Goal: Task Accomplishment & Management: Manage account settings

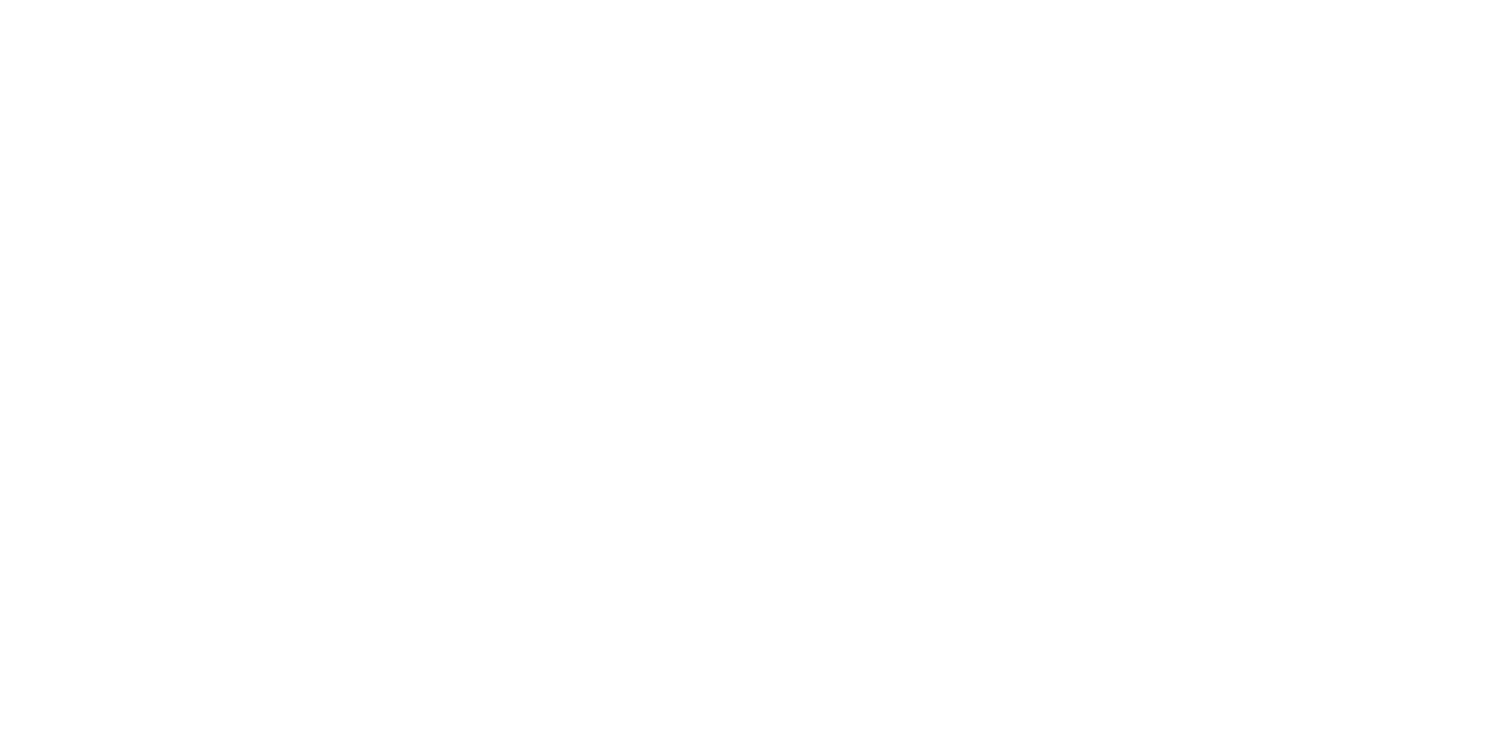
click at [1410, 47] on div at bounding box center [749, 377] width 1499 height 755
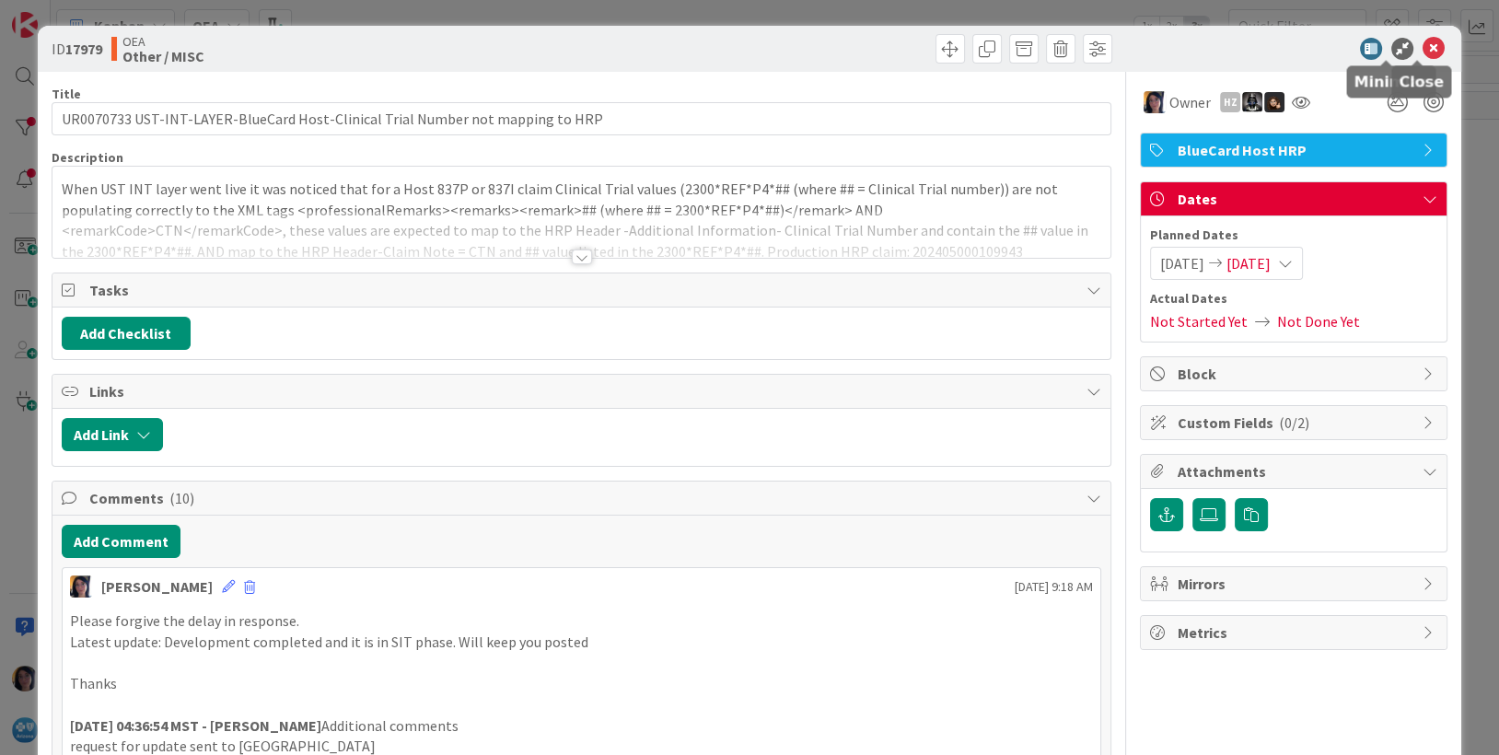
drag, startPoint x: 1418, startPoint y: 41, endPoint x: 1269, endPoint y: 50, distance: 149.4
click at [1422, 44] on icon at bounding box center [1433, 49] width 22 height 22
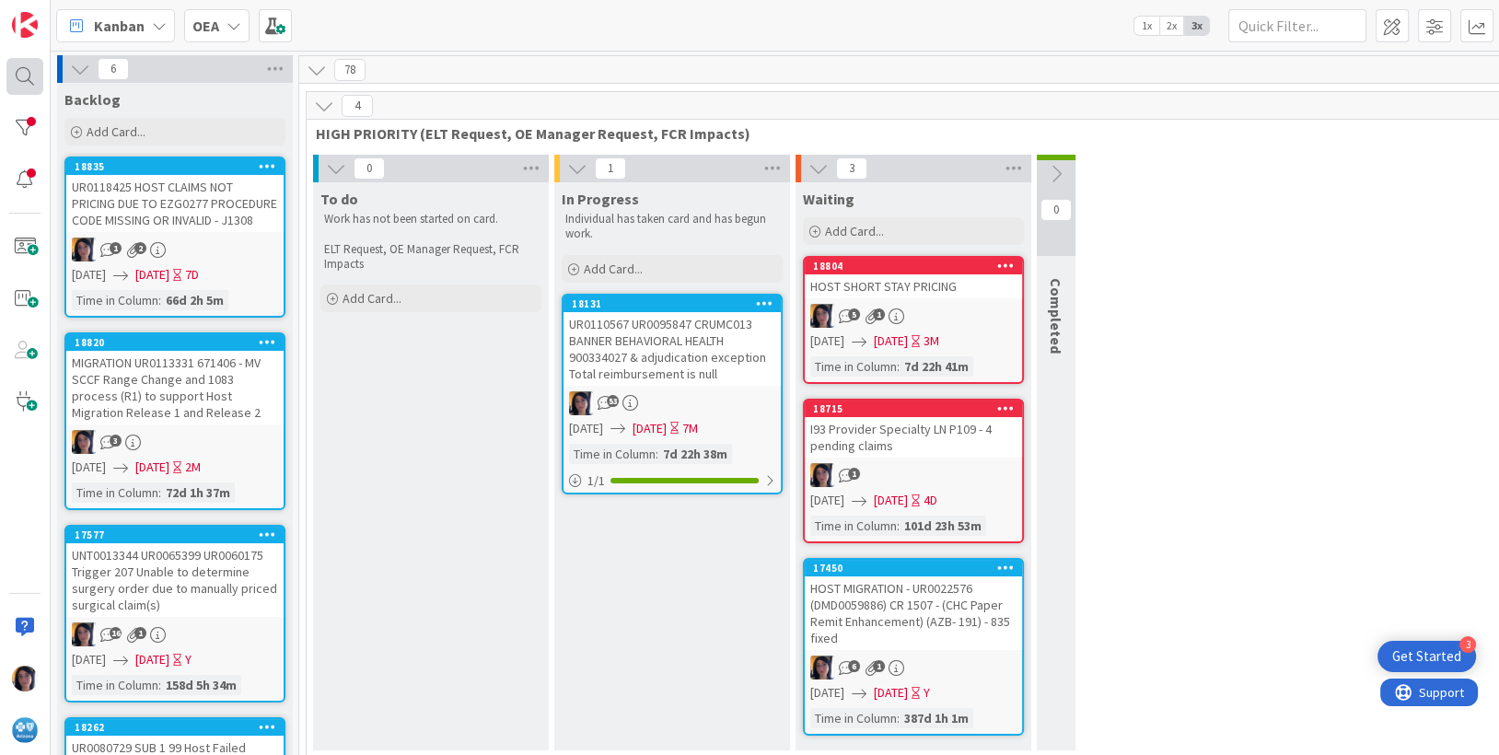
click at [12, 78] on div at bounding box center [24, 76] width 37 height 37
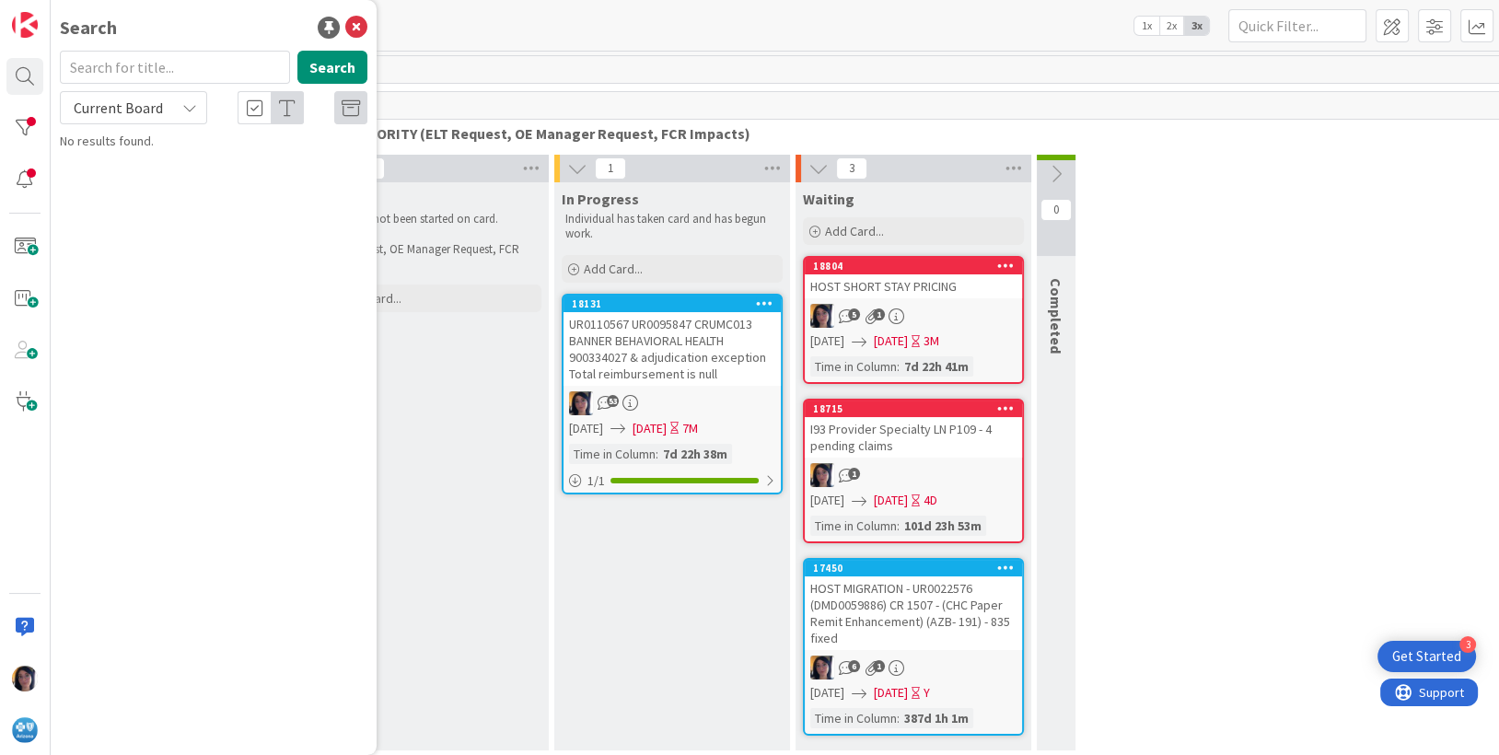
click at [116, 61] on input "text" at bounding box center [175, 67] width 230 height 33
type input "ur0131625"
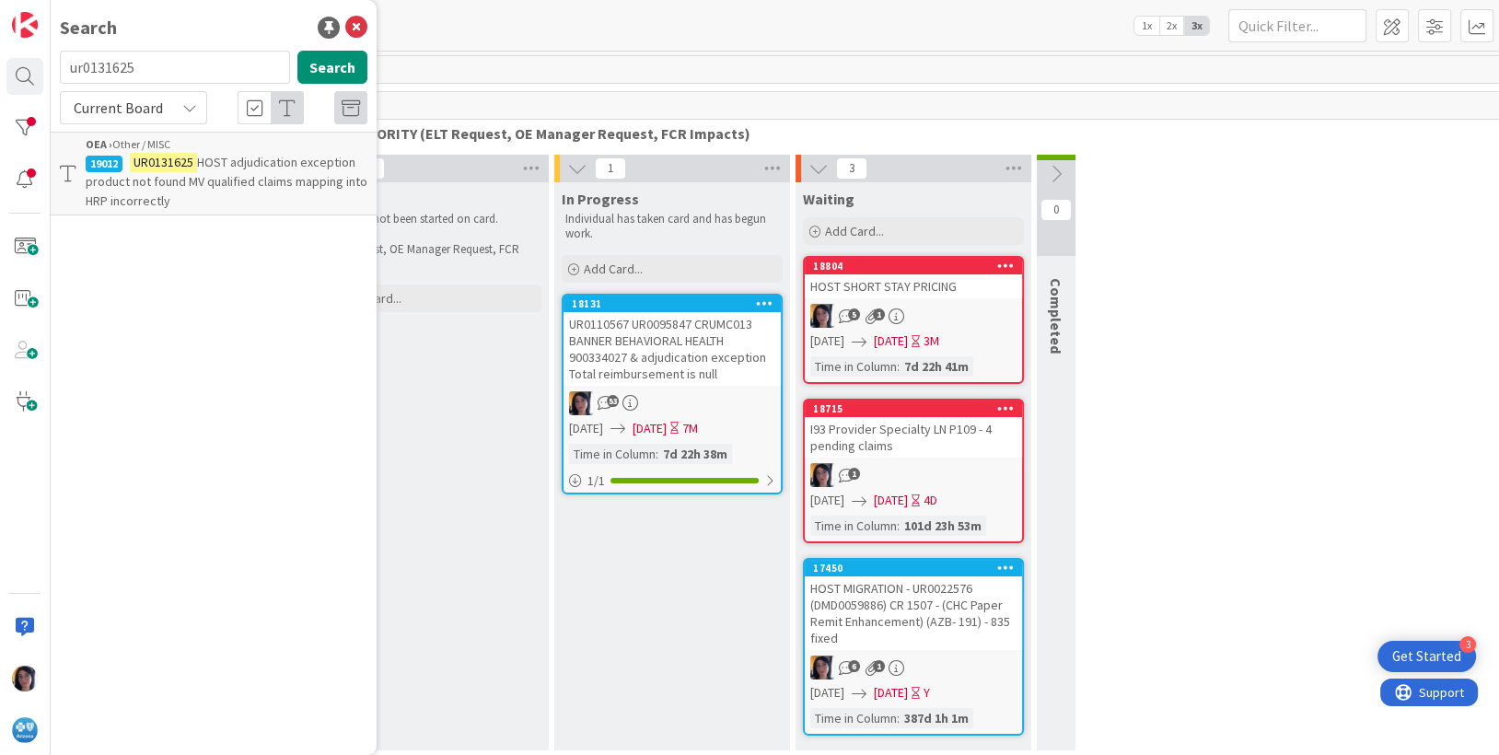
click at [143, 184] on span "HOST adjudication exception product not found MV qualified claims mapping into …" at bounding box center [227, 181] width 282 height 55
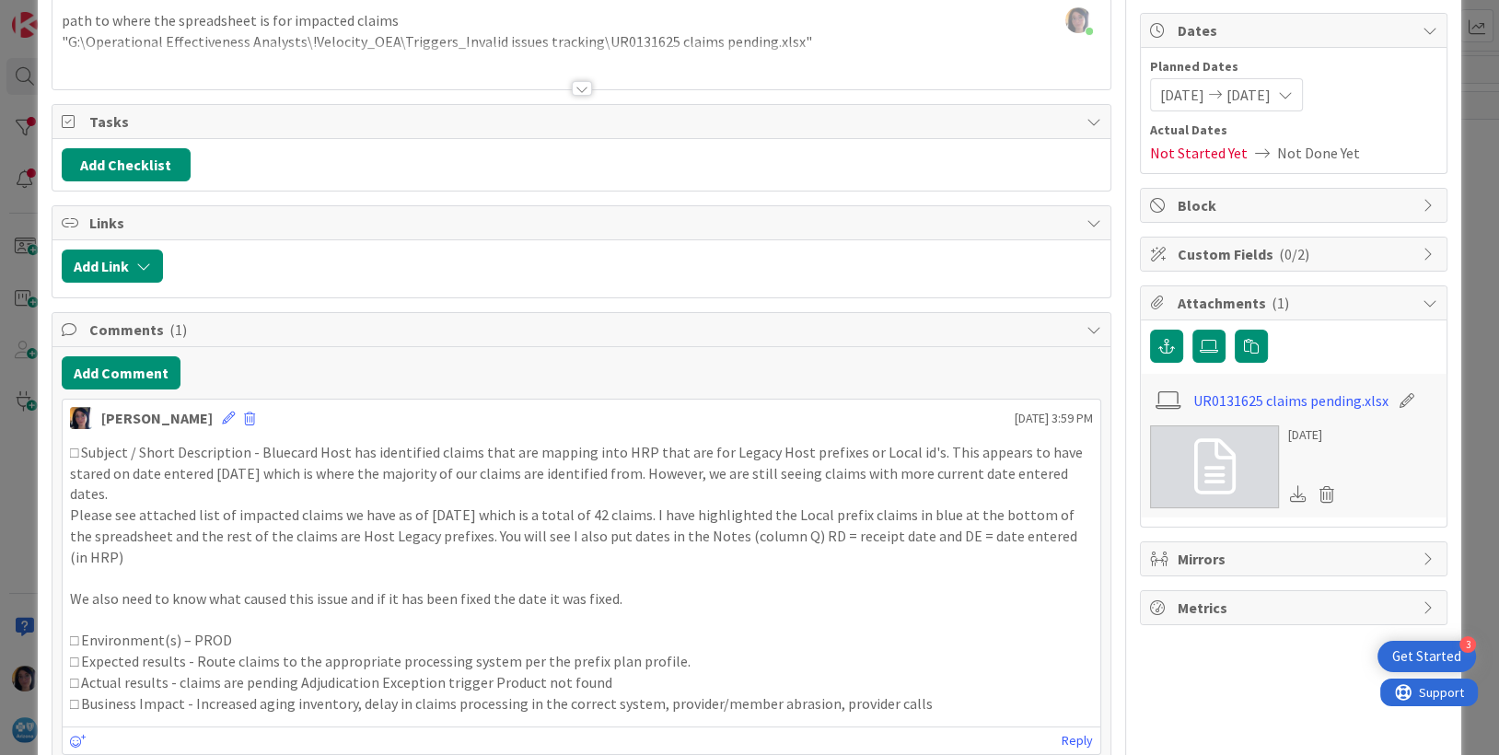
scroll to position [230, 0]
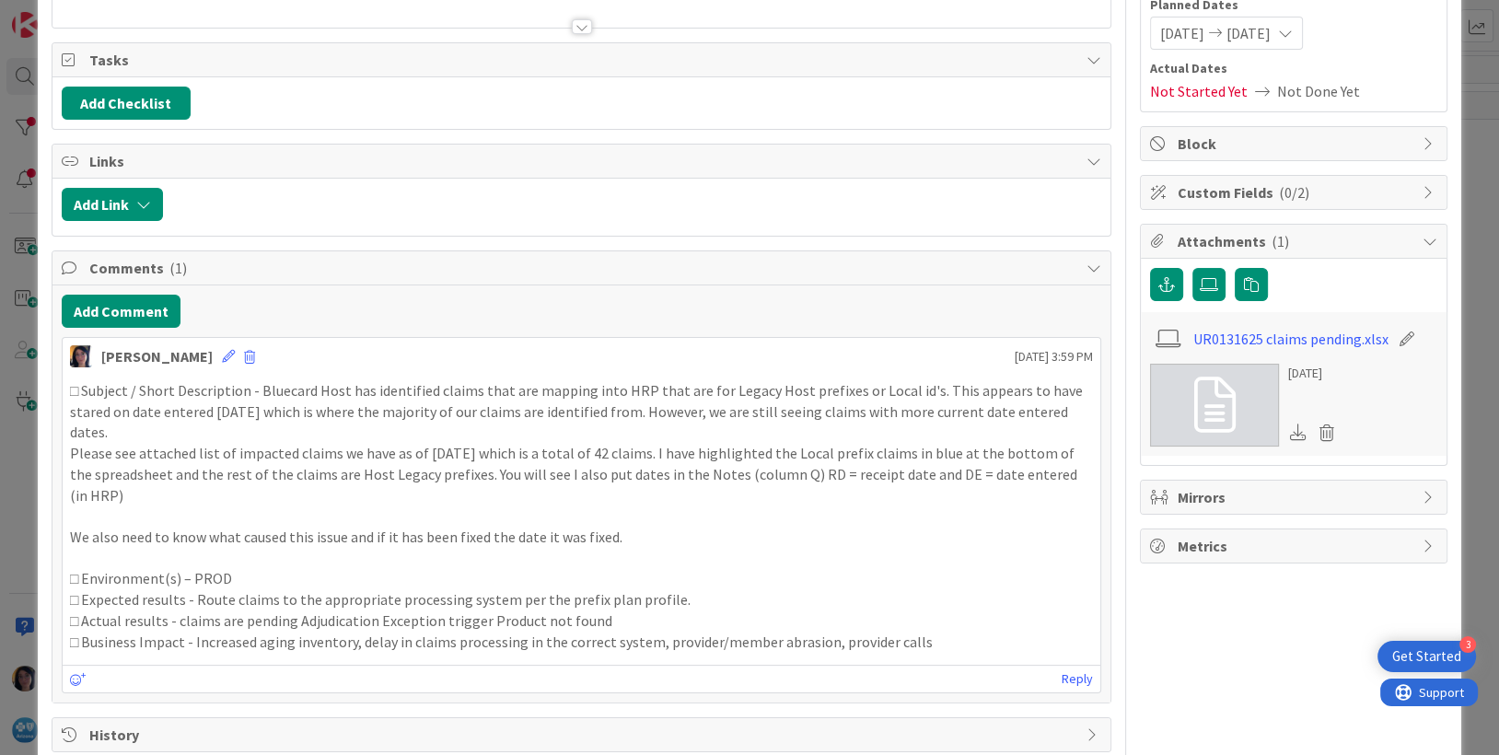
click at [401, 610] on p "□ Actual results - claims are pending Adjudication Exception trigger Product no…" at bounding box center [582, 620] width 1024 height 21
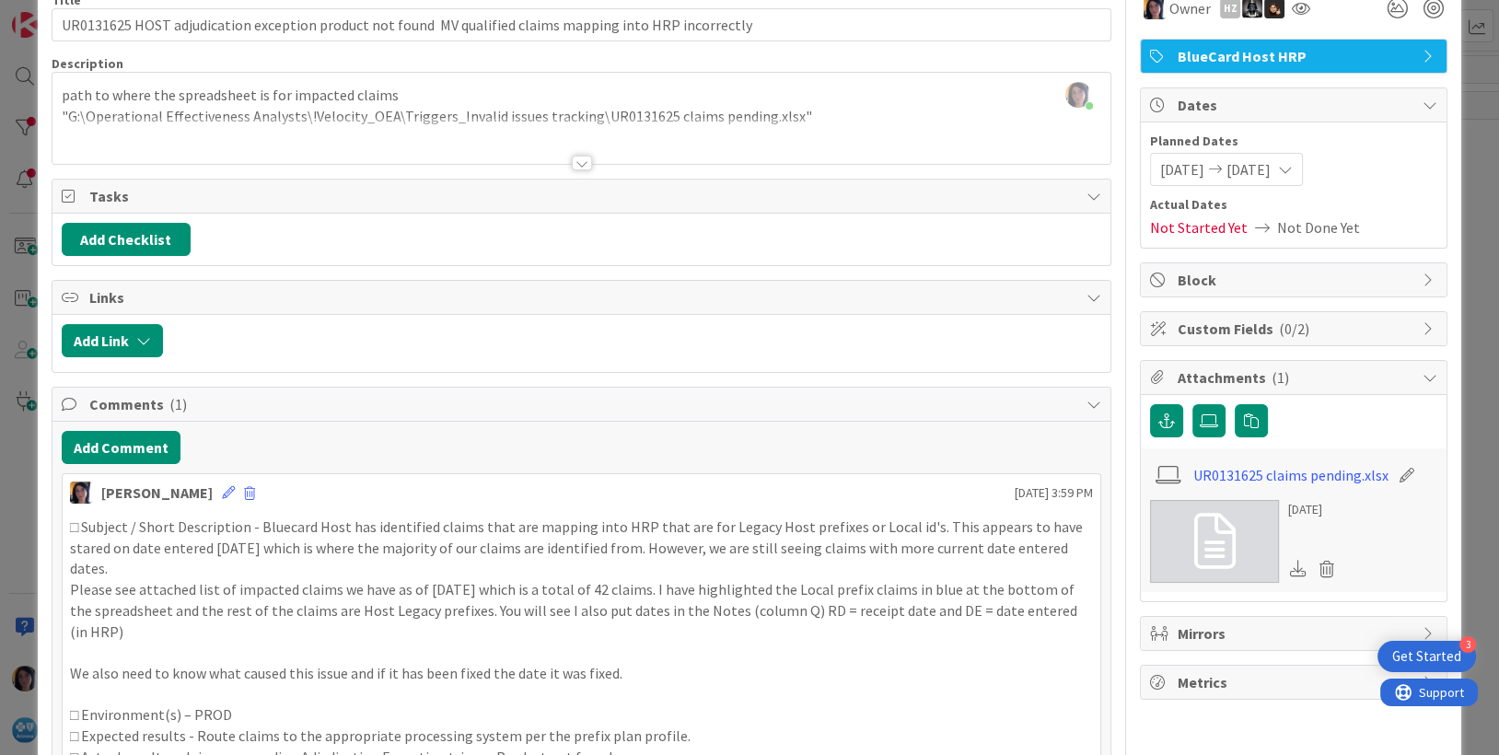
scroll to position [0, 0]
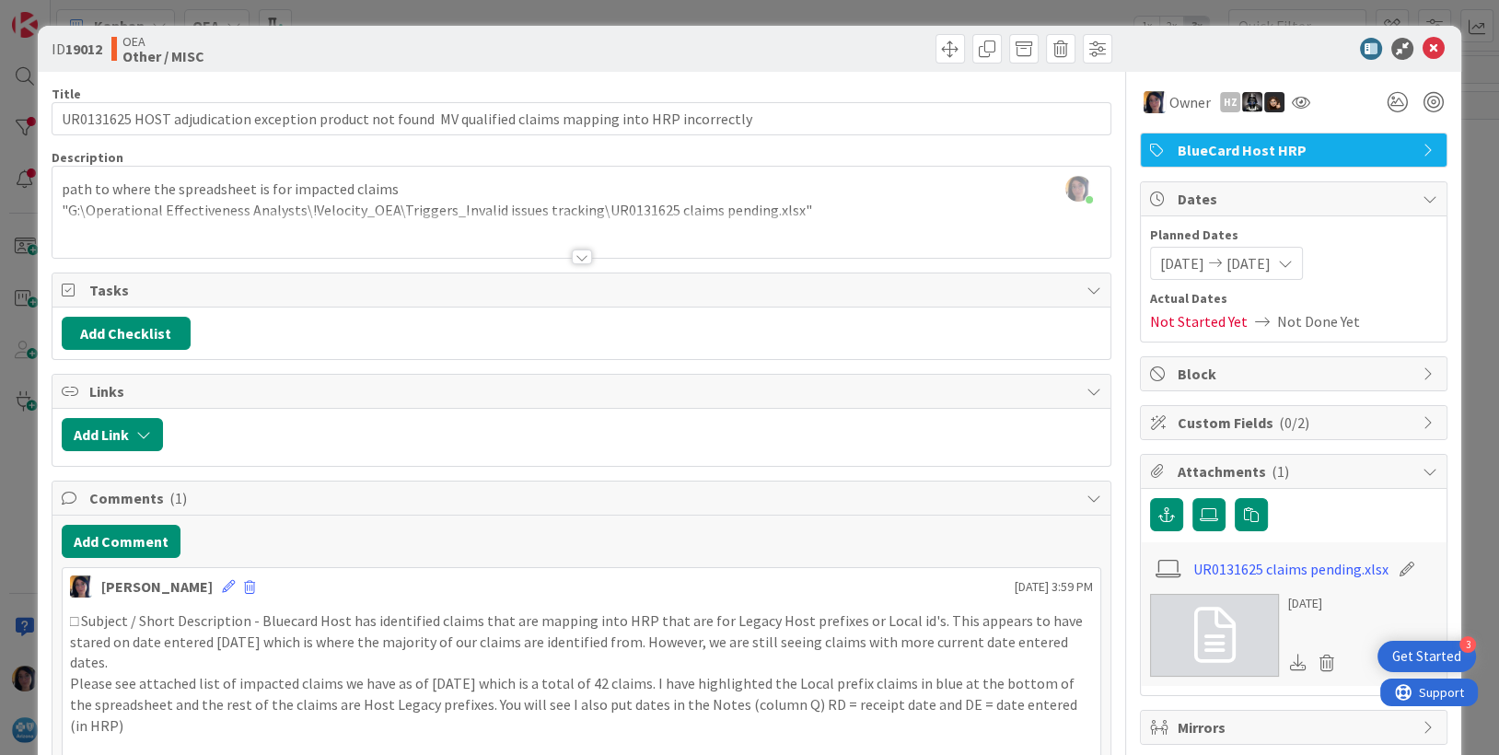
drag, startPoint x: 339, startPoint y: 685, endPoint x: 354, endPoint y: 670, distance: 21.5
click at [339, 685] on p "Please see attached list of impacted claims we have as of [DATE] which is a tot…" at bounding box center [582, 704] width 1024 height 63
click at [1422, 49] on icon at bounding box center [1433, 49] width 22 height 22
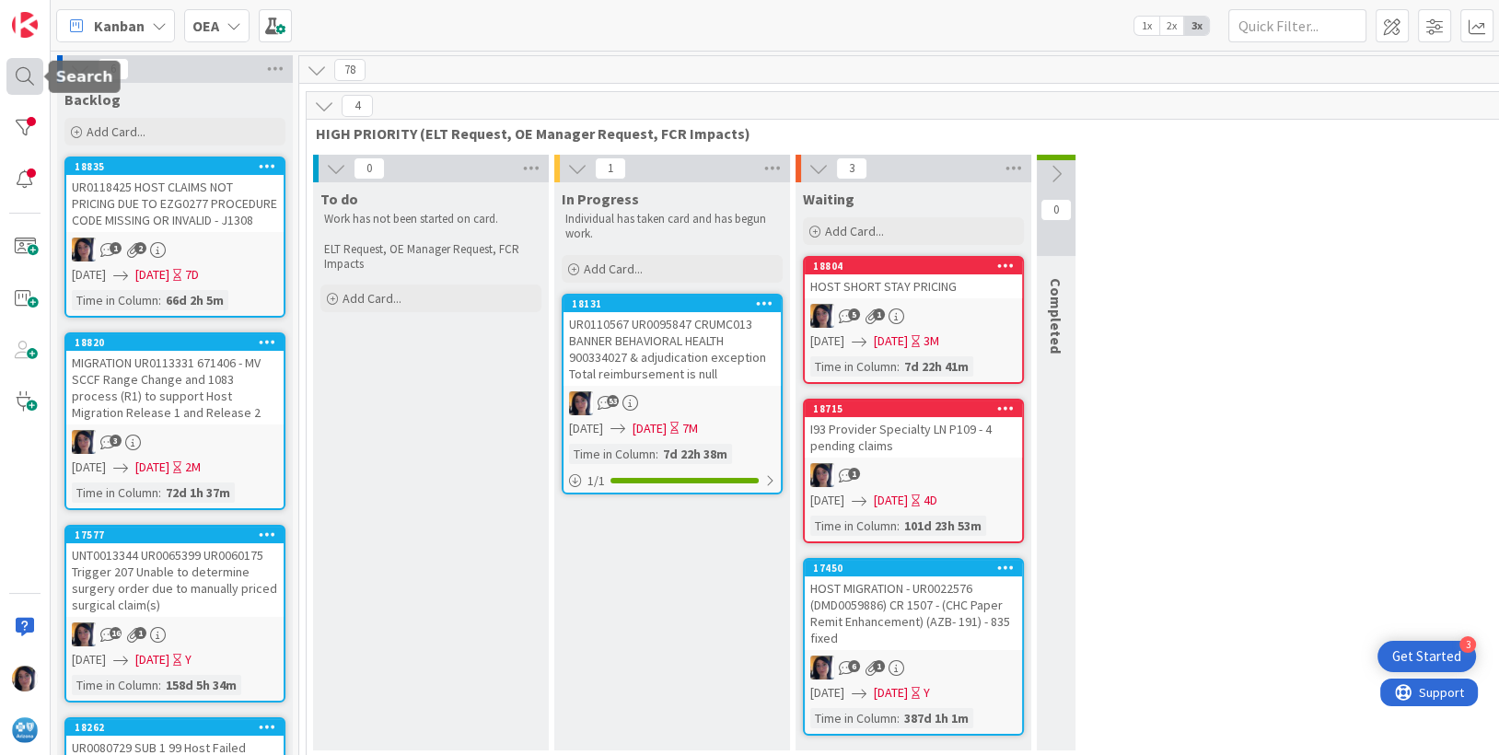
click at [17, 77] on div at bounding box center [24, 76] width 37 height 37
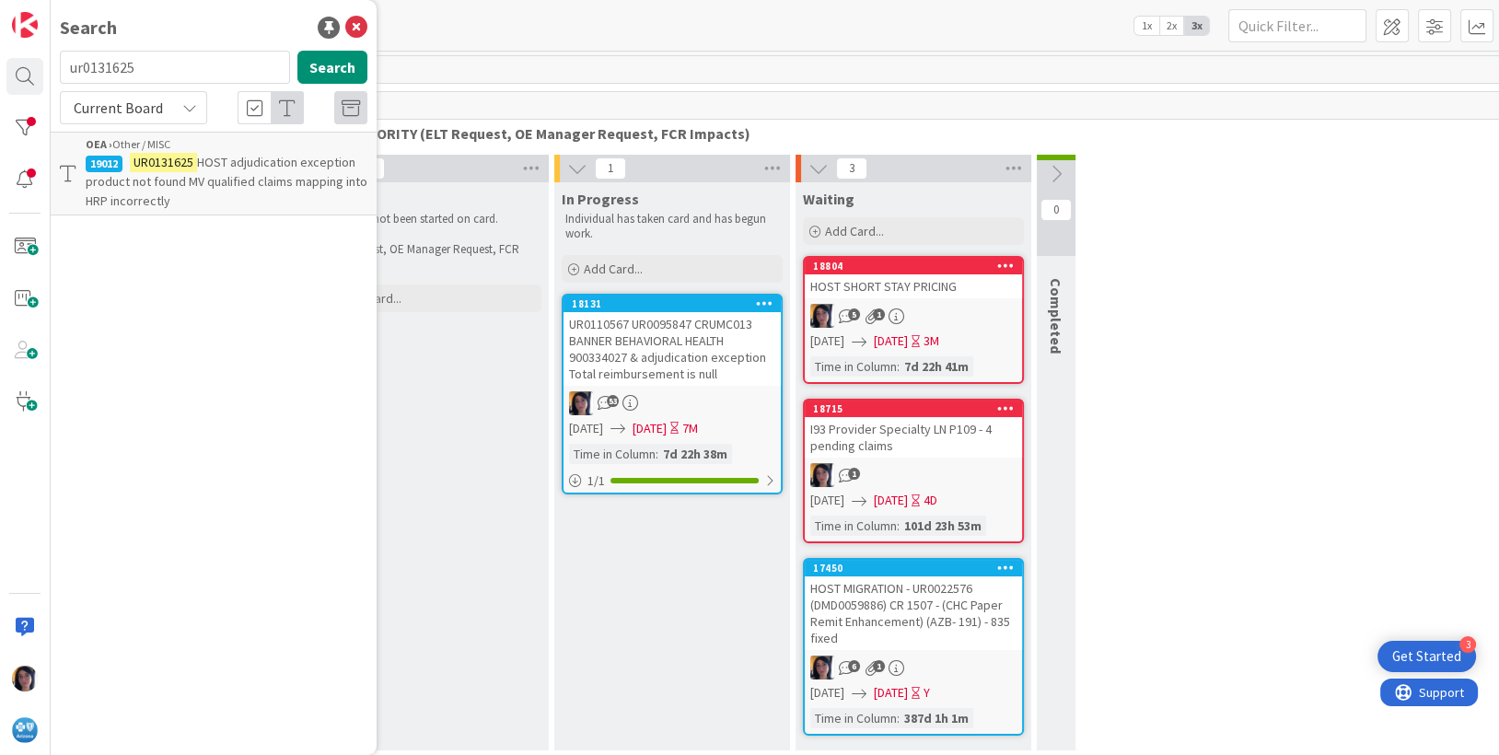
drag, startPoint x: 141, startPoint y: 66, endPoint x: 62, endPoint y: 64, distance: 79.2
click at [62, 64] on input "ur0131625" at bounding box center [175, 67] width 230 height 33
type input "cancel"
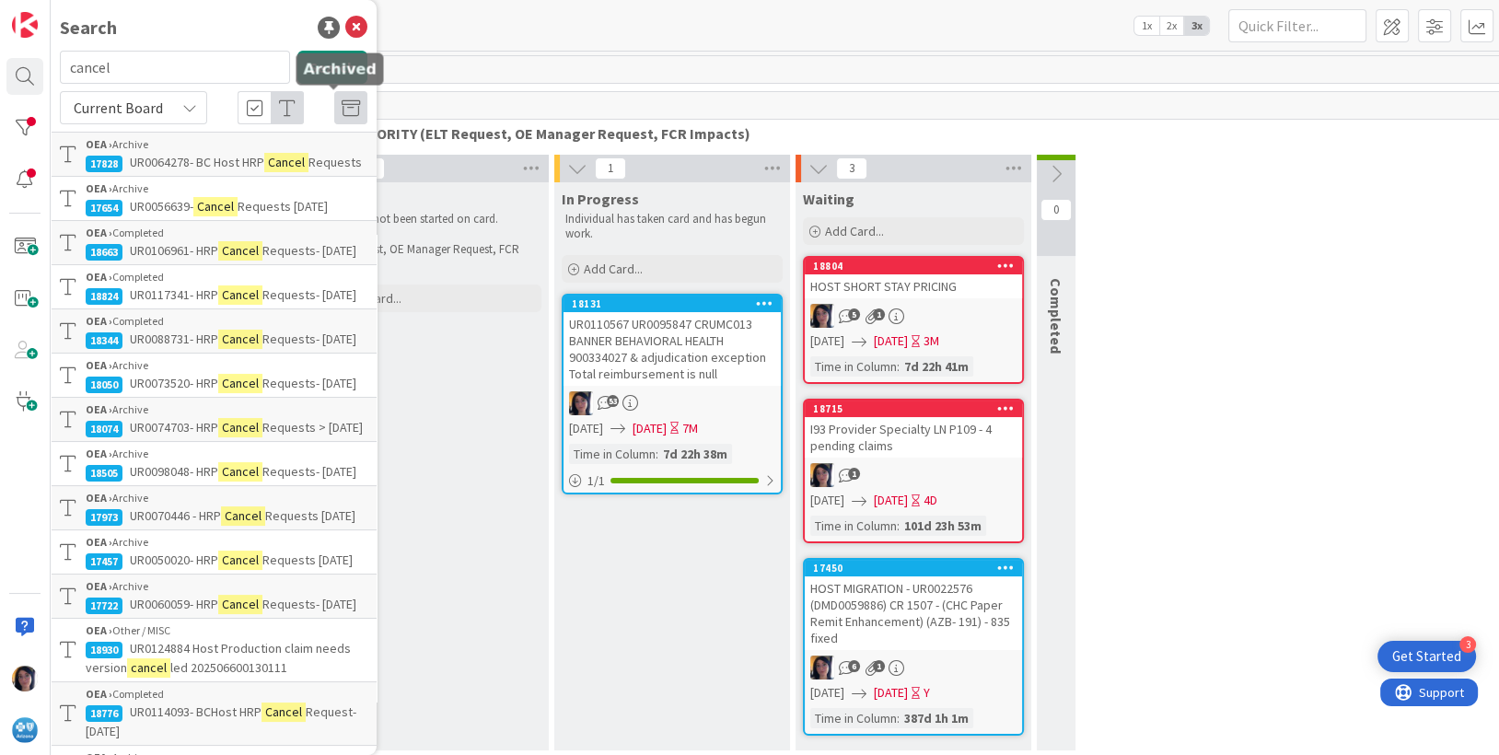
click at [342, 108] on icon at bounding box center [351, 108] width 18 height 18
click at [345, 17] on icon at bounding box center [356, 28] width 22 height 22
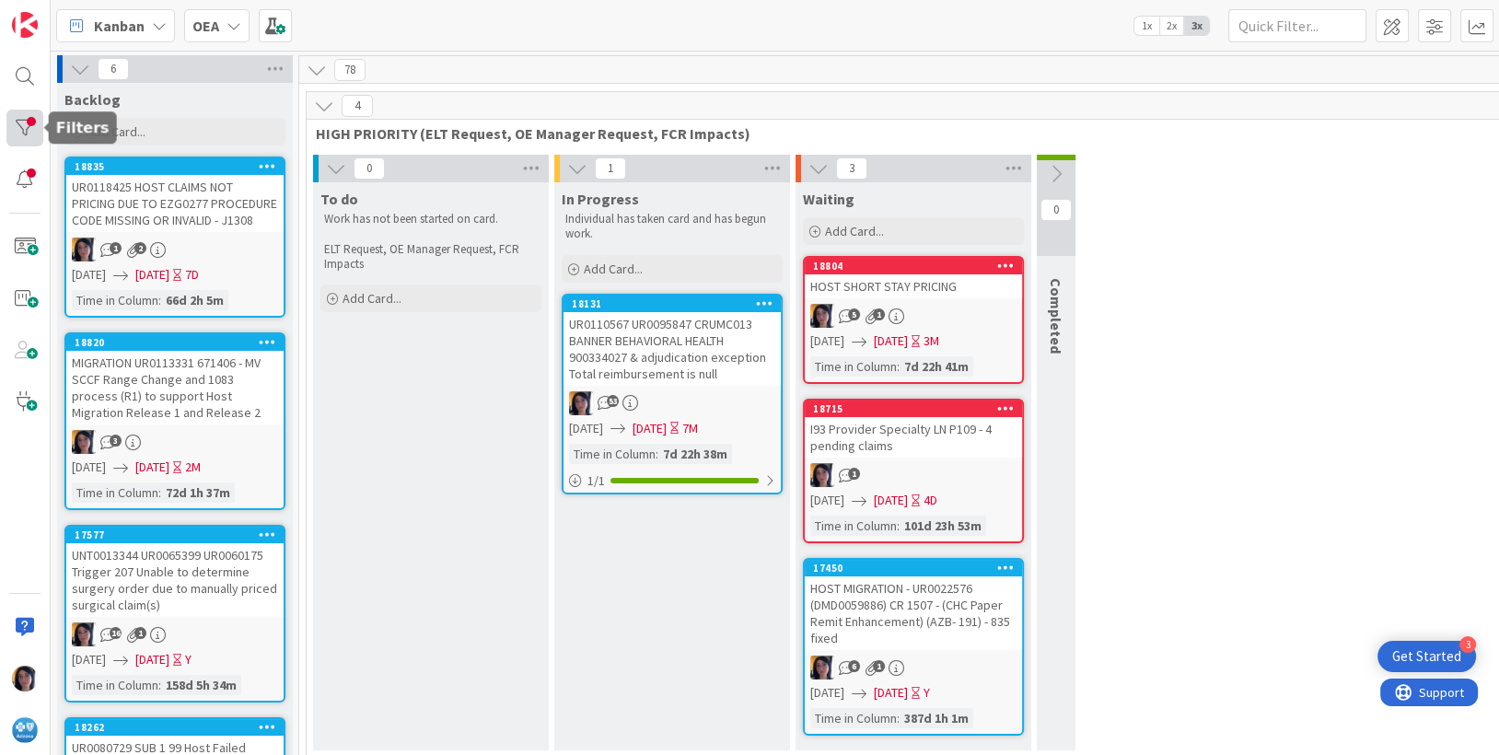
click at [31, 126] on div at bounding box center [24, 128] width 37 height 37
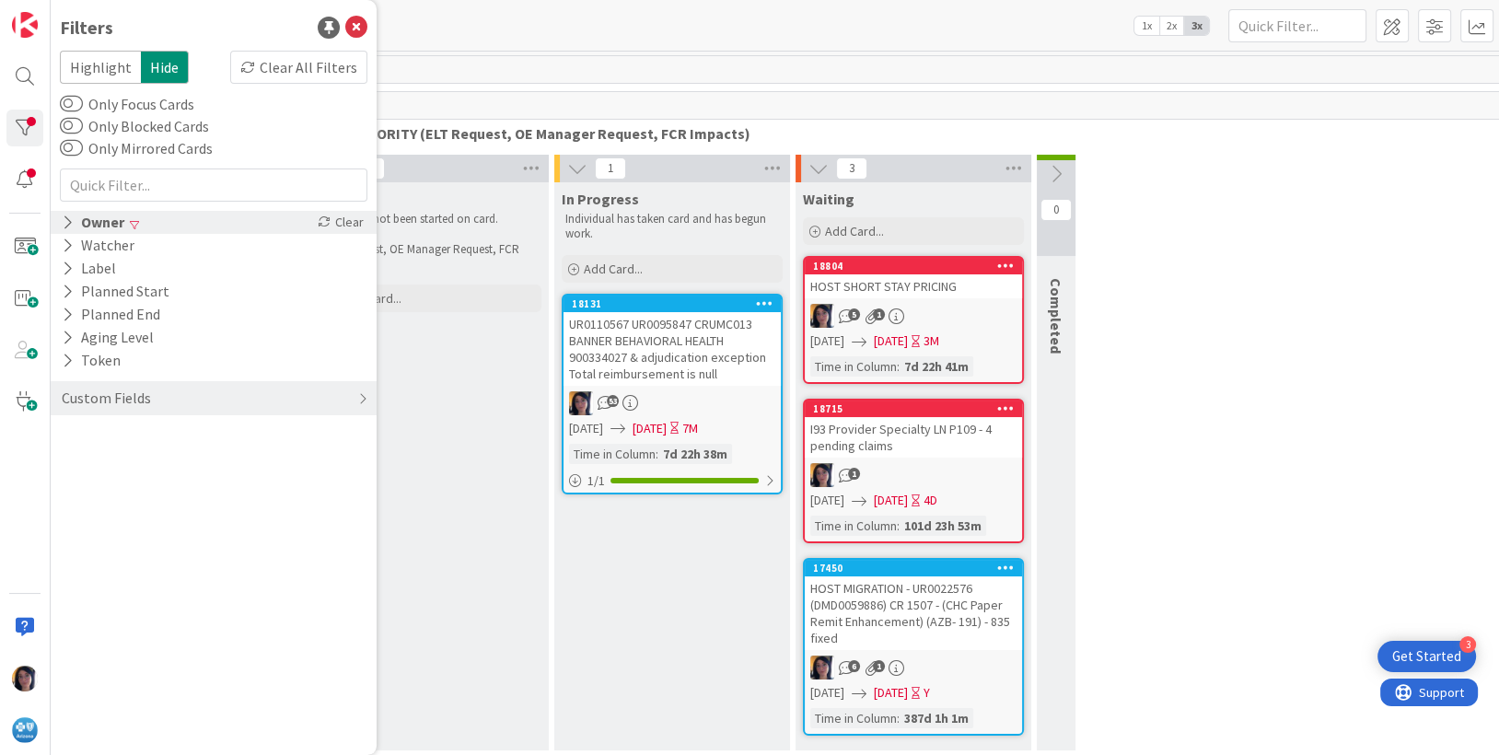
click at [93, 221] on div "Owner" at bounding box center [93, 222] width 66 height 23
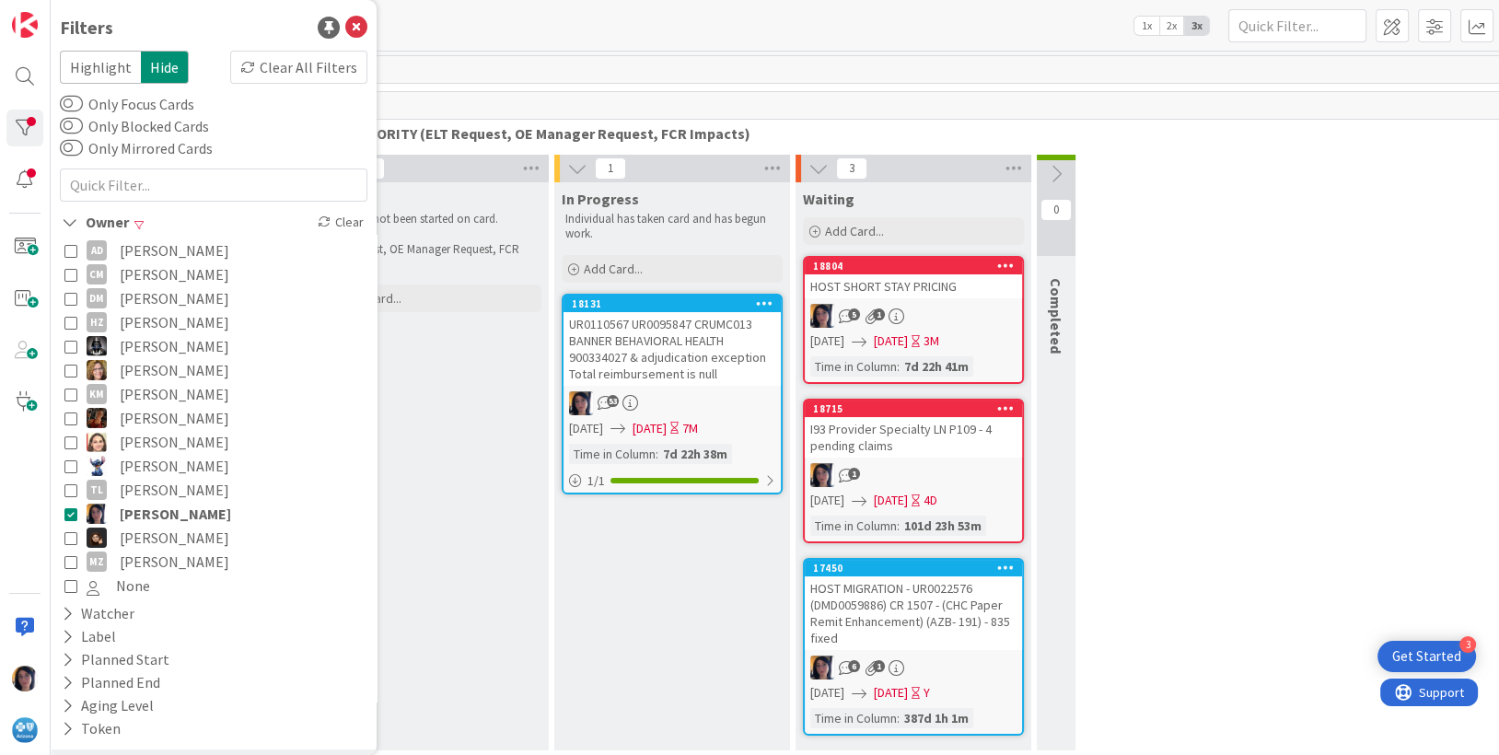
drag, startPoint x: 68, startPoint y: 513, endPoint x: 119, endPoint y: 454, distance: 77.7
click at [68, 512] on icon at bounding box center [70, 513] width 13 height 13
click at [69, 347] on icon at bounding box center [70, 346] width 13 height 13
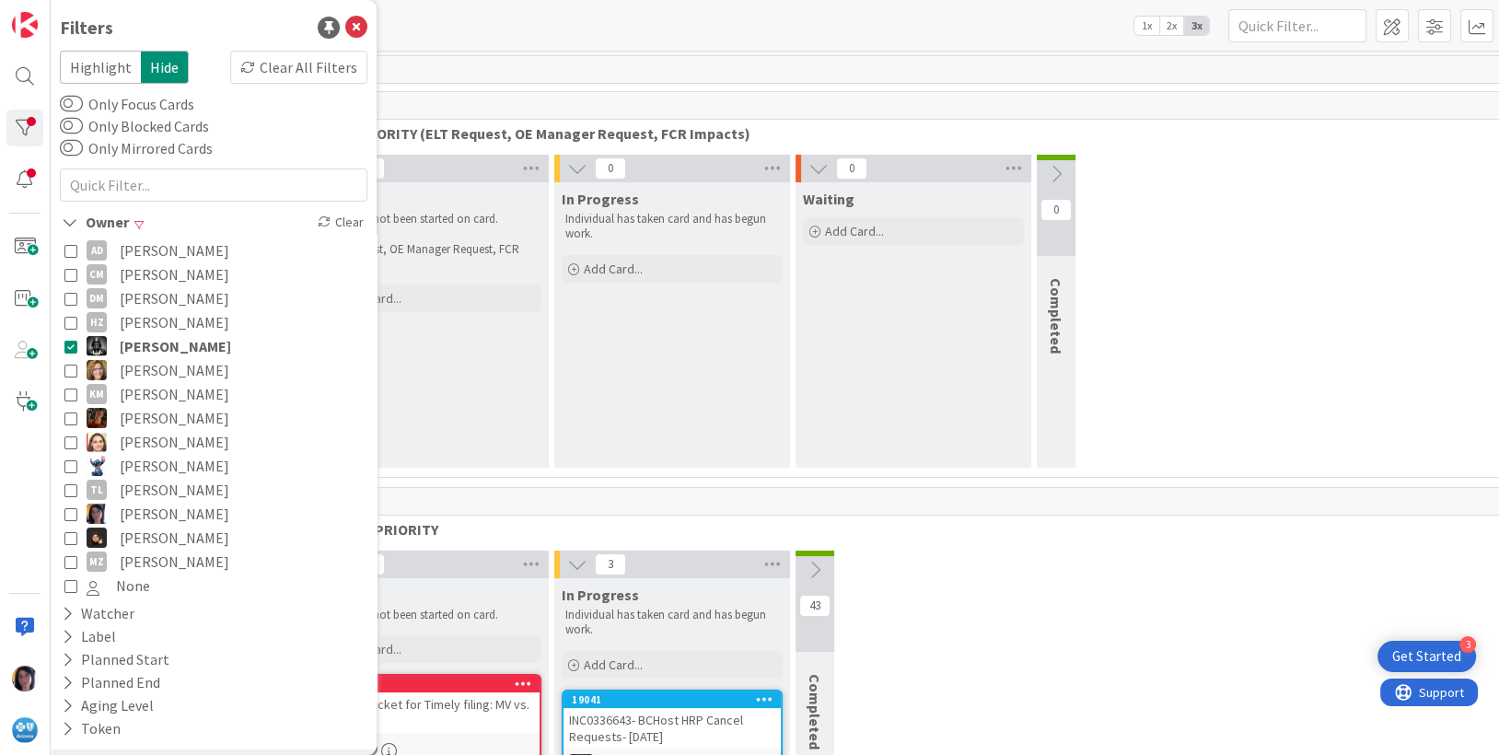
click at [1253, 246] on div "0 To do Work has not been started on card. ELT Request, OE Manager Request, FCR…" at bounding box center [913, 316] width 1206 height 322
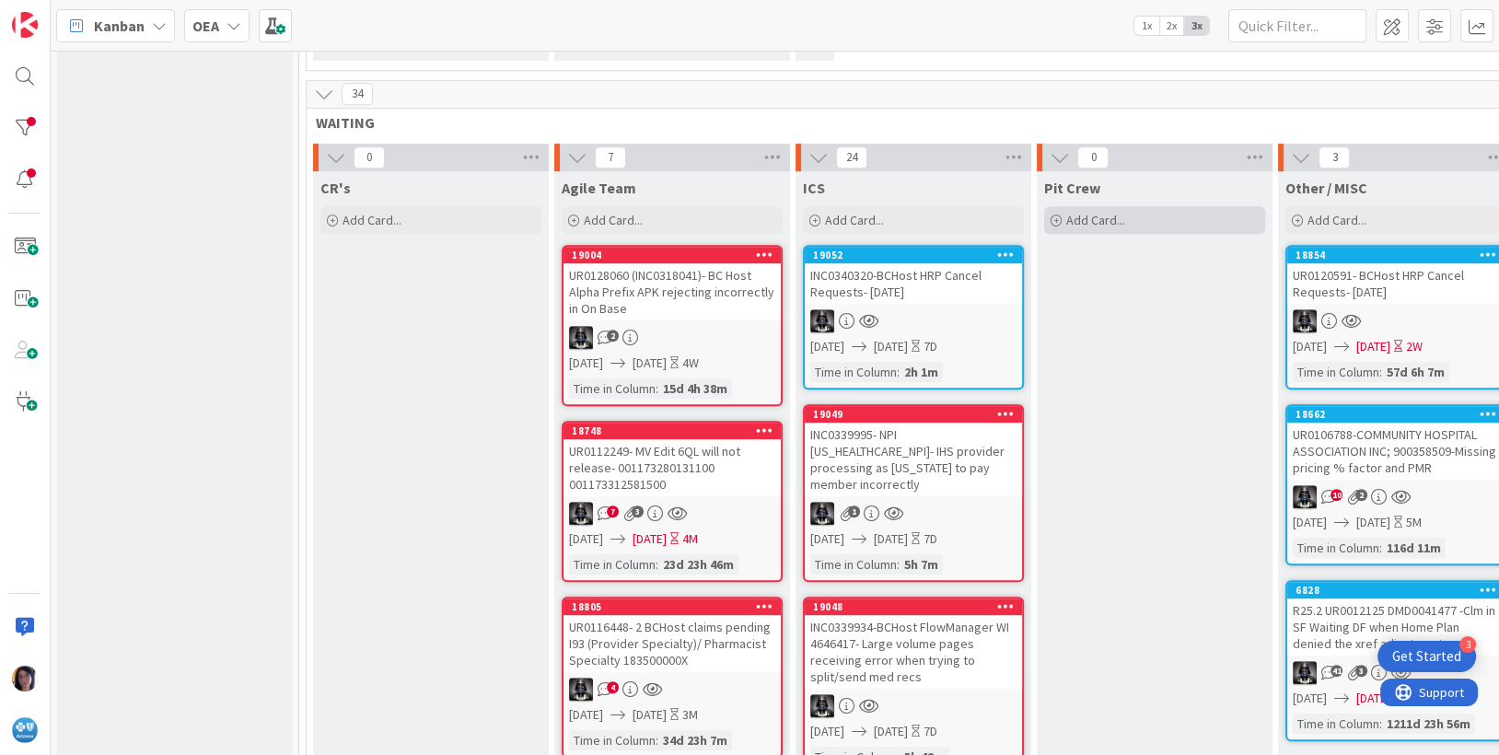
scroll to position [1036, 0]
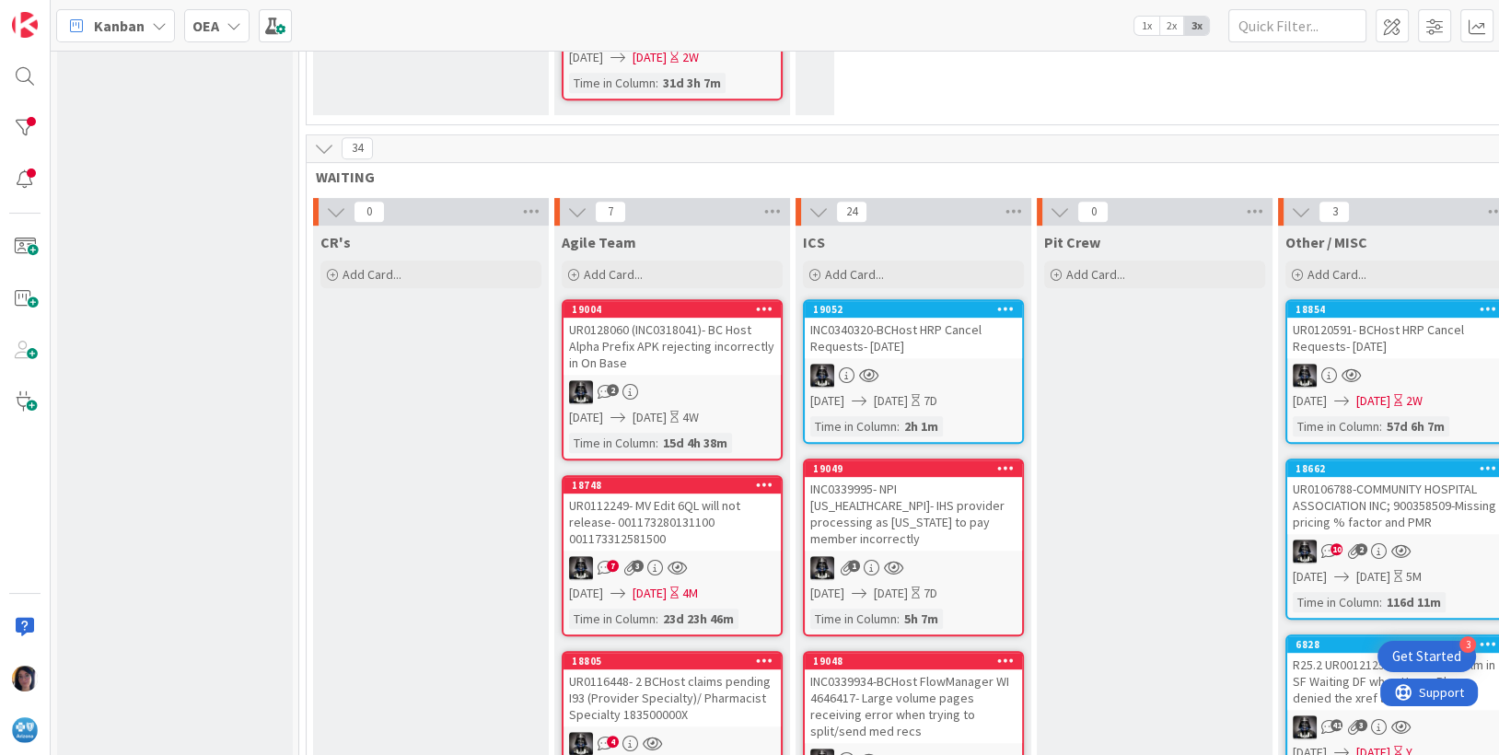
click at [1390, 337] on div "UR0120591- BCHost HRP Cancel Requests- [DATE]" at bounding box center [1395, 338] width 217 height 41
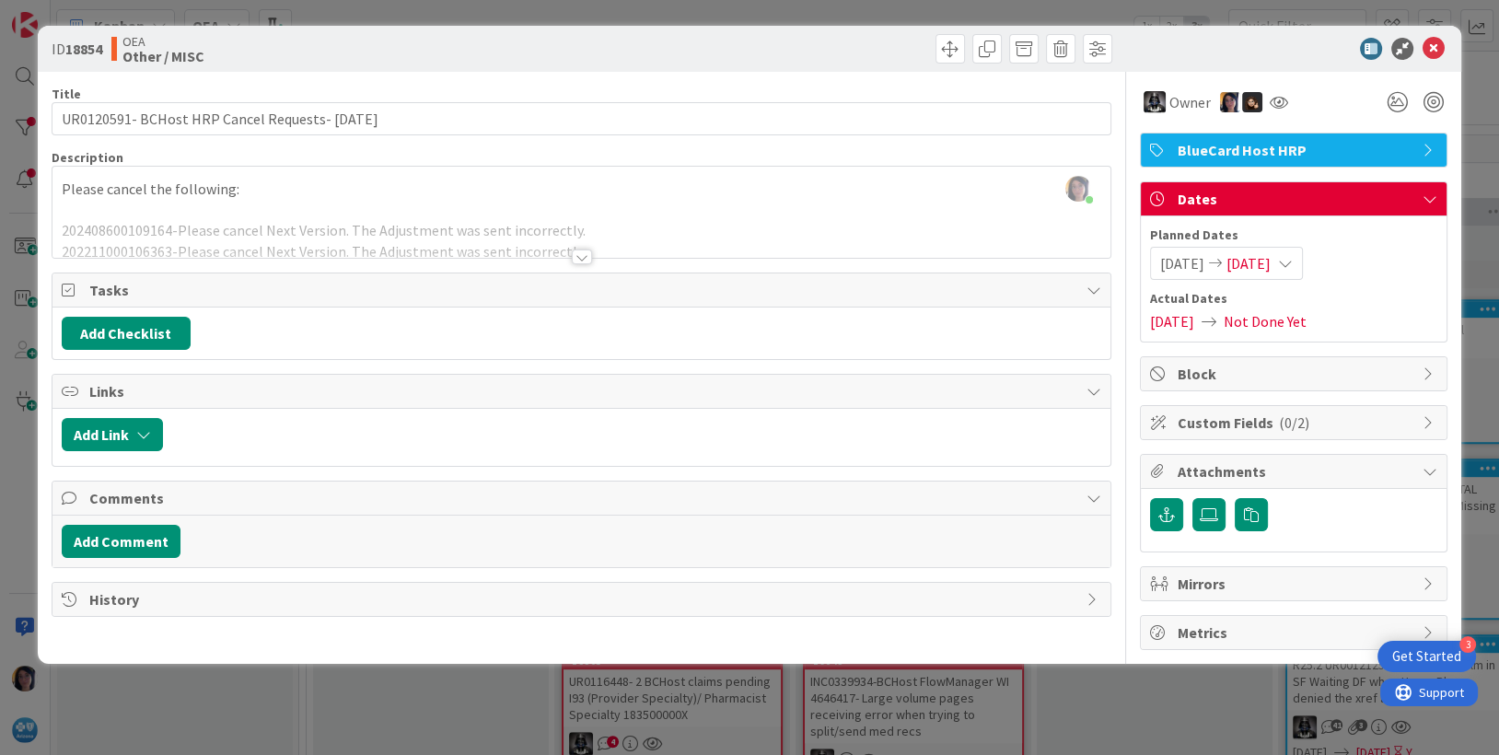
click at [377, 201] on div "Please cancel the following: 202408600109164-Please cancel Next Version. The Ad…" at bounding box center [581, 216] width 1059 height 83
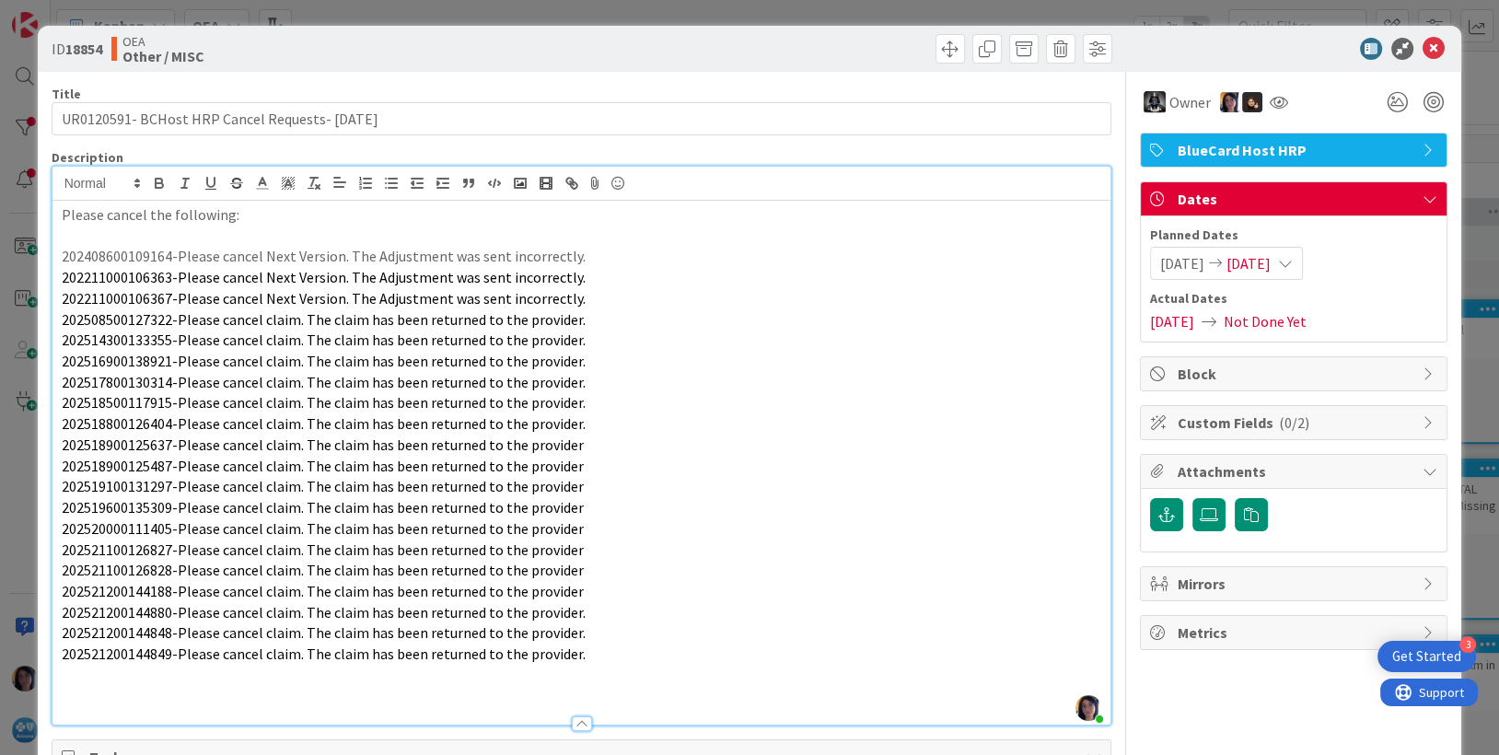
click at [111, 276] on span "202211000106363-Please cancel Next Version. The Adjustment was sent incorrectly." at bounding box center [324, 277] width 524 height 18
copy span "202211000106363"
click at [1422, 47] on icon at bounding box center [1433, 49] width 22 height 22
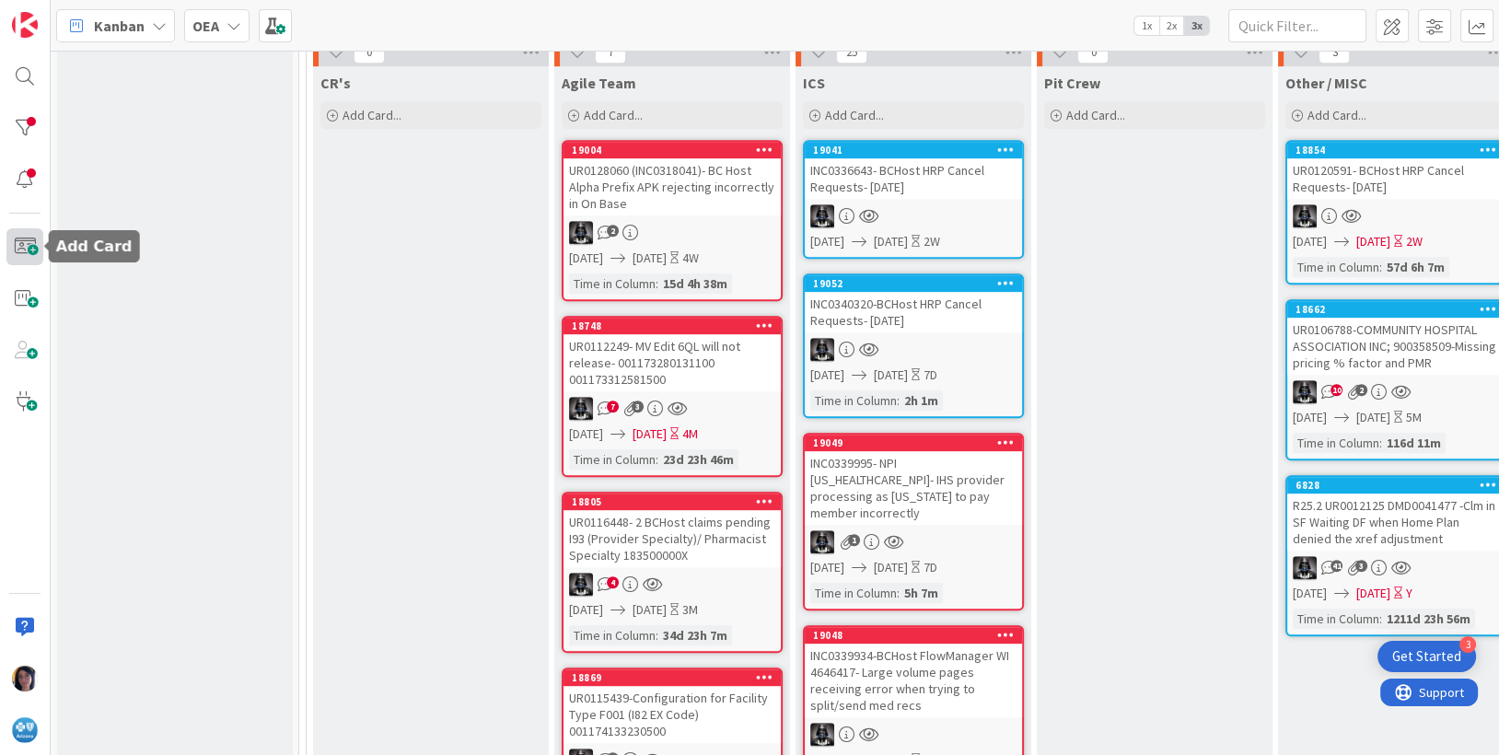
click at [27, 247] on span at bounding box center [24, 246] width 37 height 37
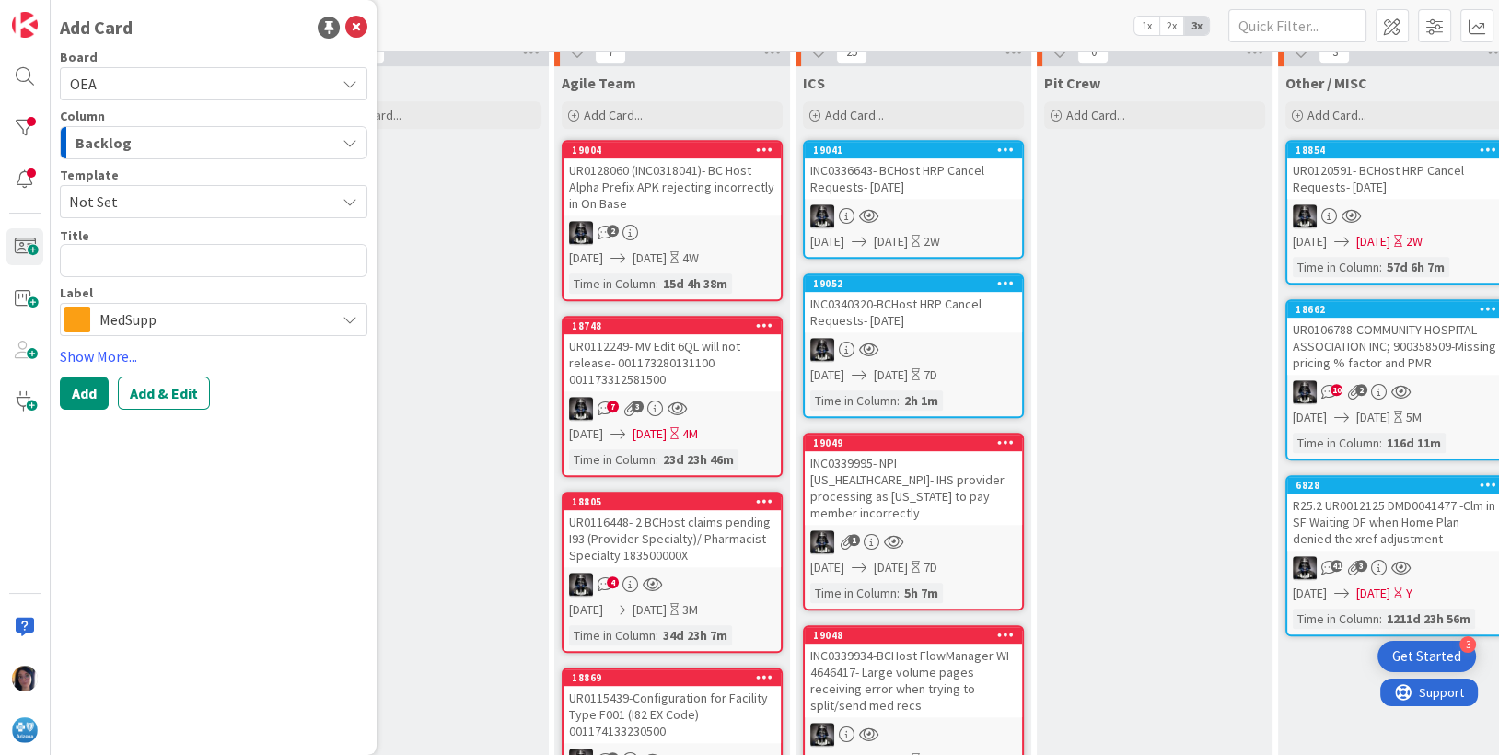
click at [110, 133] on span "Backlog" at bounding box center [103, 143] width 56 height 24
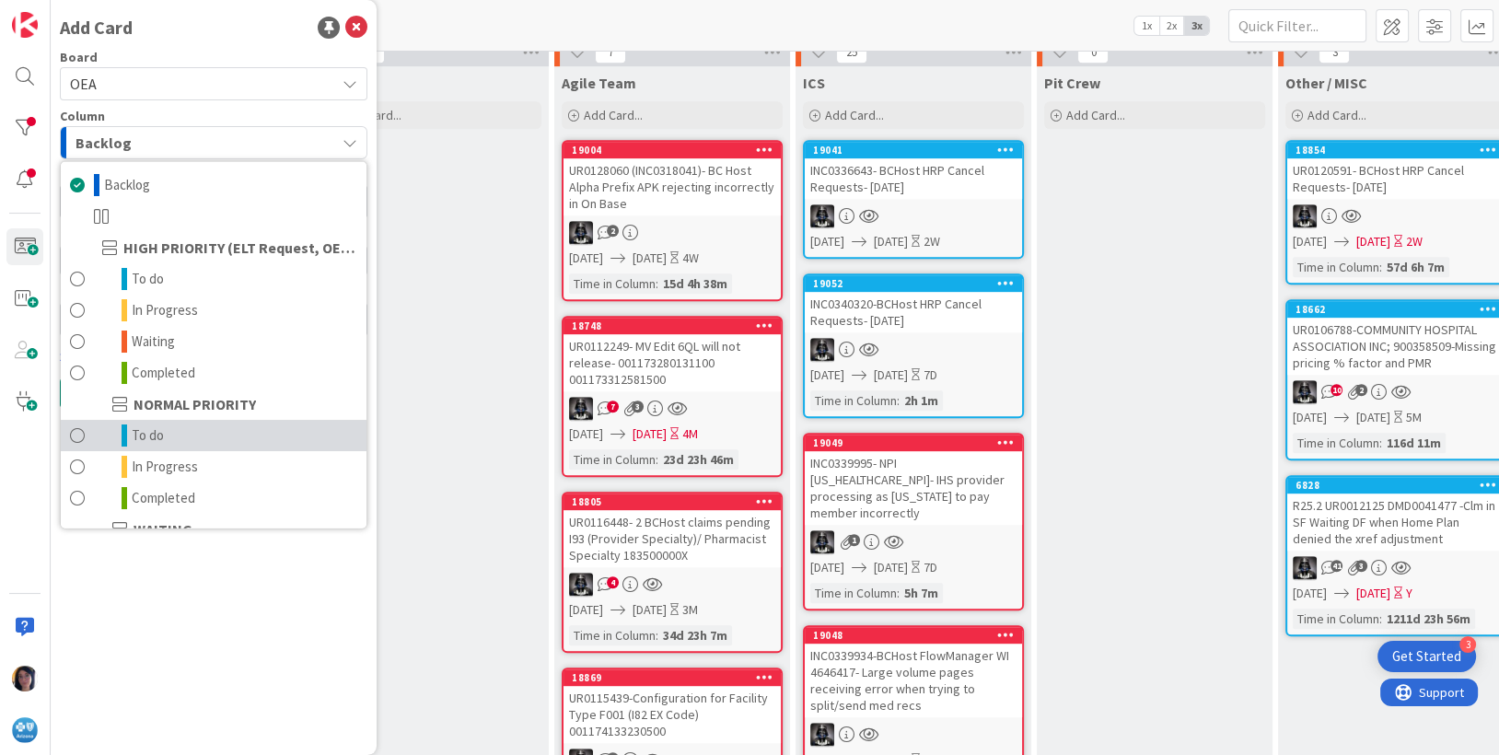
scroll to position [180, 0]
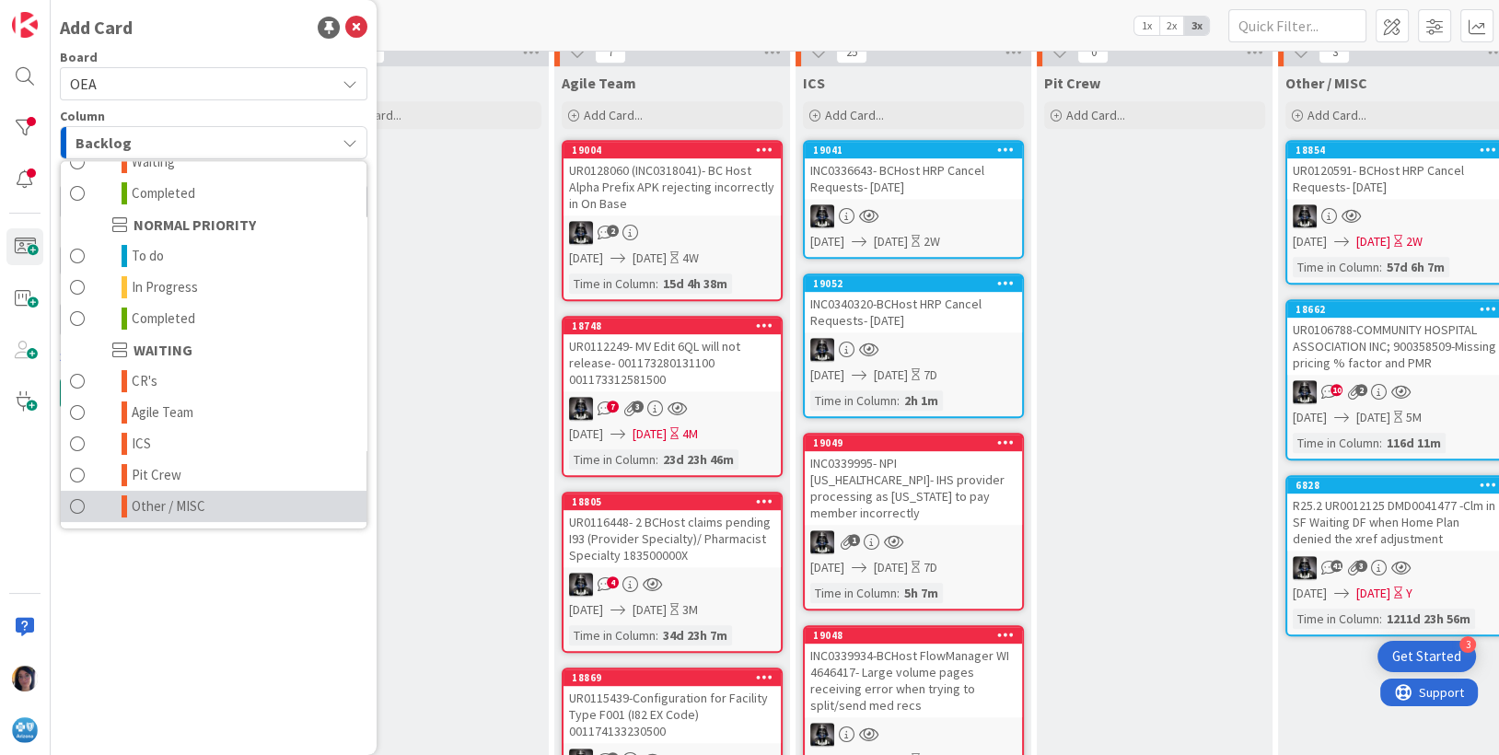
click at [158, 505] on span "Other / MISC" at bounding box center [169, 506] width 74 height 22
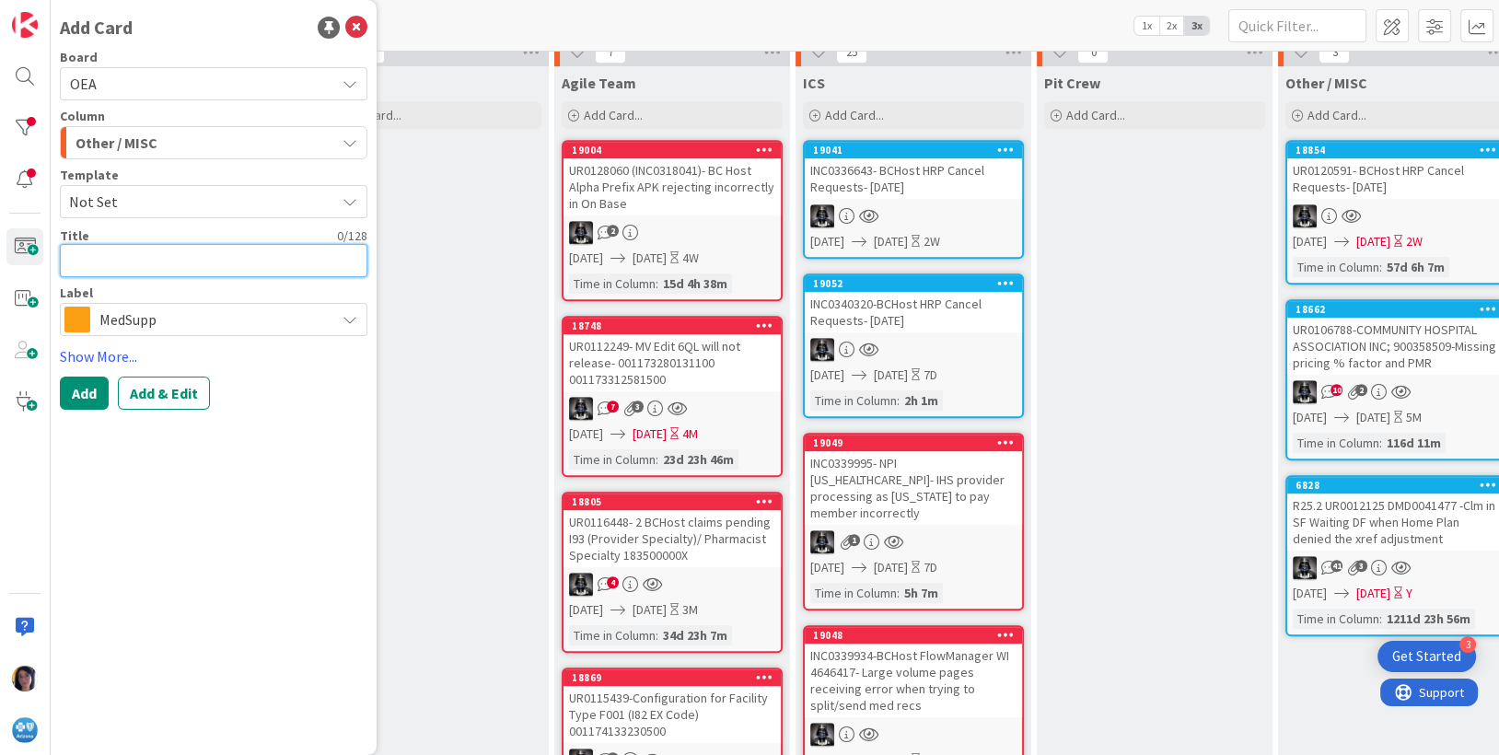
click at [102, 264] on textarea at bounding box center [213, 260] width 307 height 33
paste textarea "UR0134122"
type textarea "x"
type textarea "UR0134122"
type textarea "x"
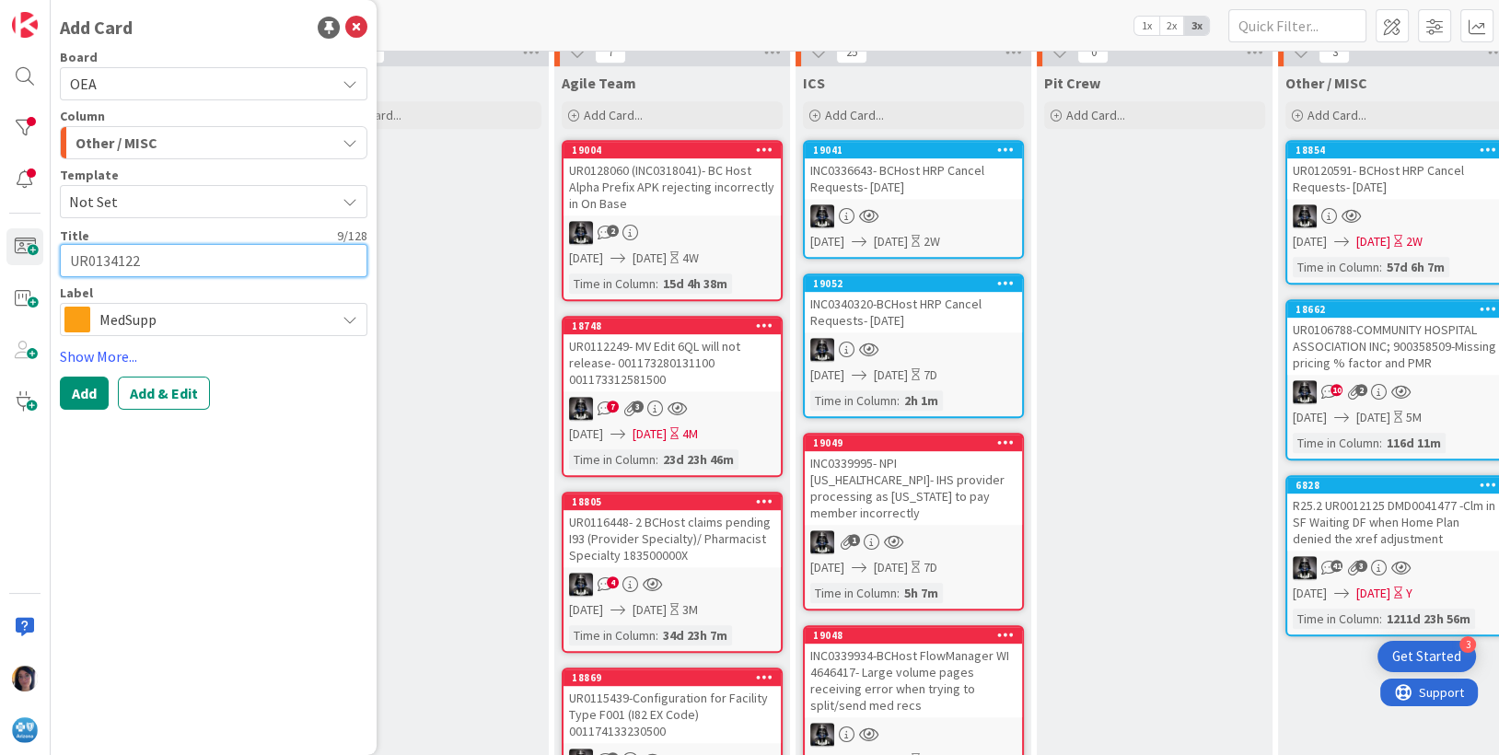
type textarea "UR0134122"
type textarea "x"
type textarea "UR0134122 -"
type textarea "x"
type textarea "UR0134122 -"
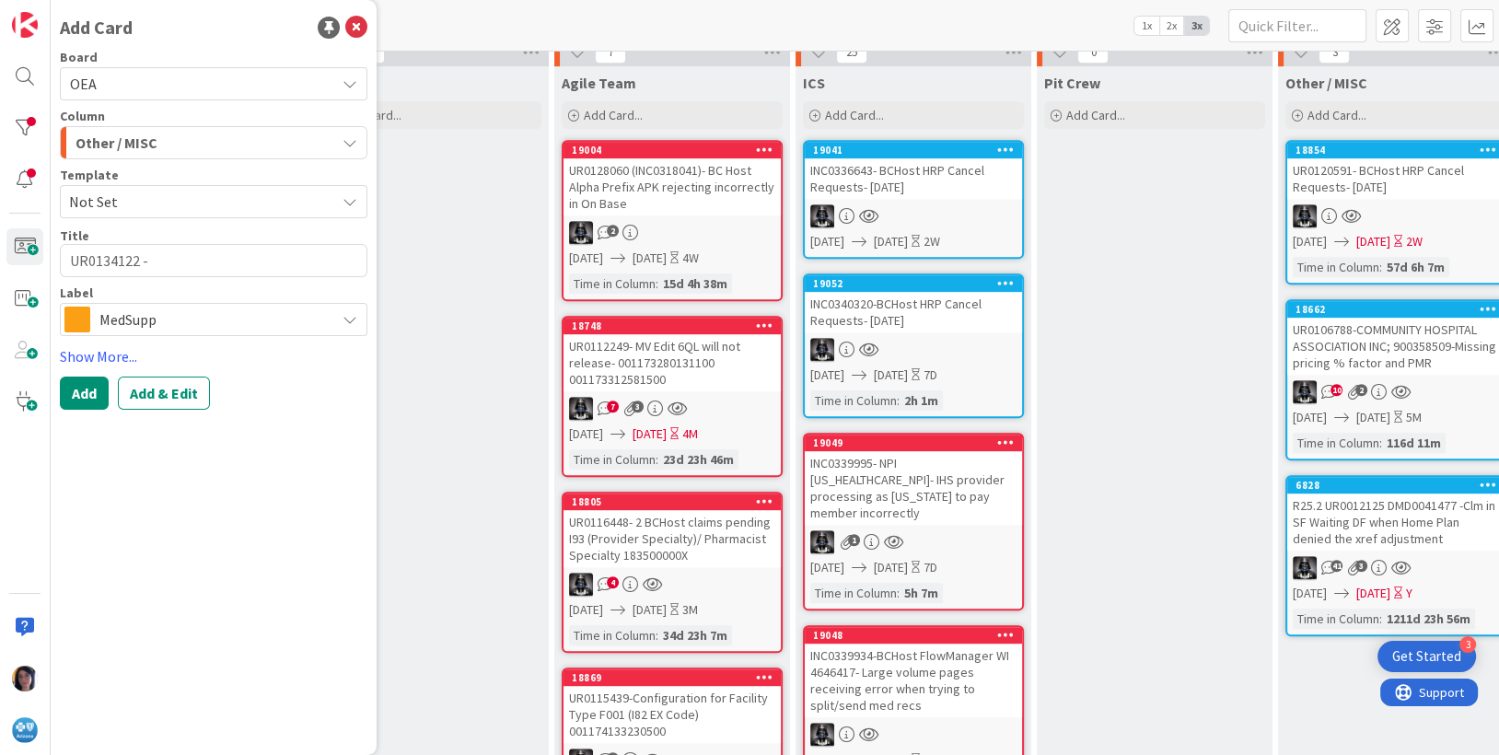
click at [181, 309] on span "MedSupp" at bounding box center [212, 320] width 226 height 26
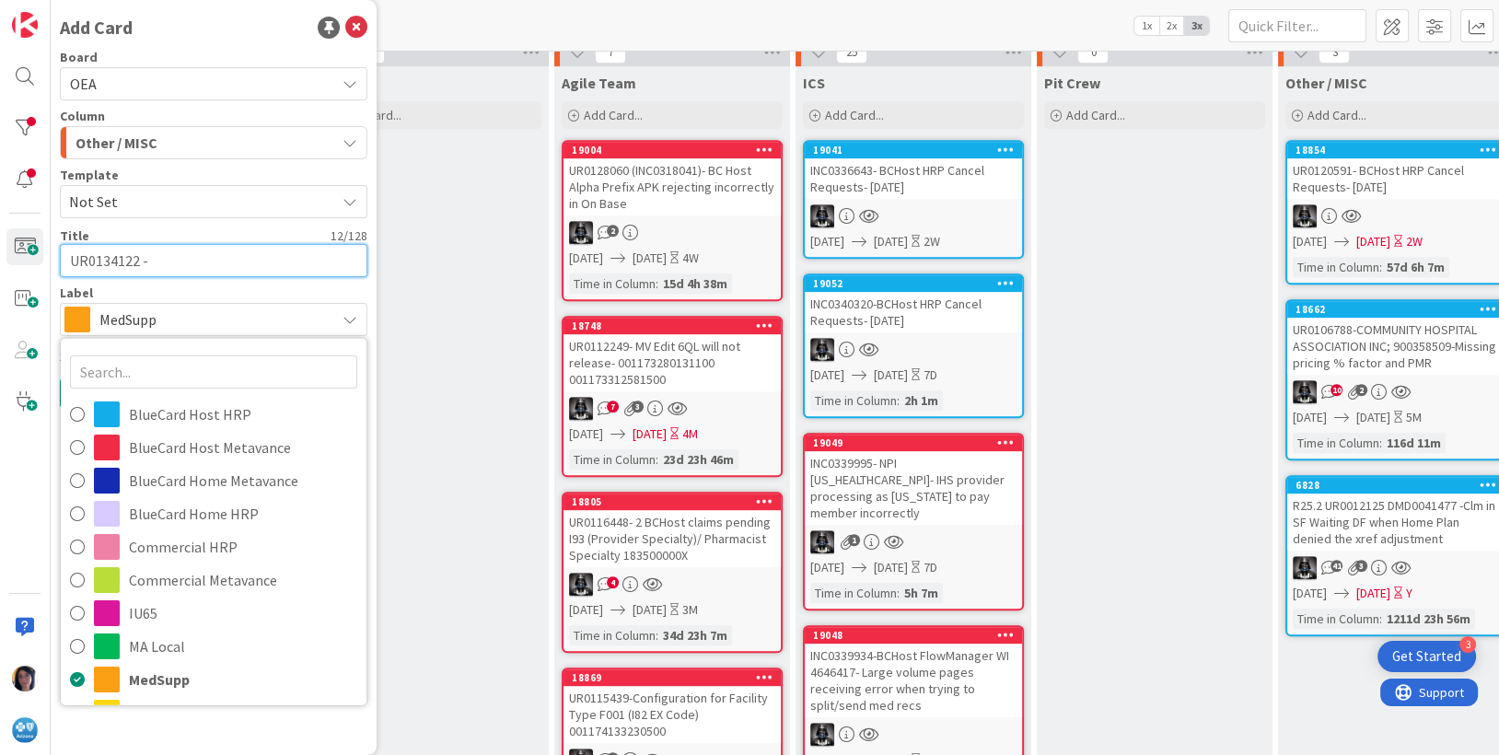
click at [181, 260] on textarea "UR0134122 -" at bounding box center [213, 260] width 307 height 33
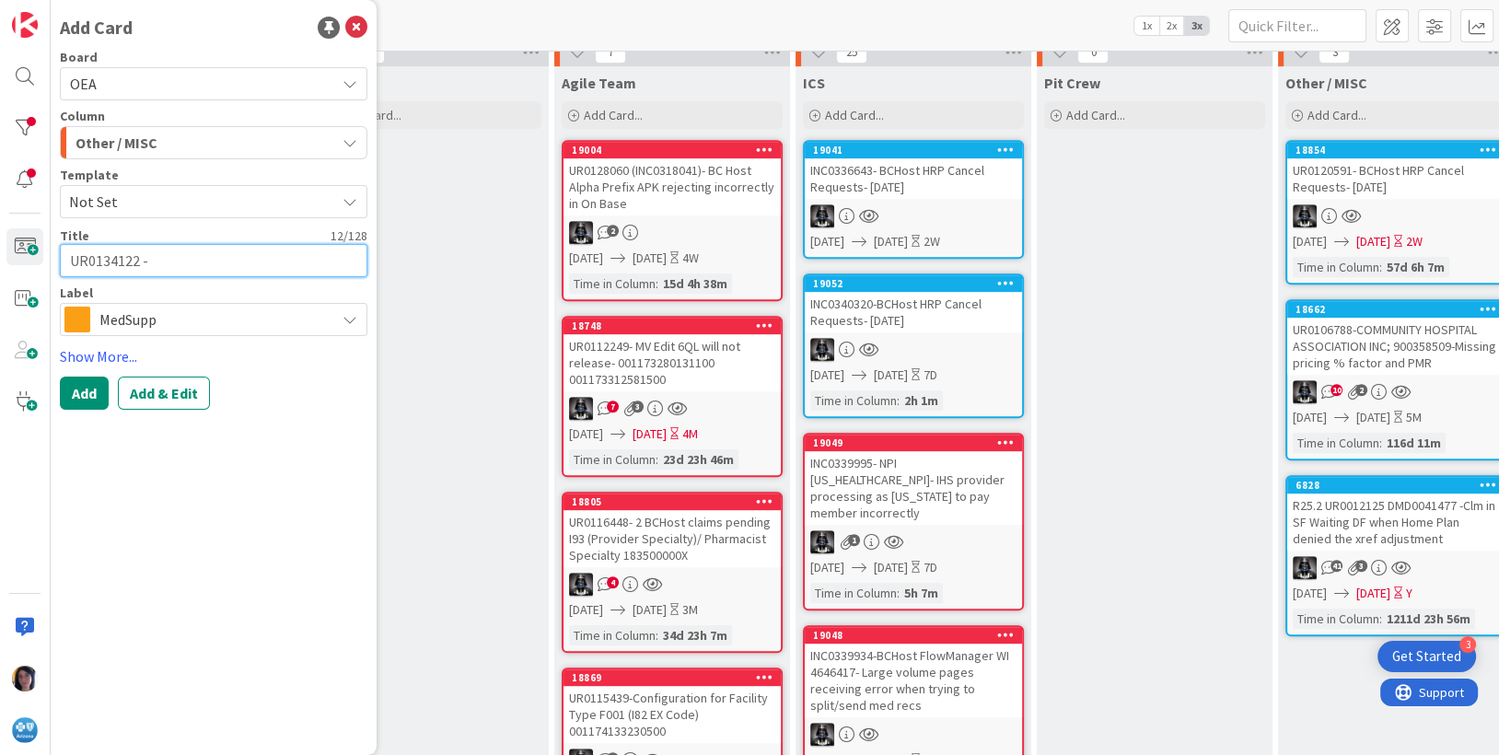
paste textarea "HRP HOST [PERSON_NAME] CLAIMS REQUEST - 41 CLAIMS"
type textarea "x"
type textarea "UR0134122 - HRP HOST CANCEL CLAIMS REQUEST - 41 CLAIMS"
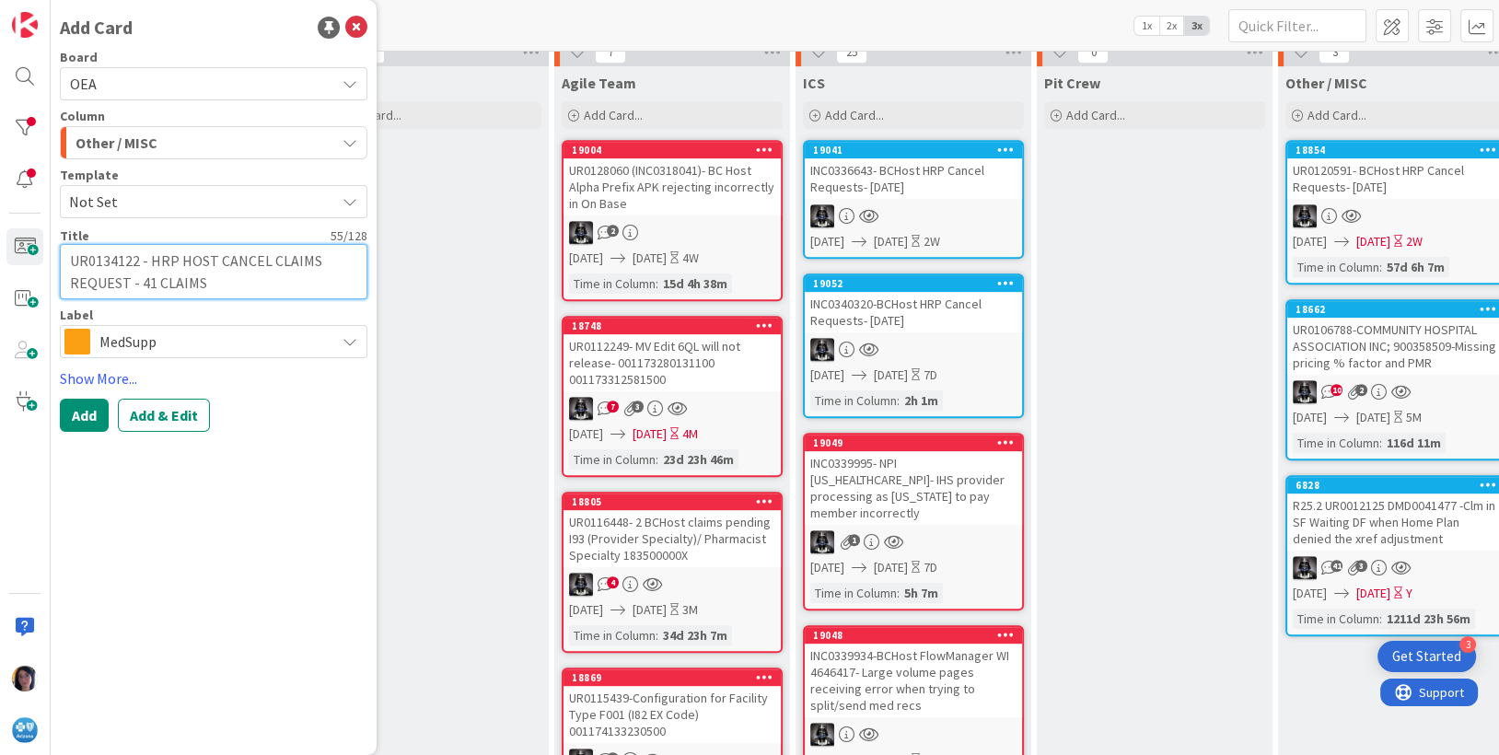
type textarea "x"
type textarea "UR0134122 - HRP HOST CANCEL CLAIMS REQUEST - 41 CLAIMS A"
type textarea "x"
type textarea "UR0134122 - HRP HOST CANCEL CLAIMS REQUEST - 41 CLAIMS AD"
type textarea "x"
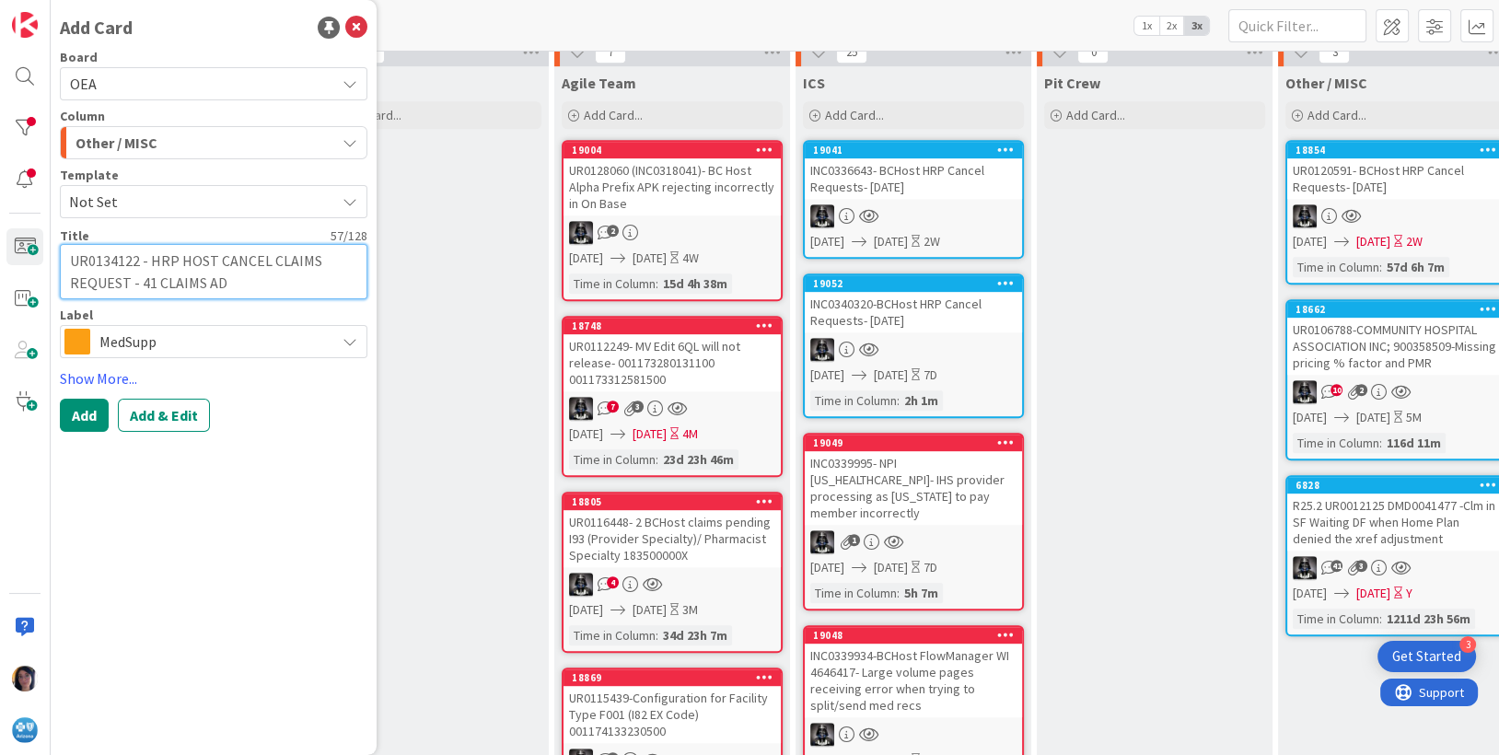
type textarea "UR0134122 - HRP HOST CANCEL CLAIMS REQUEST - 41 CLAIMS ADJ"
type textarea "x"
type textarea "UR0134122 - HRP HOST CANCEL CLAIMS REQUEST - 41 CLAIMS ADJU"
type textarea "x"
type textarea "UR0134122 - HRP HOST CANCEL CLAIMS REQUEST - 41 CLAIMS ADJUD"
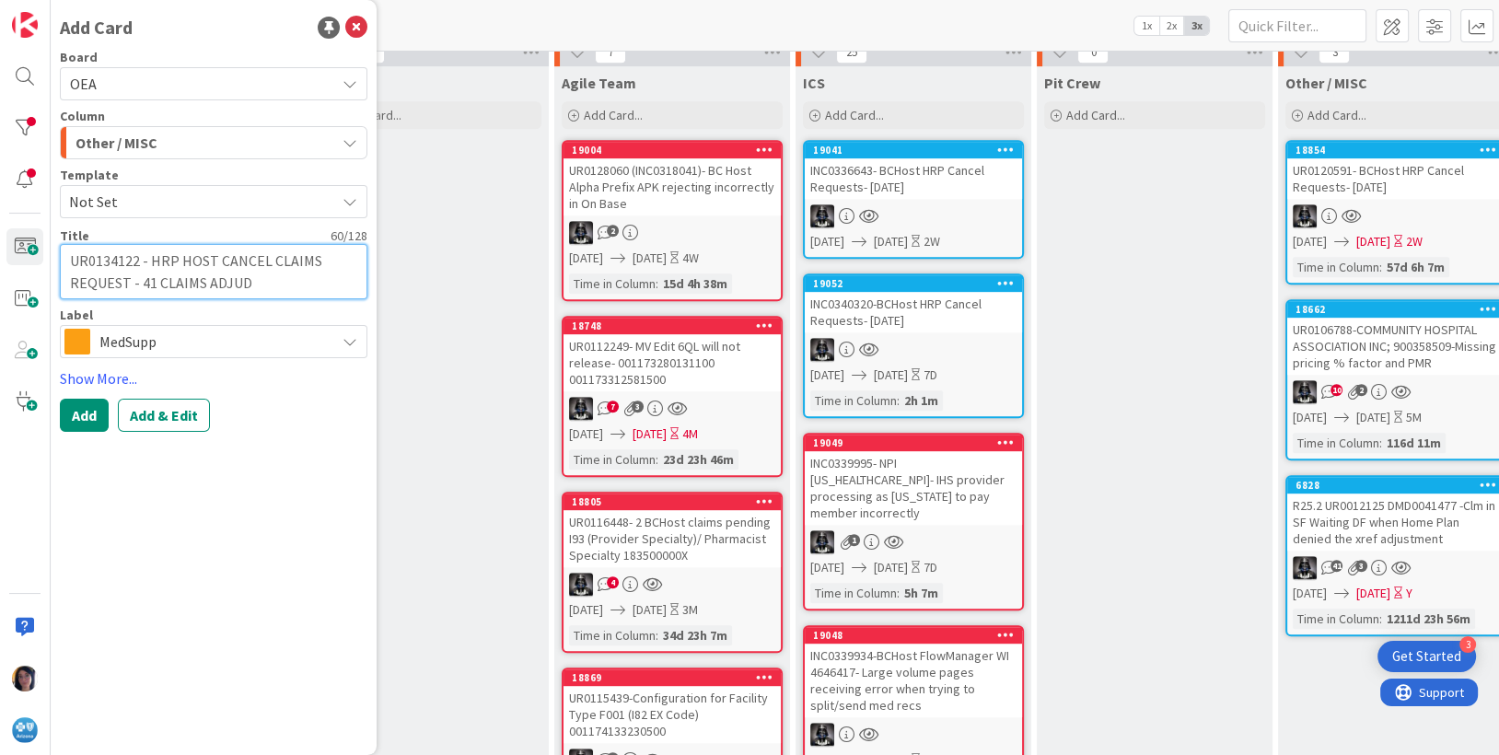
type textarea "x"
type textarea "UR0134122 - HRP HOST CANCEL CLAIMS REQUEST - 41 CLAIMS ADJUDI"
type textarea "x"
type textarea "UR0134122 - HRP HOST CANCEL CLAIMS REQUEST - 41 CLAIMS ADJUDIC"
type textarea "x"
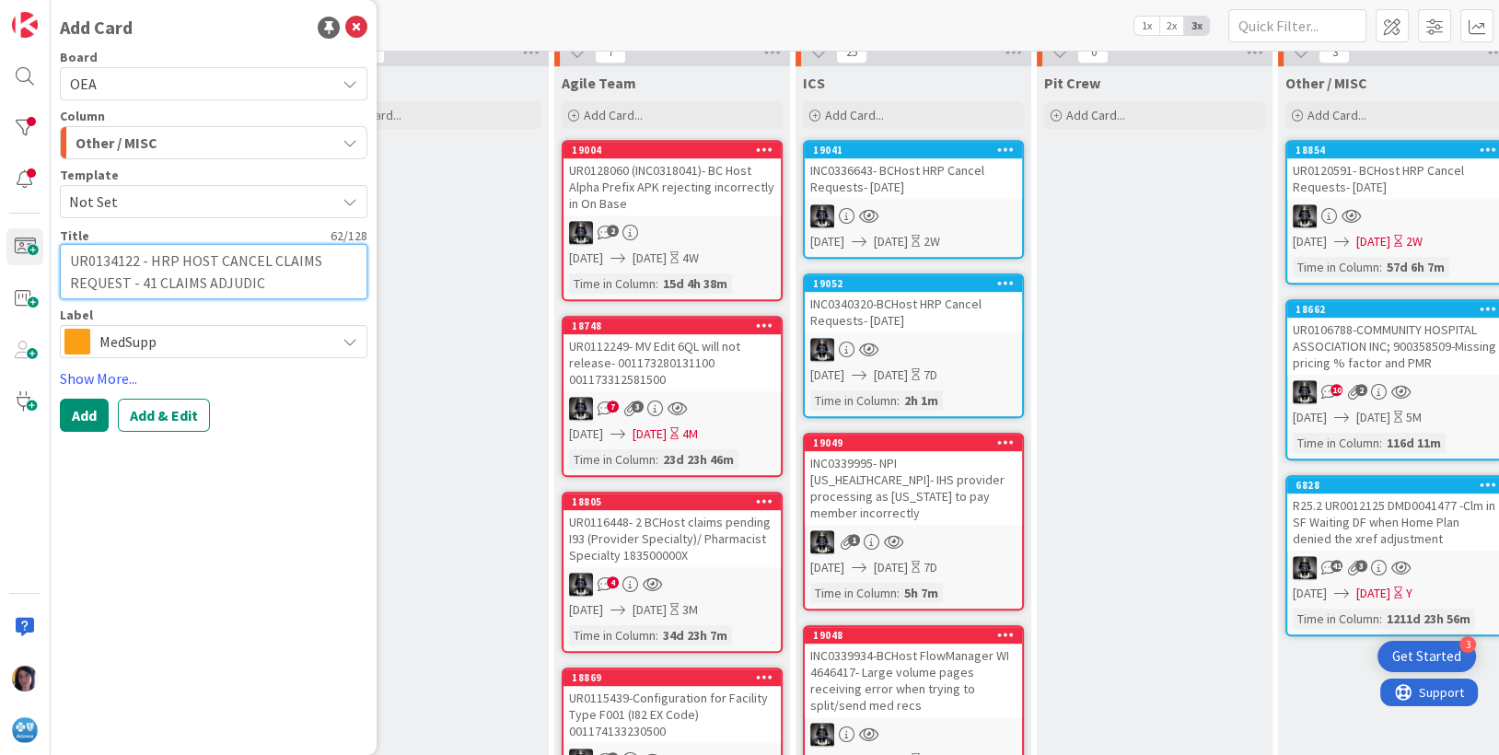
type textarea "UR0134122 - HRP HOST CANCEL CLAIMS REQUEST - 41 CLAIMS ADJUDICA"
type textarea "x"
type textarea "UR0134122 - HRP HOST CANCEL CLAIMS REQUEST - 41 CLAIMS ADJUDICAT"
type textarea "x"
type textarea "UR0134122 - HRP HOST CANCEL CLAIMS REQUEST - 41 CLAIMS ADJUDICATI"
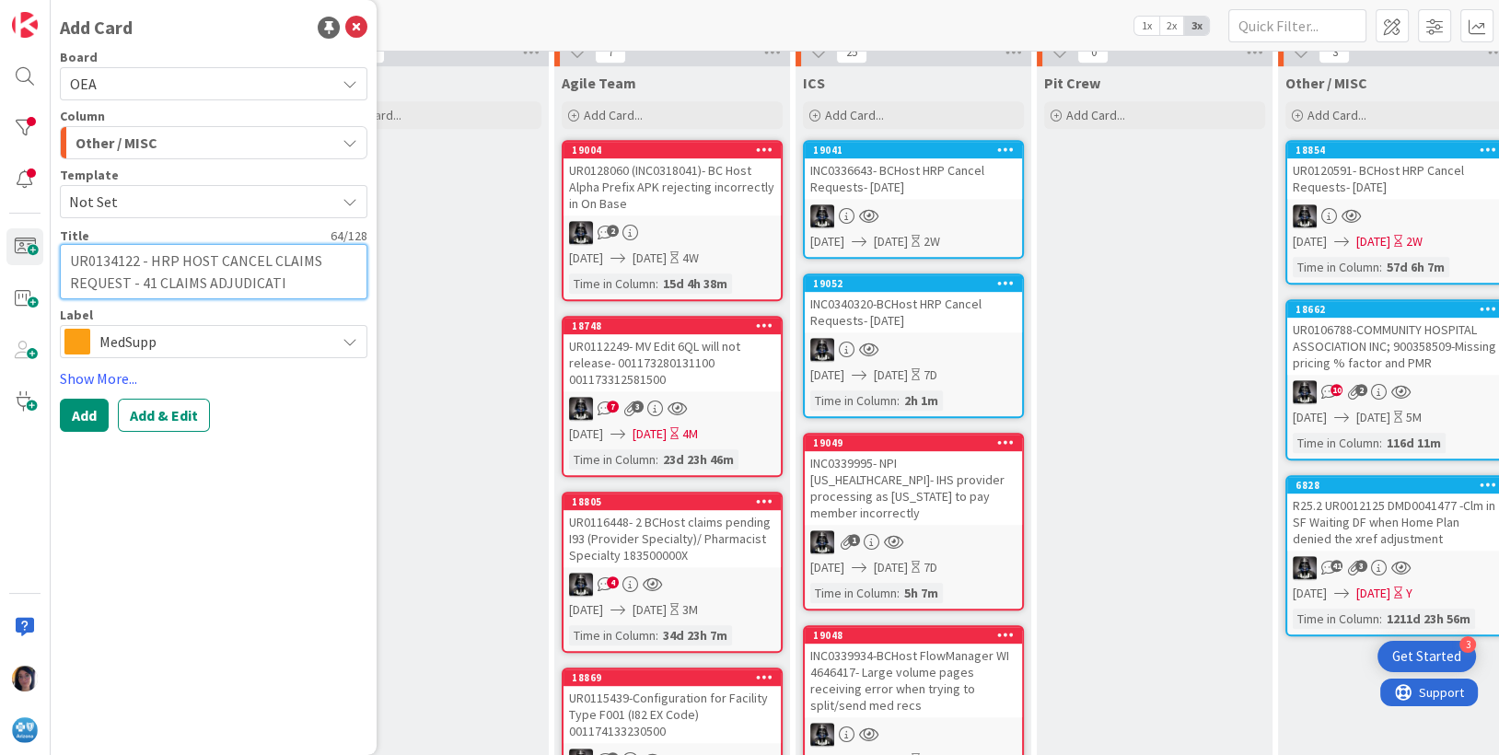
type textarea "x"
type textarea "UR0134122 - HRP HOST CANCEL CLAIMS REQUEST - 41 CLAIMS ADJUDICATIO"
type textarea "x"
type textarea "UR0134122 - HRP HOST CANCEL CLAIMS REQUEST - 41 CLAIMS ADJUDICATION"
type textarea "x"
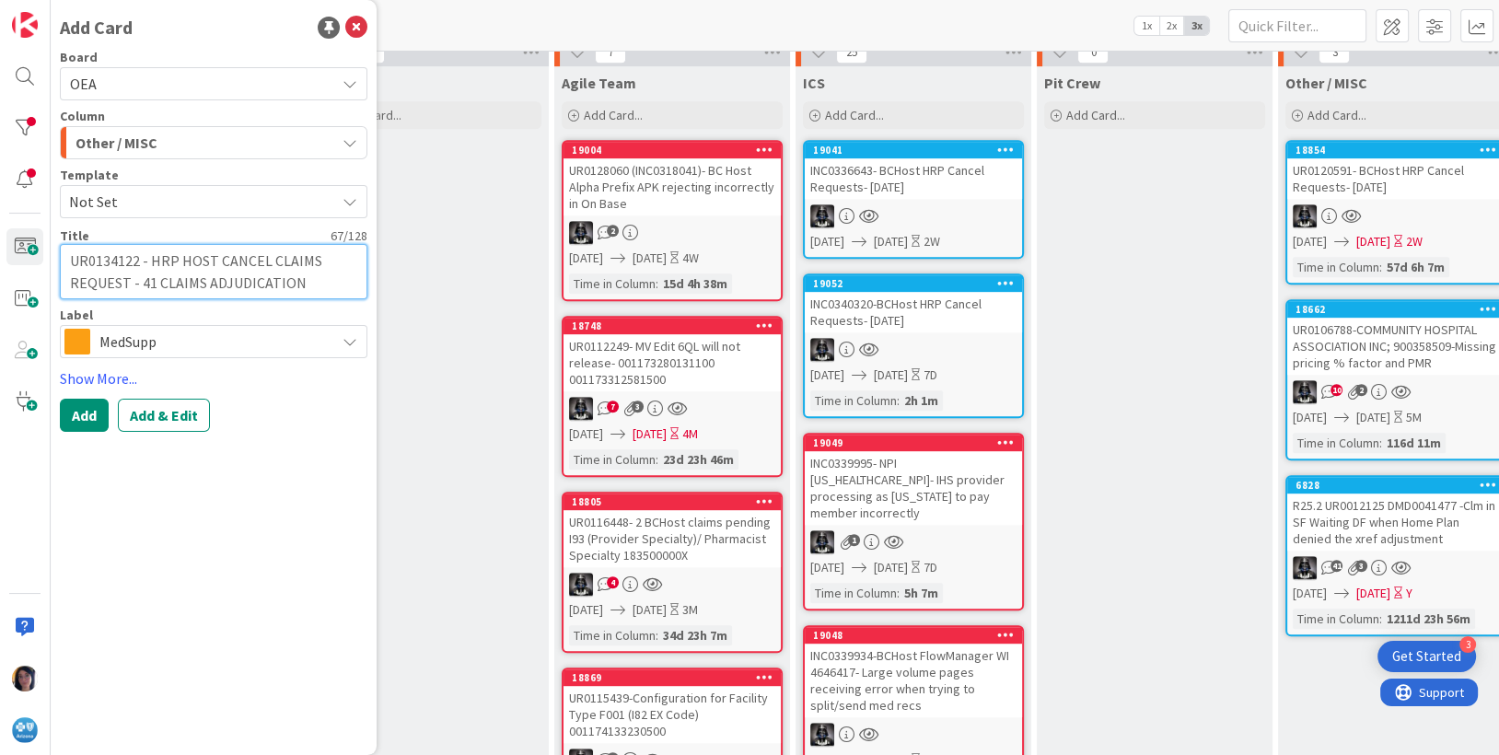
type textarea "UR0134122 - HRP HOST CANCEL CLAIMS REQUEST - 41 CLAIMS ADJUDICATION"
type textarea "x"
type textarea "UR0134122 - HRP HOST CANCEL CLAIMS REQUEST - 41 CLAIMS ADJUDICATION E"
type textarea "x"
type textarea "UR0134122 - HRP HOST CANCEL CLAIMS REQUEST - 41 CLAIMS ADJUDICATION EX"
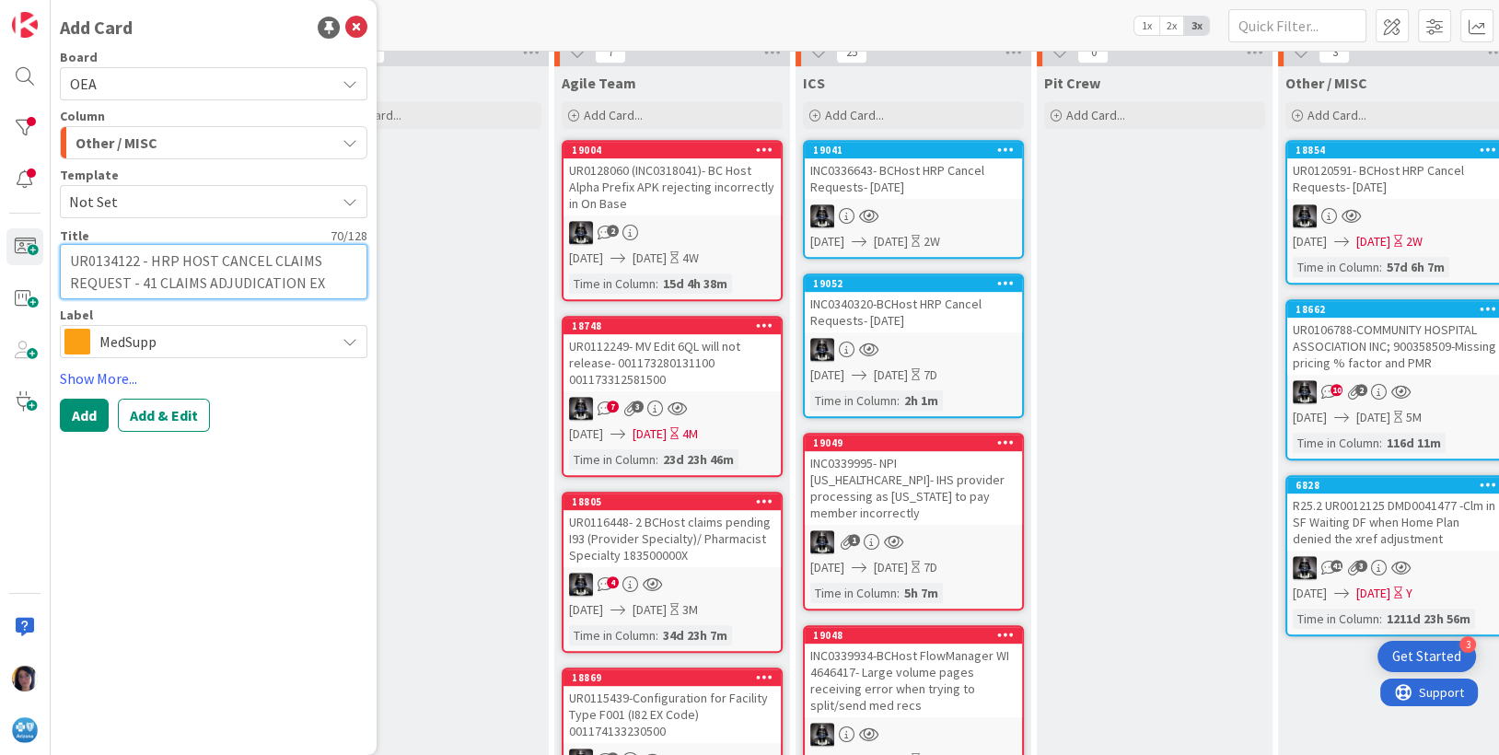
type textarea "x"
type textarea "UR0134122 - HRP HOST CANCEL CLAIMS REQUEST - 41 CLAIMS ADJUDICATION EXC"
type textarea "x"
type textarea "UR0134122 - HRP HOST CANCEL CLAIMS REQUEST - 41 CLAIMS ADJUDICATION EXCPE"
type textarea "x"
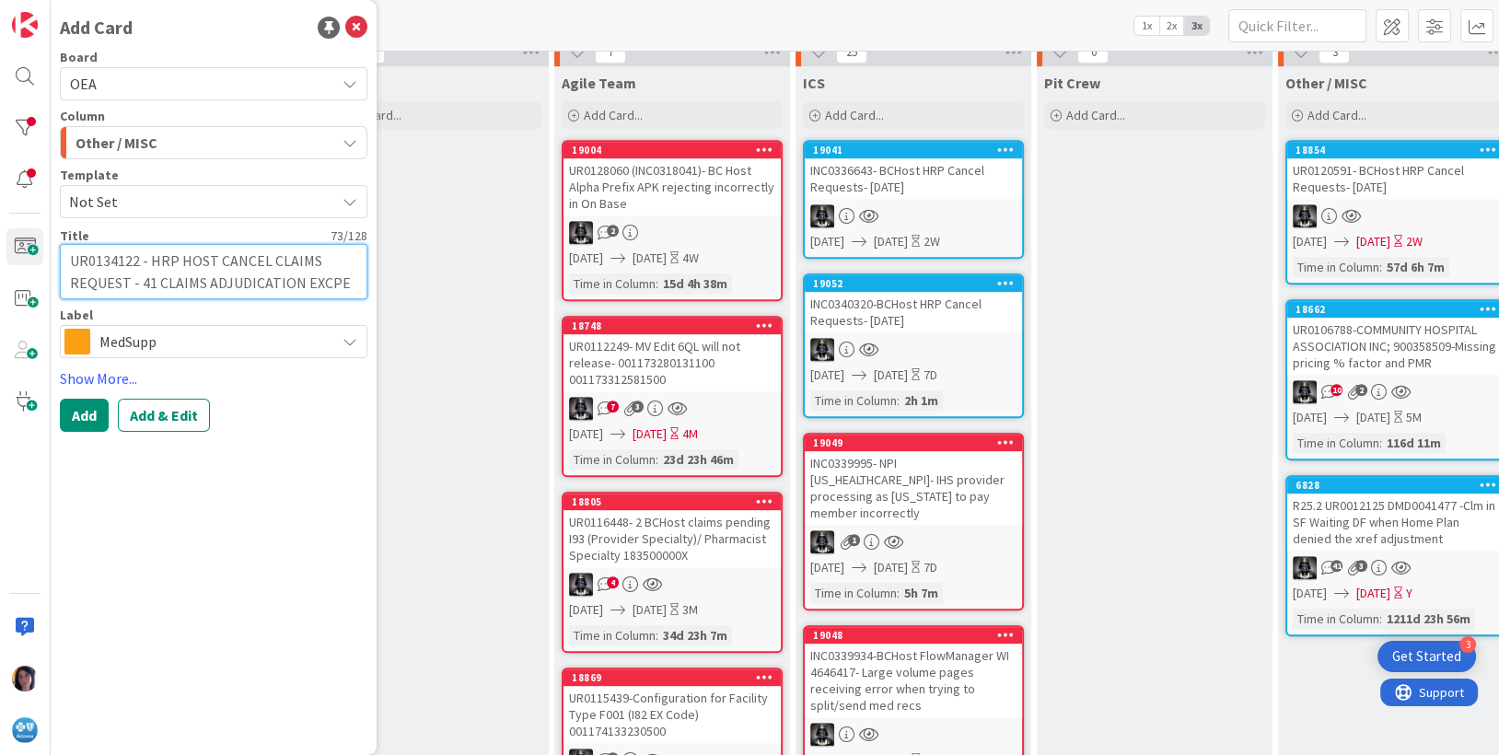
type textarea "UR0134122 - HRP HOST CANCEL CLAIMS REQUEST - 41 CLAIMS ADJUDICATION EXCPET"
type textarea "x"
type textarea "UR0134122 - HRP HOST CANCEL CLAIMS REQUEST - 41 CLAIMS ADJUDICATION EXCPE"
type textarea "x"
type textarea "UR0134122 - HRP HOST CANCEL CLAIMS REQUEST - 41 CLAIMS ADJUDICATION EXCP"
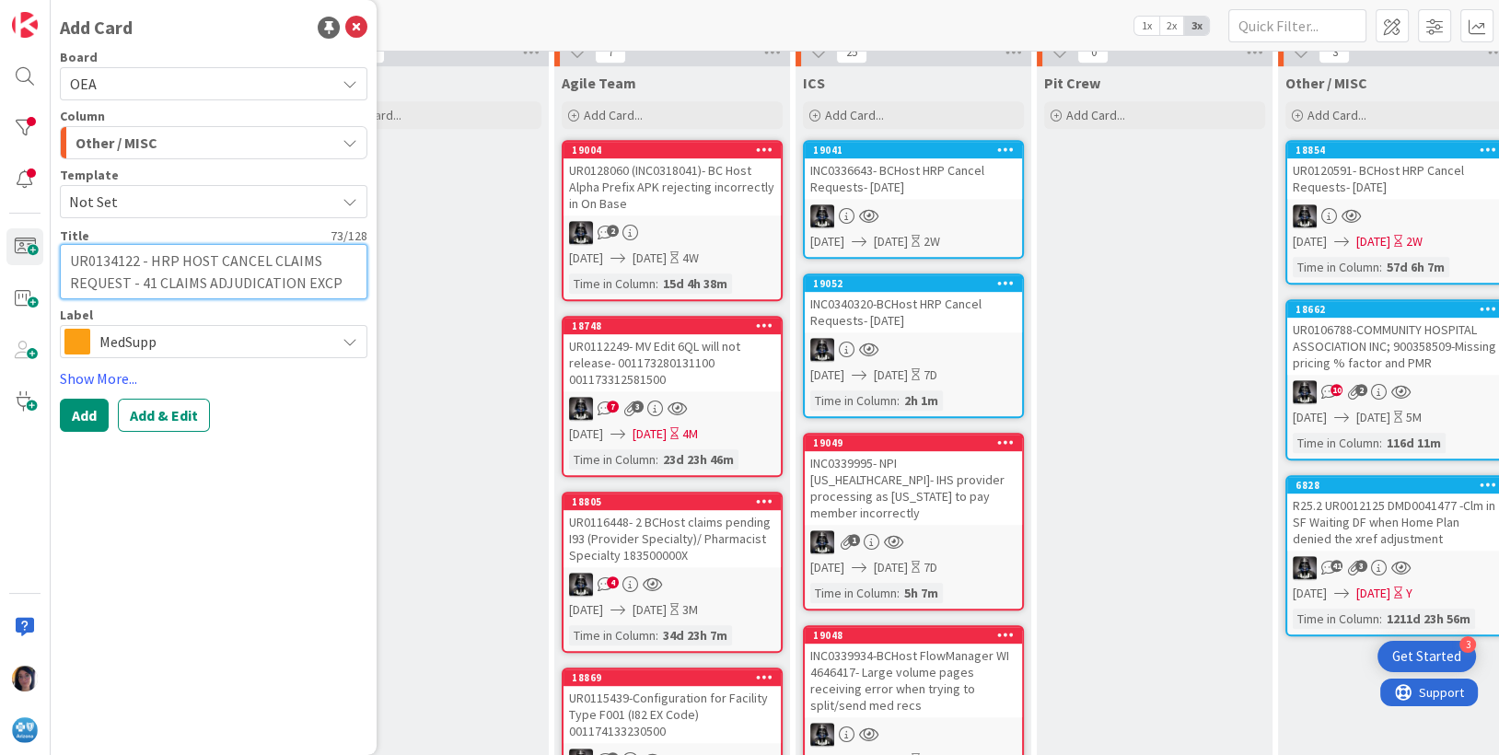
type textarea "x"
type textarea "UR0134122 - HRP HOST CANCEL CLAIMS REQUEST - 41 CLAIMS ADJUDICATION EXC"
type textarea "x"
type textarea "UR0134122 - HRP HOST CANCEL CLAIMS REQUEST - 41 CLAIMS ADJUDICATION EX"
type textarea "x"
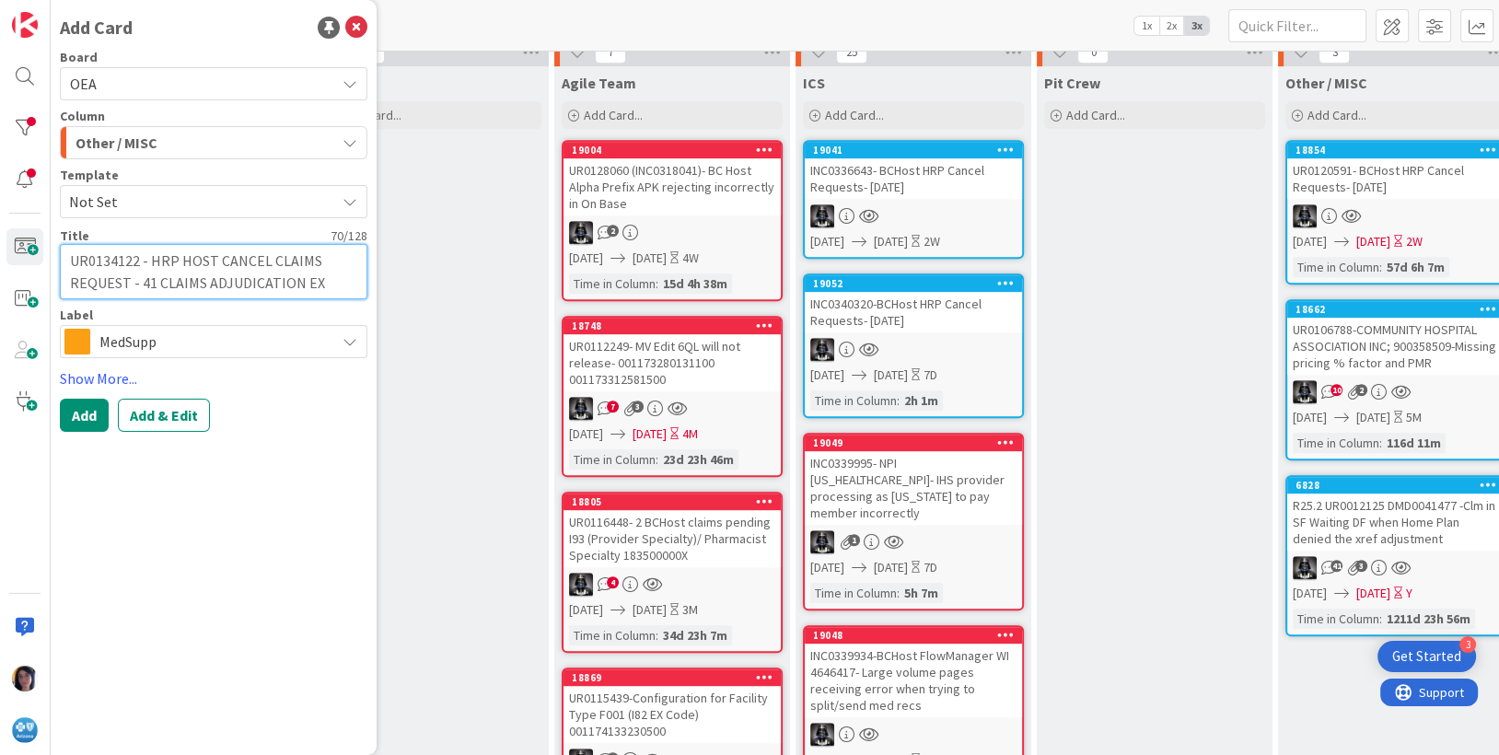
type textarea "UR0134122 - HRP HOST CANCEL CLAIMS REQUEST - 41 CLAIMS ADJUDICATION E"
type textarea "x"
type textarea "UR0134122 - HRP HOST CANCEL CLAIMS REQUEST - 41 CLAIMS ADJUDICATION"
type textarea "x"
type textarea "UR0134122 - HRP HOST CANCEL CLAIMS REQUEST - 41 CLAIMS ADJUDICATION"
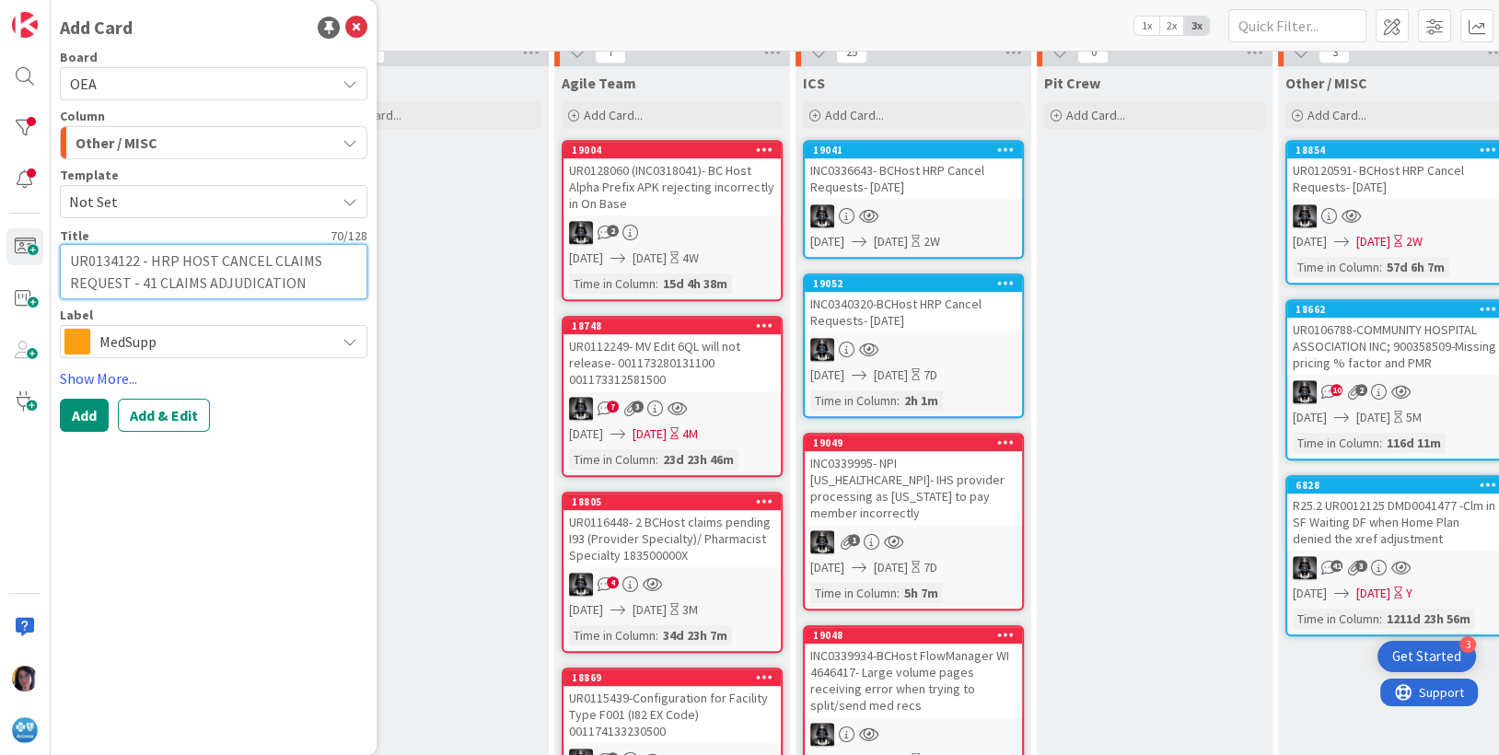
type textarea "x"
type textarea "UR0134122 - HRP HOST CANCEL CLAIMS REQUEST - 41 CLAIMS ADJUDICATIO"
type textarea "x"
type textarea "UR0134122 - HRP HOST CANCEL CLAIMS REQUEST - 41 CLAIMS ADJUDICATI"
type textarea "x"
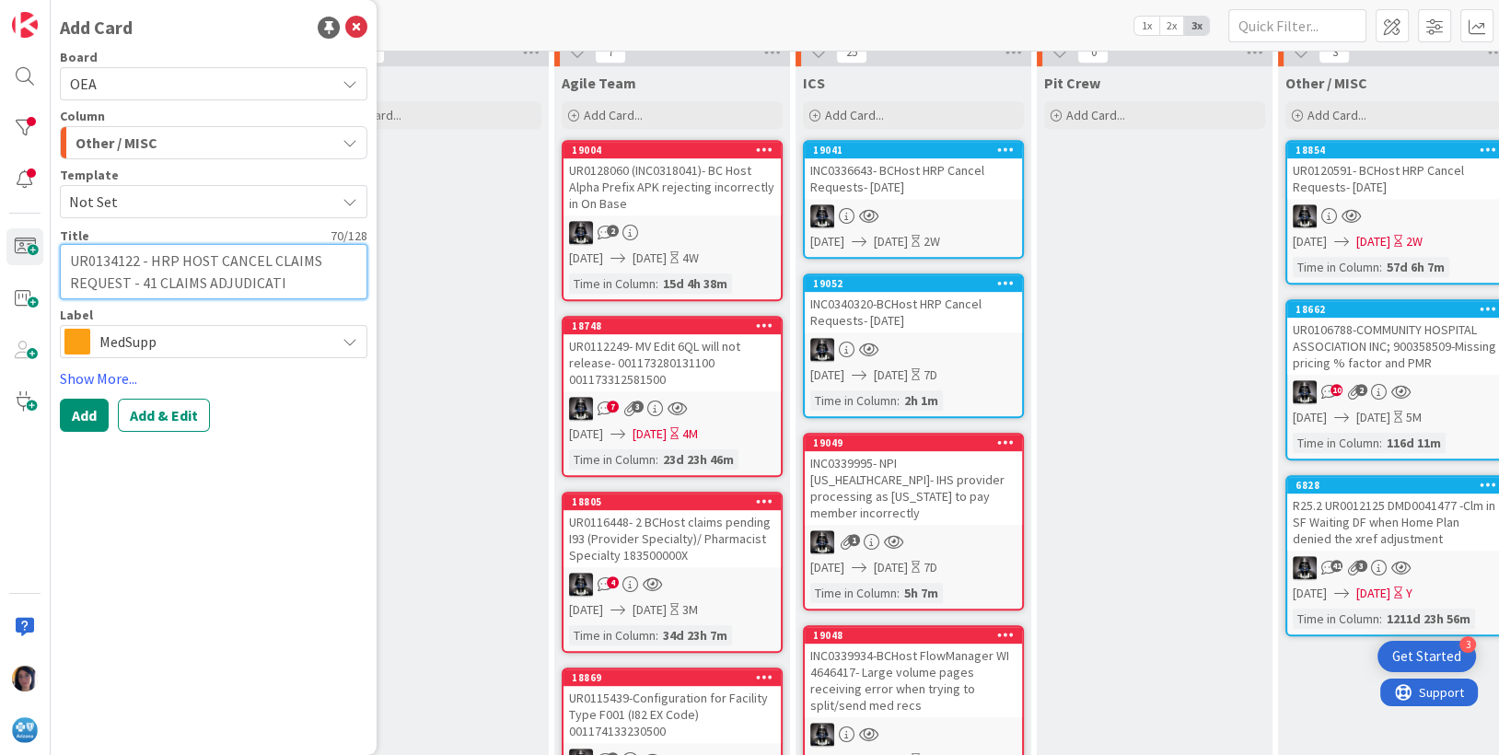
type textarea "UR0134122 - HRP HOST CANCEL CLAIMS REQUEST - 41 CLAIMS ADJUDICAT"
type textarea "x"
type textarea "UR0134122 - HRP HOST CANCEL CLAIMS REQUEST - 41 CLAIMS ADJUDICA"
type textarea "x"
type textarea "UR0134122 - HRP HOST CANCEL CLAIMS REQUEST - 41 CLAIMS ADJUDIC"
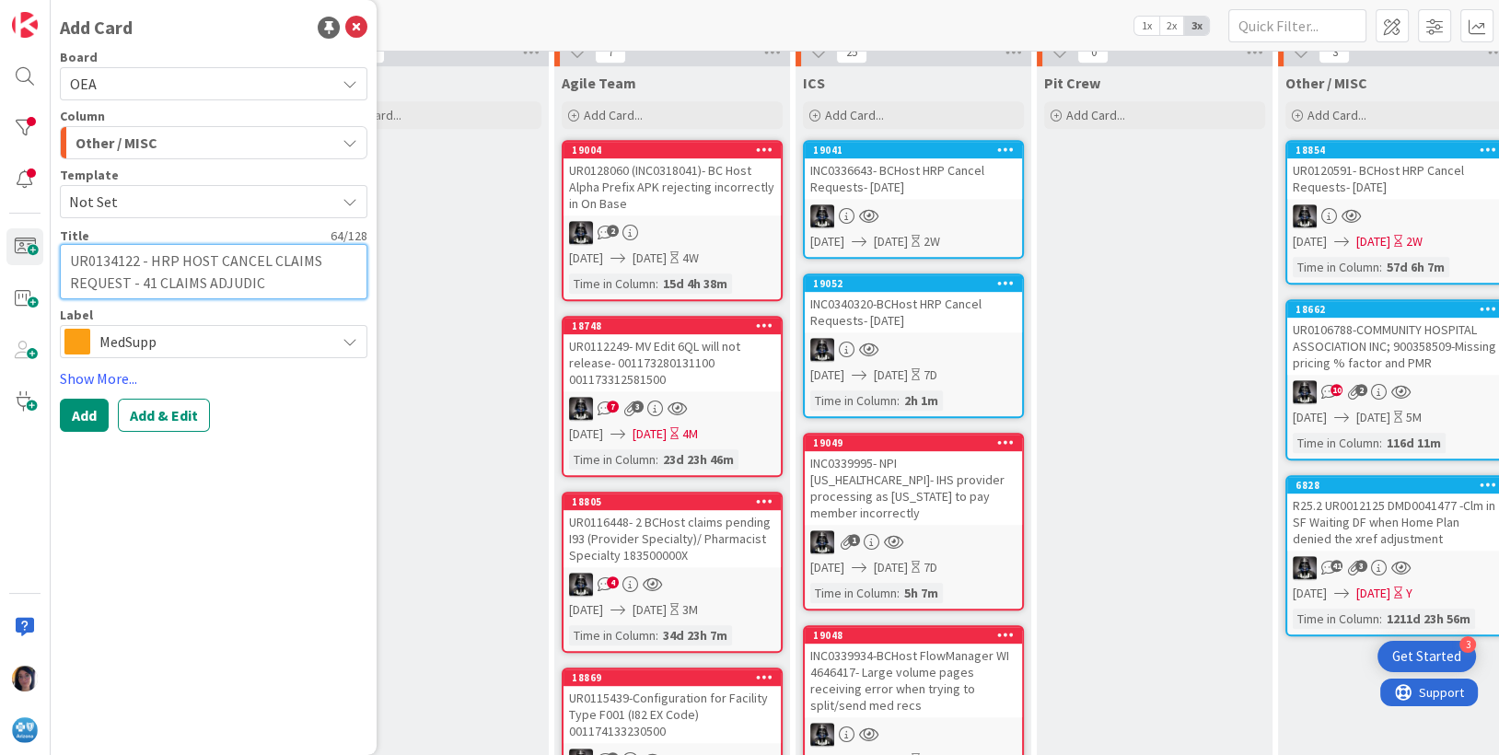
type textarea "x"
type textarea "UR0134122 - HRP HOST CANCEL CLAIMS REQUEST - 41 CLAIMS ADJUDI"
type textarea "x"
type textarea "UR0134122 - HRP HOST CANCEL CLAIMS REQUEST - 41 CLAIMS ADJUD"
type textarea "x"
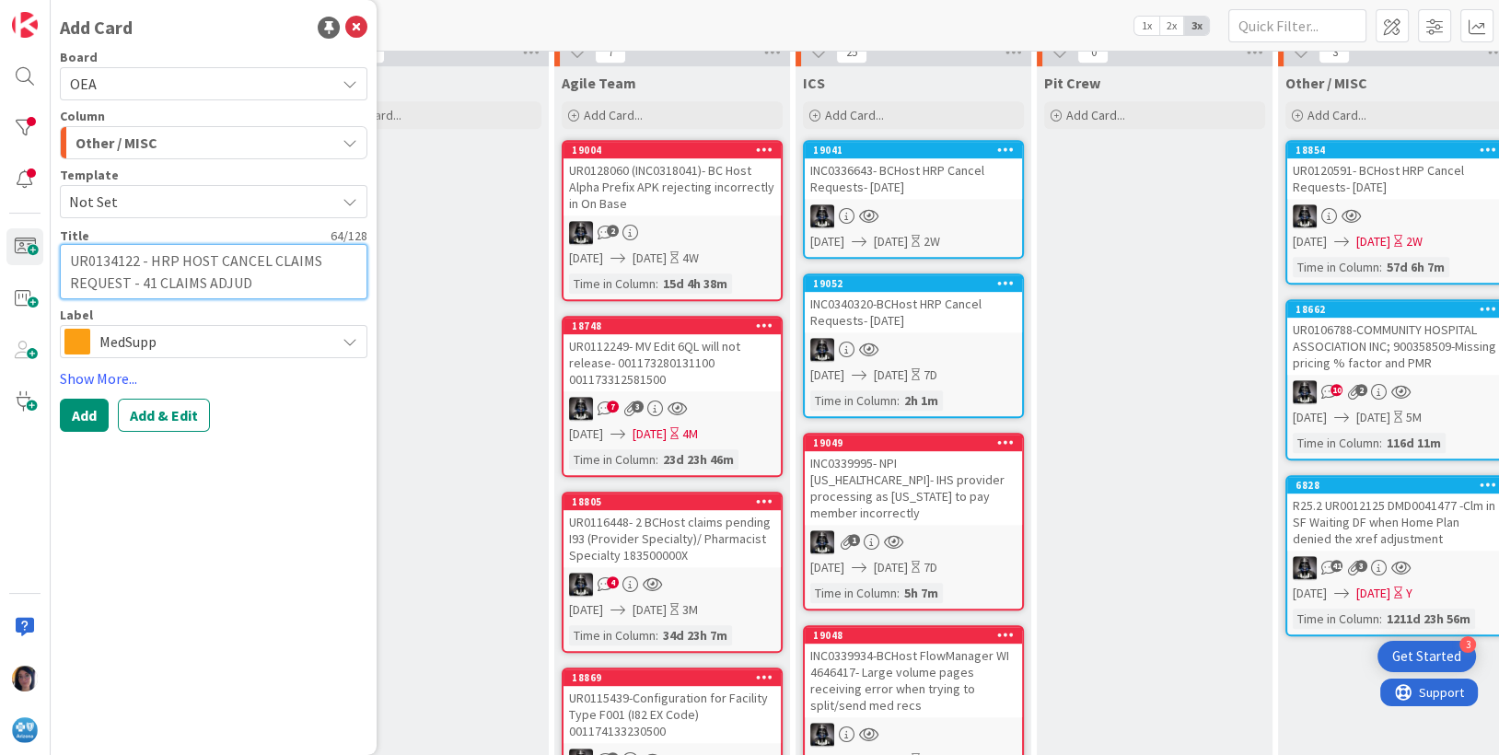
type textarea "UR0134122 - HRP HOST CANCEL CLAIMS REQUEST - 41 CLAIMS ADJU"
type textarea "x"
type textarea "UR0134122 - HRP HOST CANCEL CLAIMS REQUEST - 41 CLAIMS ADJ"
type textarea "x"
type textarea "UR0134122 - HRP HOST CANCEL CLAIMS REQUEST - 41 CLAIMS AD"
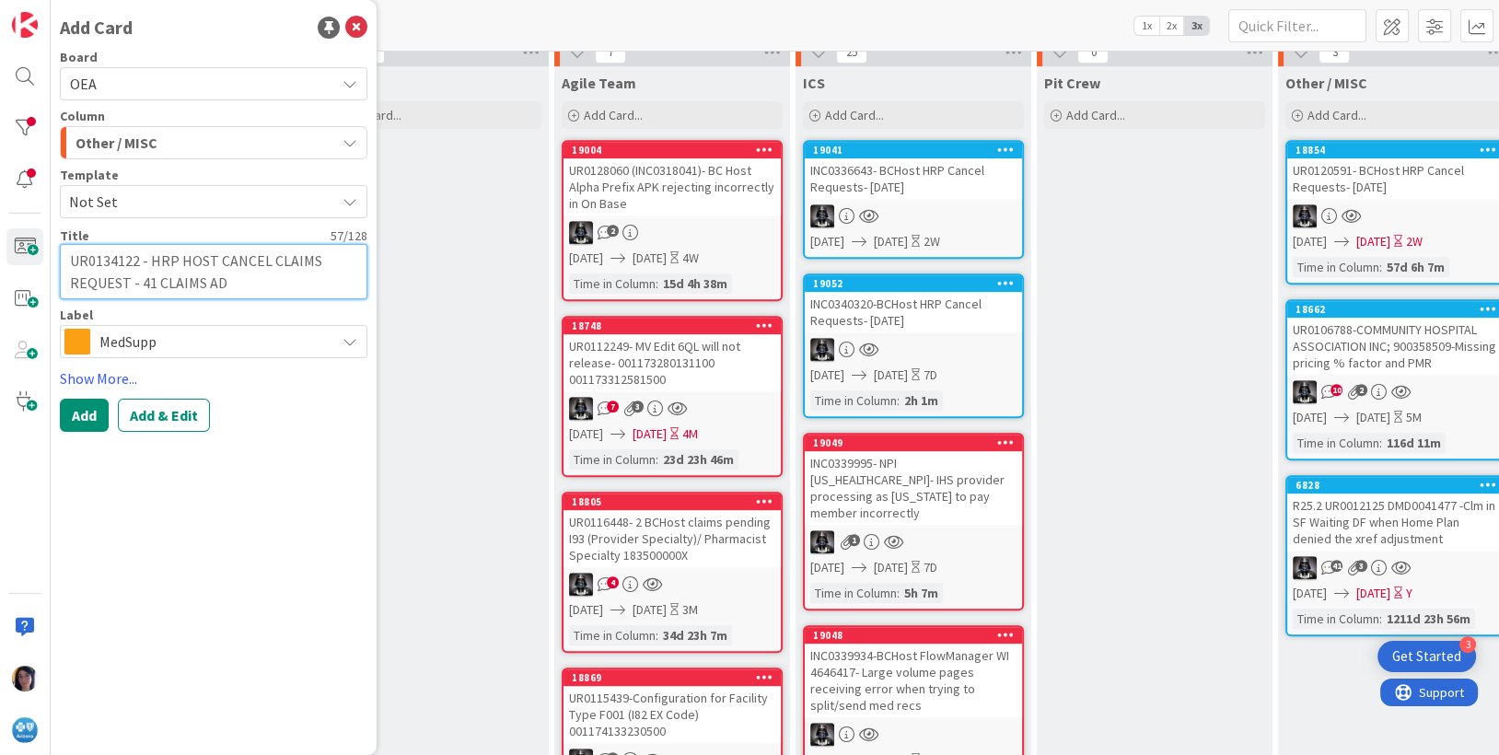
type textarea "x"
type textarea "UR0134122 - HRP HOST CANCEL CLAIMS REQUEST - 41 CLAIMS A"
type textarea "x"
type textarea "UR0134122 - HRP HOST CANCEL CLAIMS REQUEST - 41 CLAIMS"
type textarea "x"
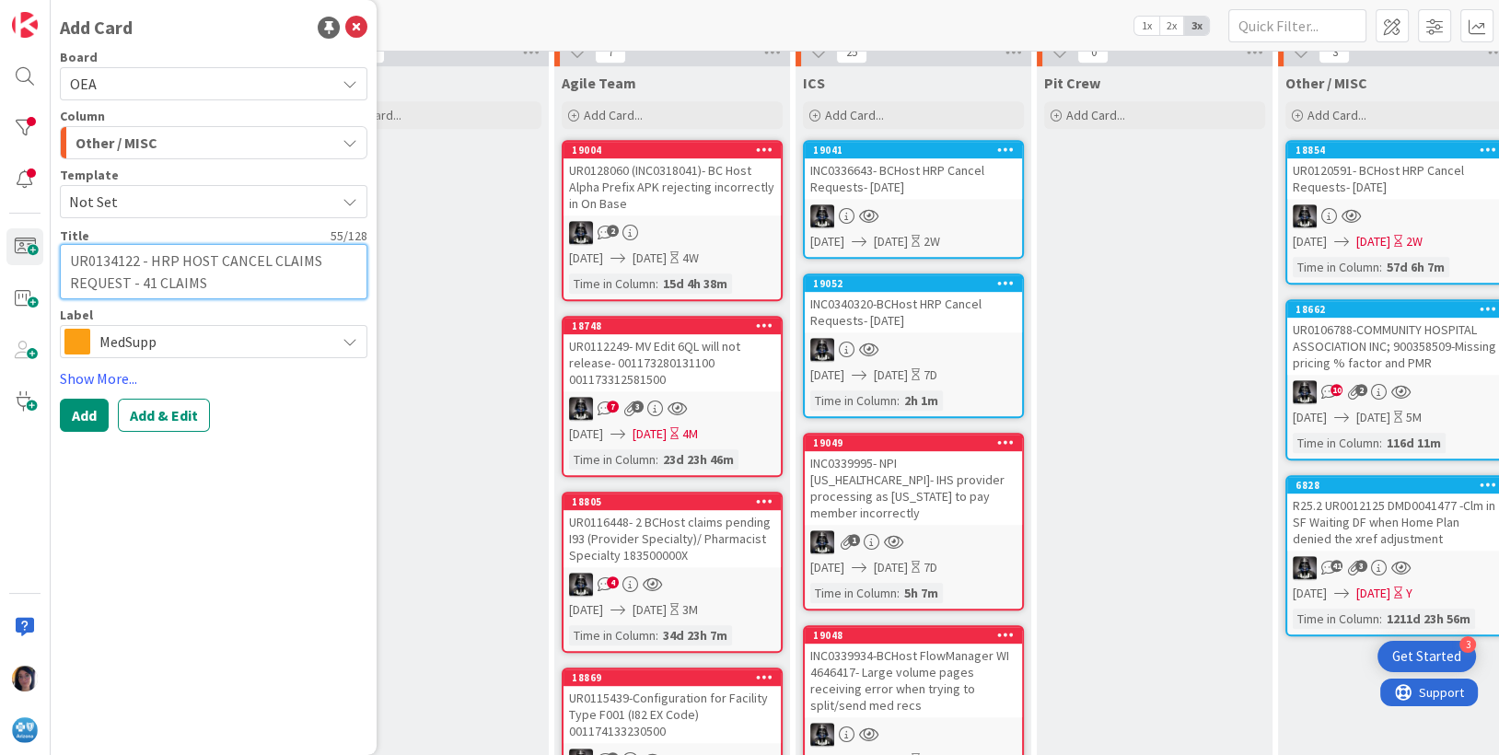
type textarea "UR0134122 - HRP HOST CANCEL CLAIMS REQUEST - 41 CLAIMS A"
type textarea "x"
type textarea "UR0134122 - HRP HOST CANCEL CLAIMS REQUEST - 41 CLAIMS AD"
type textarea "x"
type textarea "UR0134122 - HRP HOST CANCEL CLAIMS REQUEST - 41 CLAIMS ADJ"
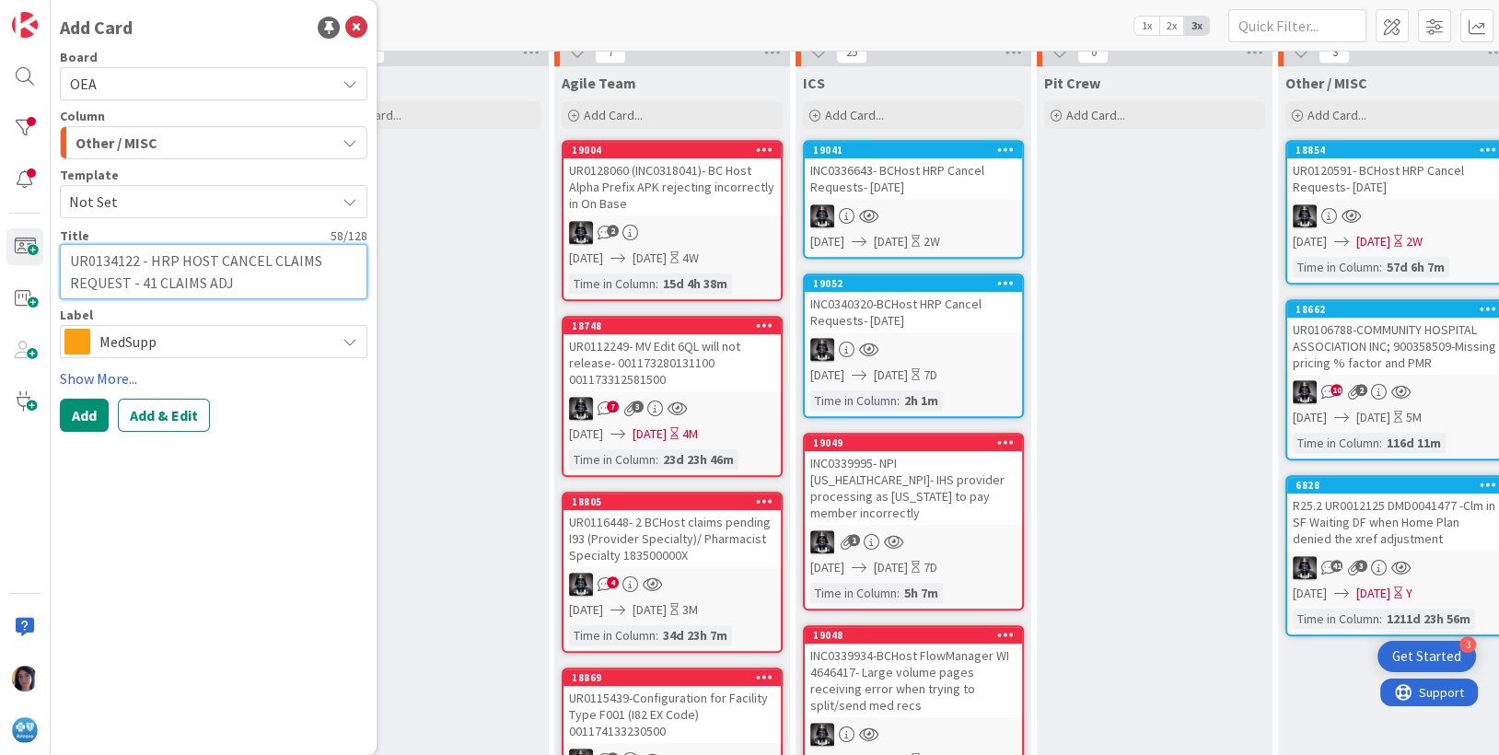
type textarea "x"
type textarea "UR0134122 - HRP HOST CANCEL CLAIMS REQUEST - 41 CLAIMS ADJ"
type textarea "x"
type textarea "UR0134122 - HRP HOST CANCEL CLAIMS REQUEST - 41 CLAIMS ADJ E"
type textarea "x"
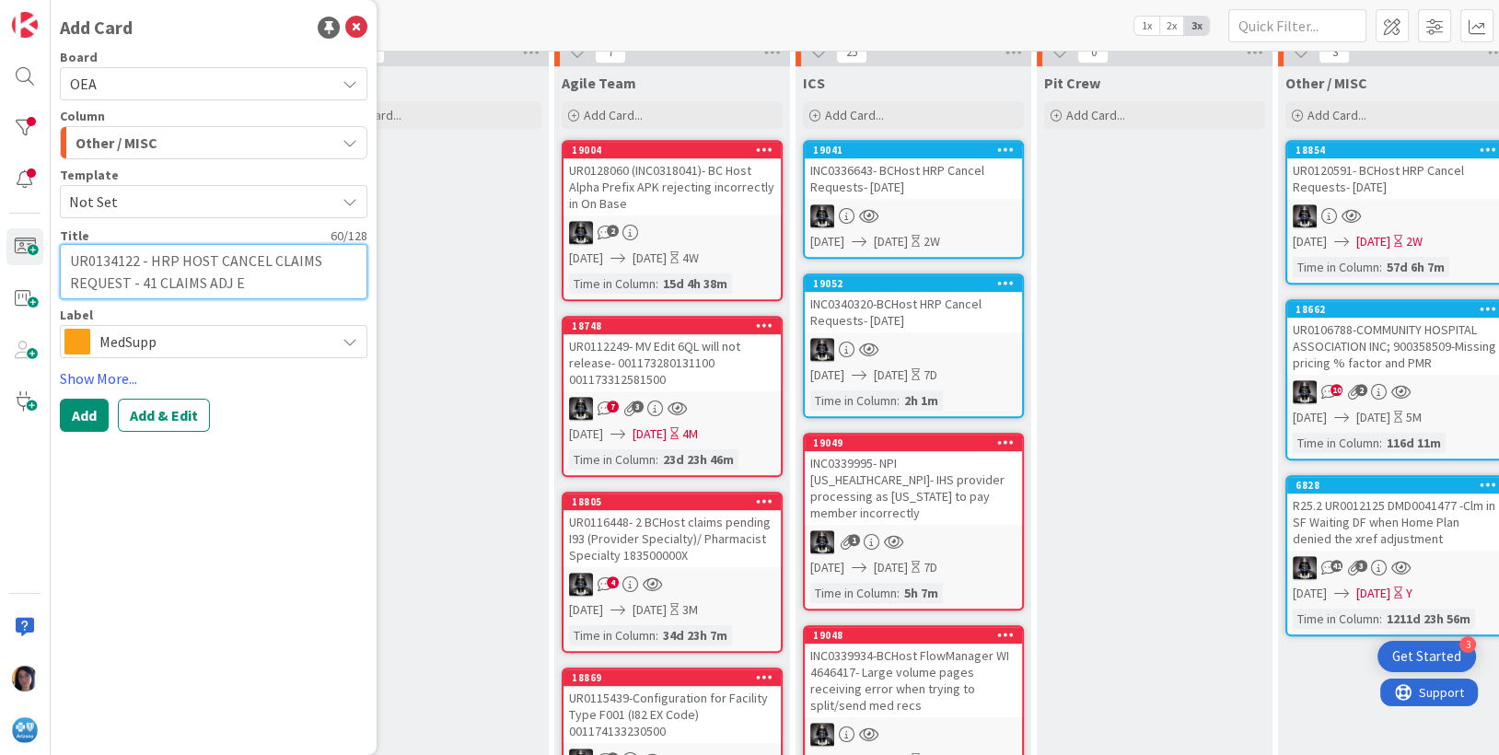
type textarea "UR0134122 - HRP HOST CANCEL CLAIMS REQUEST - 41 CLAIMS ADJ EX"
type textarea "x"
type textarea "UR0134122 - HRP HOST CANCEL CLAIMS REQUEST - 41 CLAIMS ADJ EXC"
type textarea "x"
type textarea "UR0134122 - HRP HOST CANCEL CLAIMS REQUEST - 41 CLAIMS ADJ EXCP"
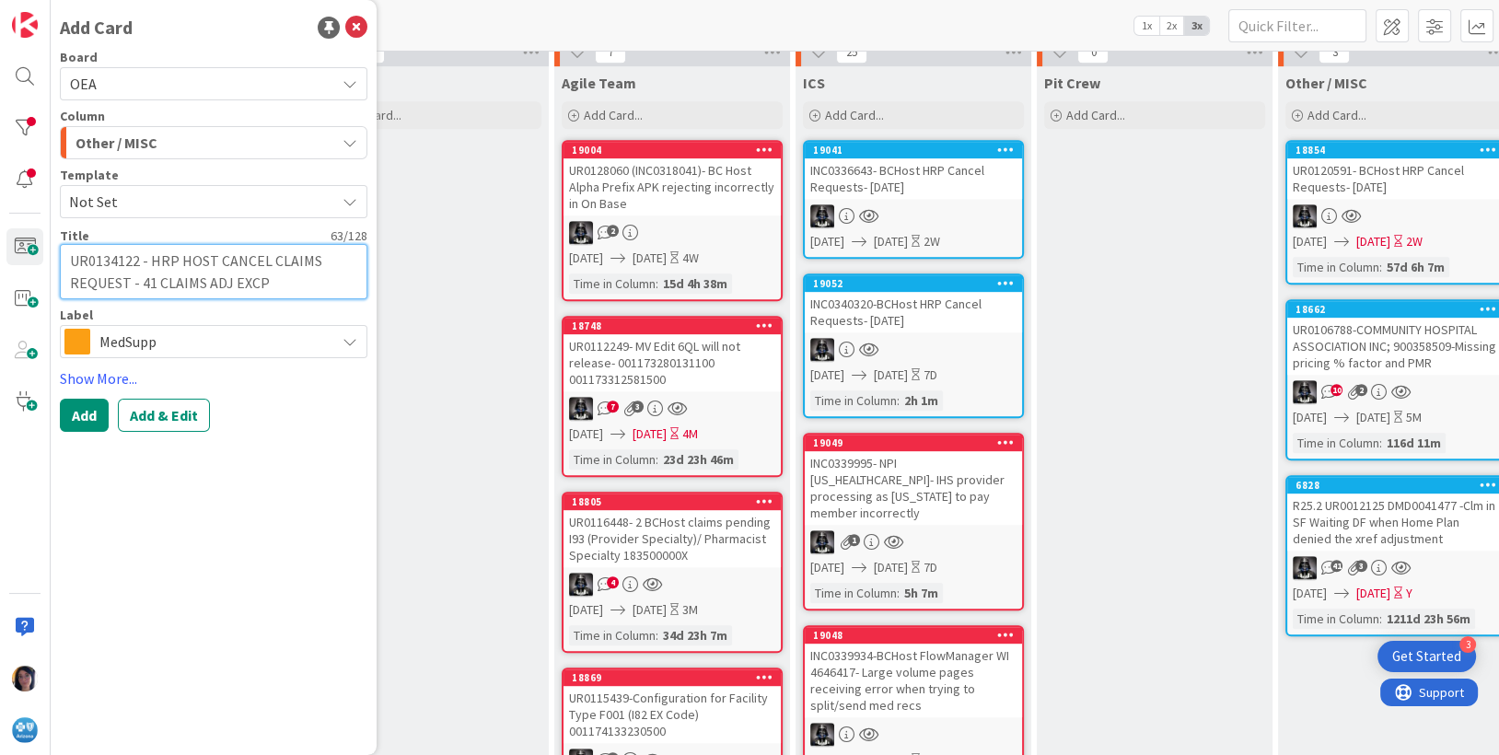
type textarea "x"
type textarea "UR0134122 - HRP HOST CANCEL CLAIMS REQUEST - 41 CLAIMS ADJ EXC"
type textarea "x"
type textarea "UR0134122 - HRP HOST CANCEL CLAIMS REQUEST - 41 CLAIMS ADJ EXCP"
type textarea "x"
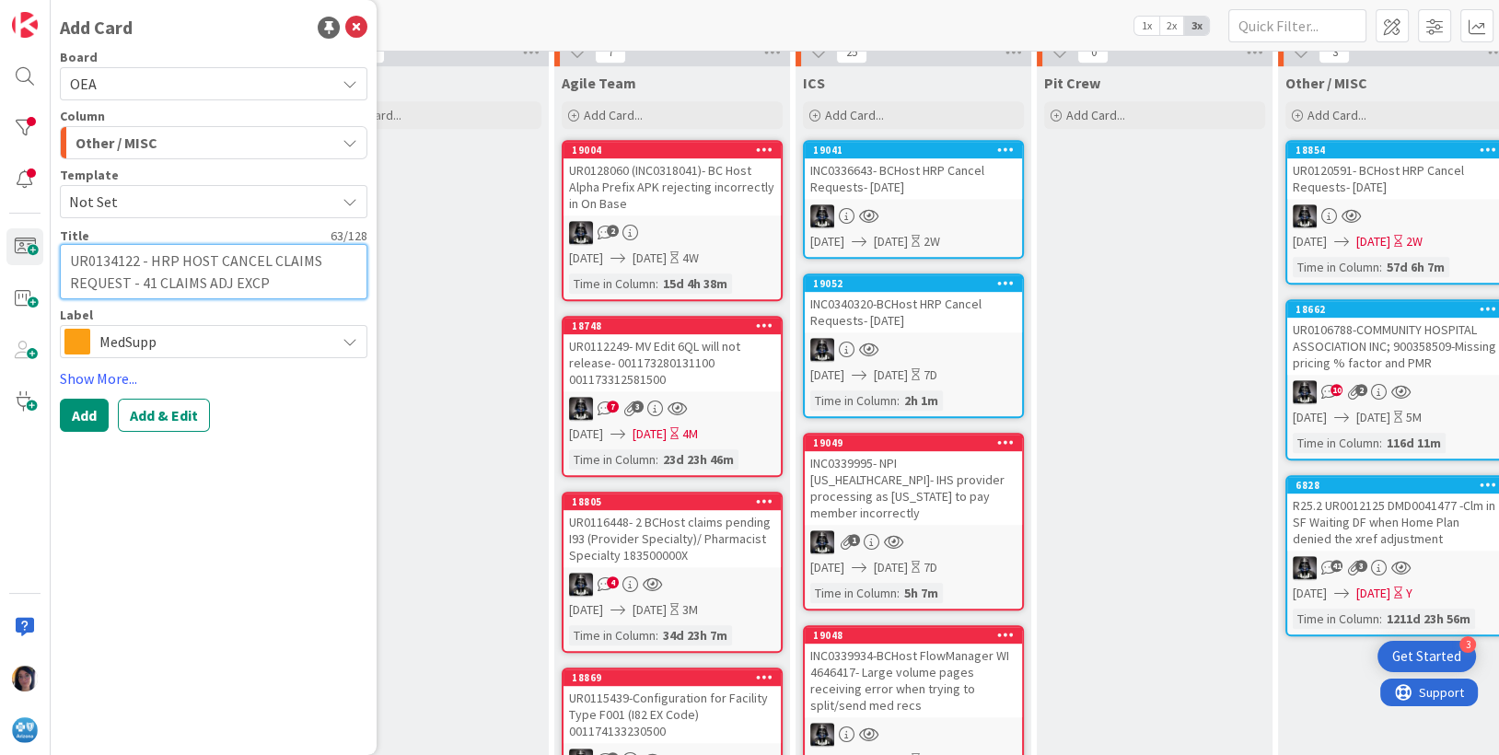
type textarea "UR0134122 - HRP HOST CANCEL CLAIMS REQUEST - 41 CLAIMS ADJ EXCPT"
type textarea "x"
type textarea "UR0134122 - HRP HOST CANCEL CLAIMS REQUEST - 41 CLAIMS ADJ EXCPT"
type textarea "x"
type textarea "UR0134122 - HRP HOST CANCEL CLAIMS REQUEST - 41 CLAIMS ADJ EXCPT"
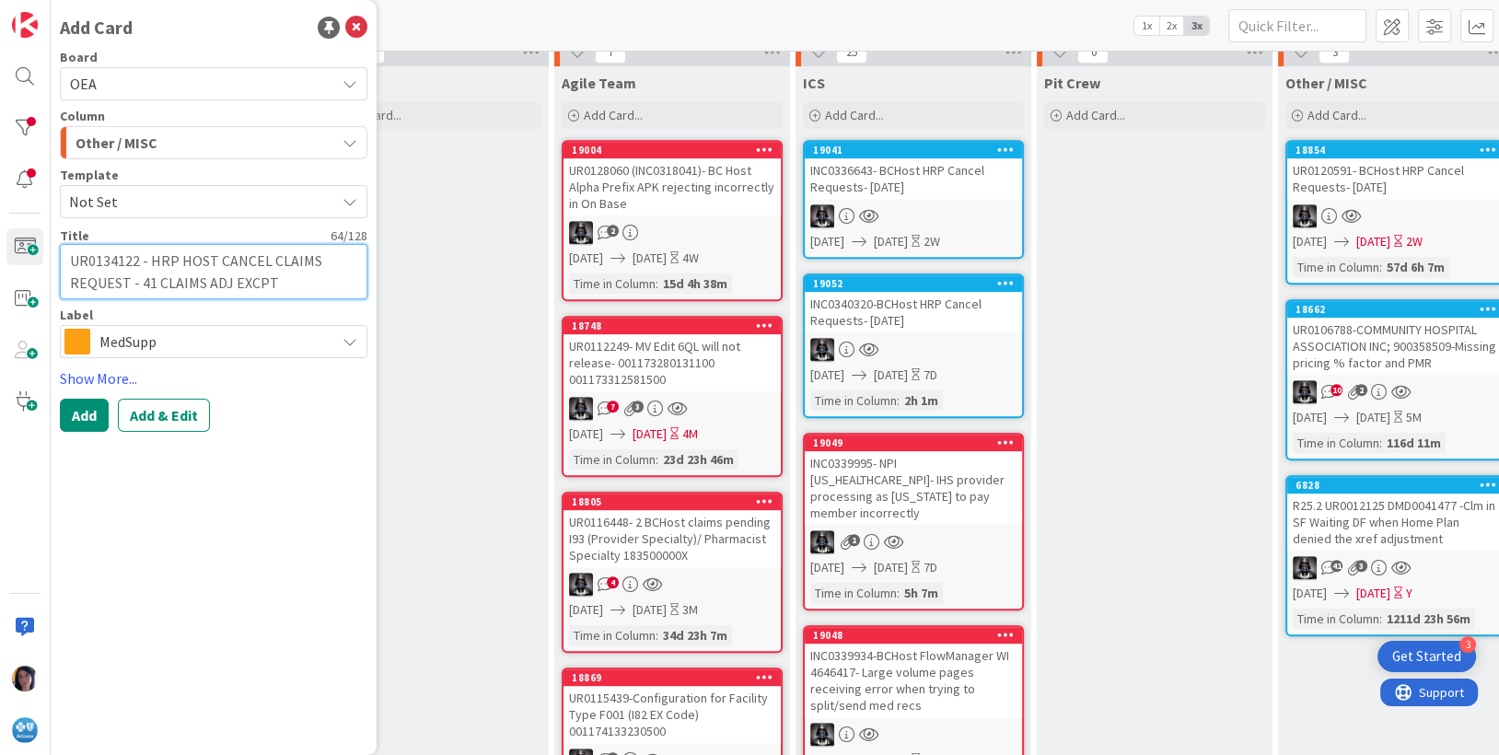
type textarea "x"
type textarea "UR0134122 - HRP HOST CANCEL CLAIMS REQUEST - 41 CLAIMS ADJ EXCP"
type textarea "x"
type textarea "UR0134122 - HRP HOST CANCEL CLAIMS REQUEST - 41 CLAIMS ADJ EXC"
type textarea "x"
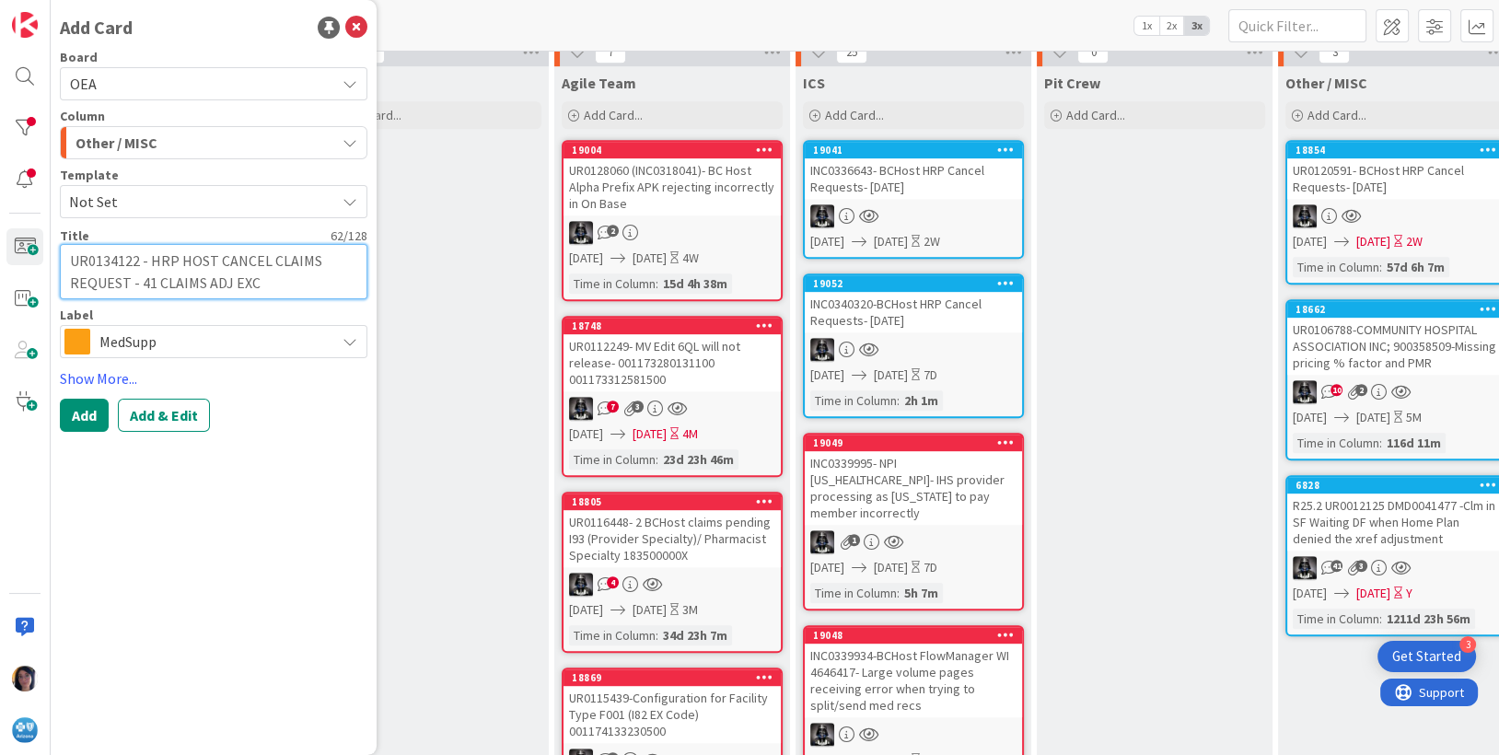
type textarea "UR0134122 - HRP HOST CANCEL CLAIMS REQUEST - 41 CLAIMS ADJ EX"
type textarea "x"
type textarea "UR0134122 - HRP HOST CANCEL CLAIMS REQUEST - 41 CLAIMS ADJ E"
type textarea "x"
type textarea "UR0134122 - HRP HOST CANCEL CLAIMS REQUEST - 41 CLAIMS ADJ"
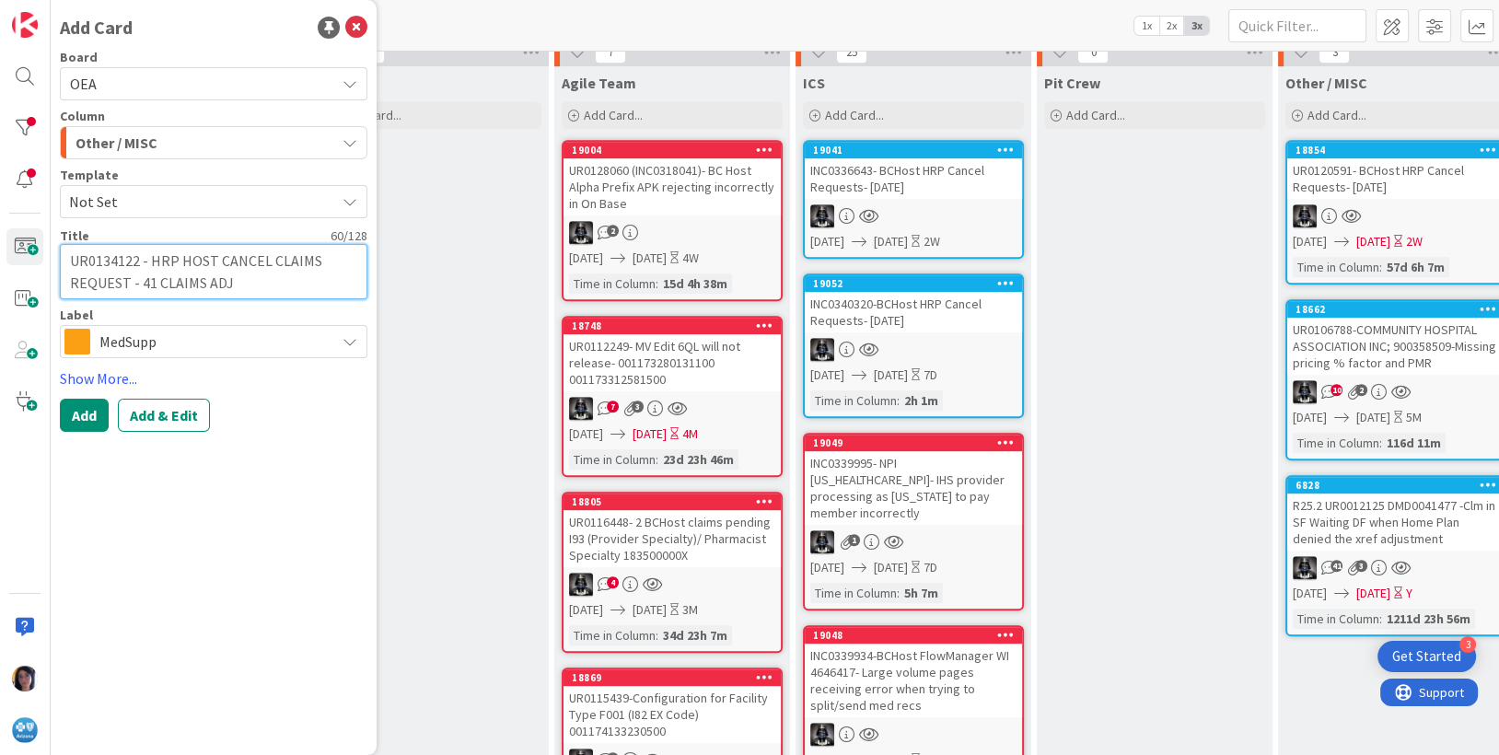
type textarea "x"
type textarea "UR0134122 - HRP HOST CANCEL CLAIMS REQUEST - 41 CLAIMS ADJ"
type textarea "x"
type textarea "UR0134122 - HRP HOST CANCEL CLAIMS REQUEST - 41 CLAIMS AD"
type textarea "x"
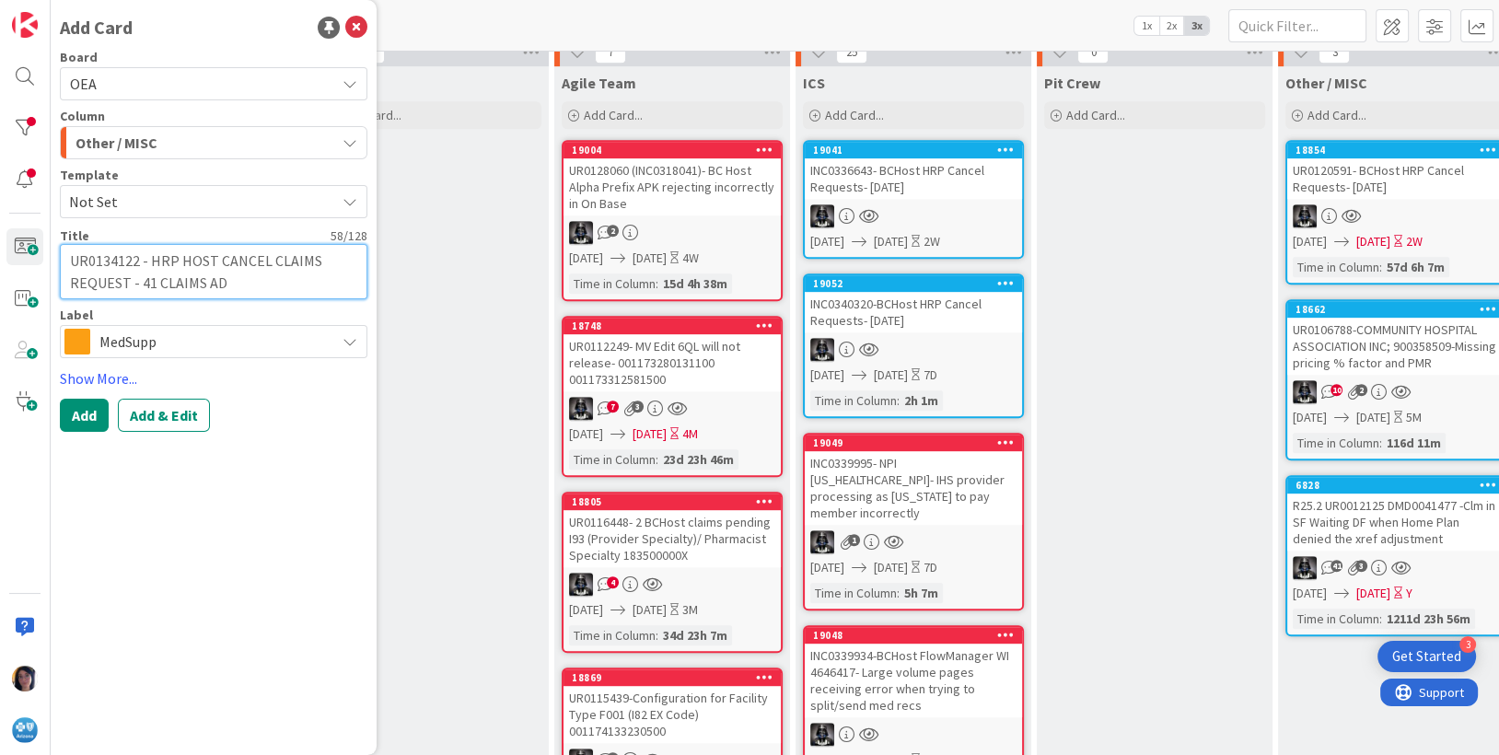
type textarea "UR0134122 - HRP HOST CANCEL CLAIMS REQUEST - 41 CLAIMS A"
type textarea "x"
type textarea "UR0134122 - HRP HOST CANCEL CLAIMS REQUEST - 41 CLAIMS"
type textarea "x"
type textarea "UR0134122 - HRP HOST CANCEL CLAIMS REQUEST - 41 CLAIMS S"
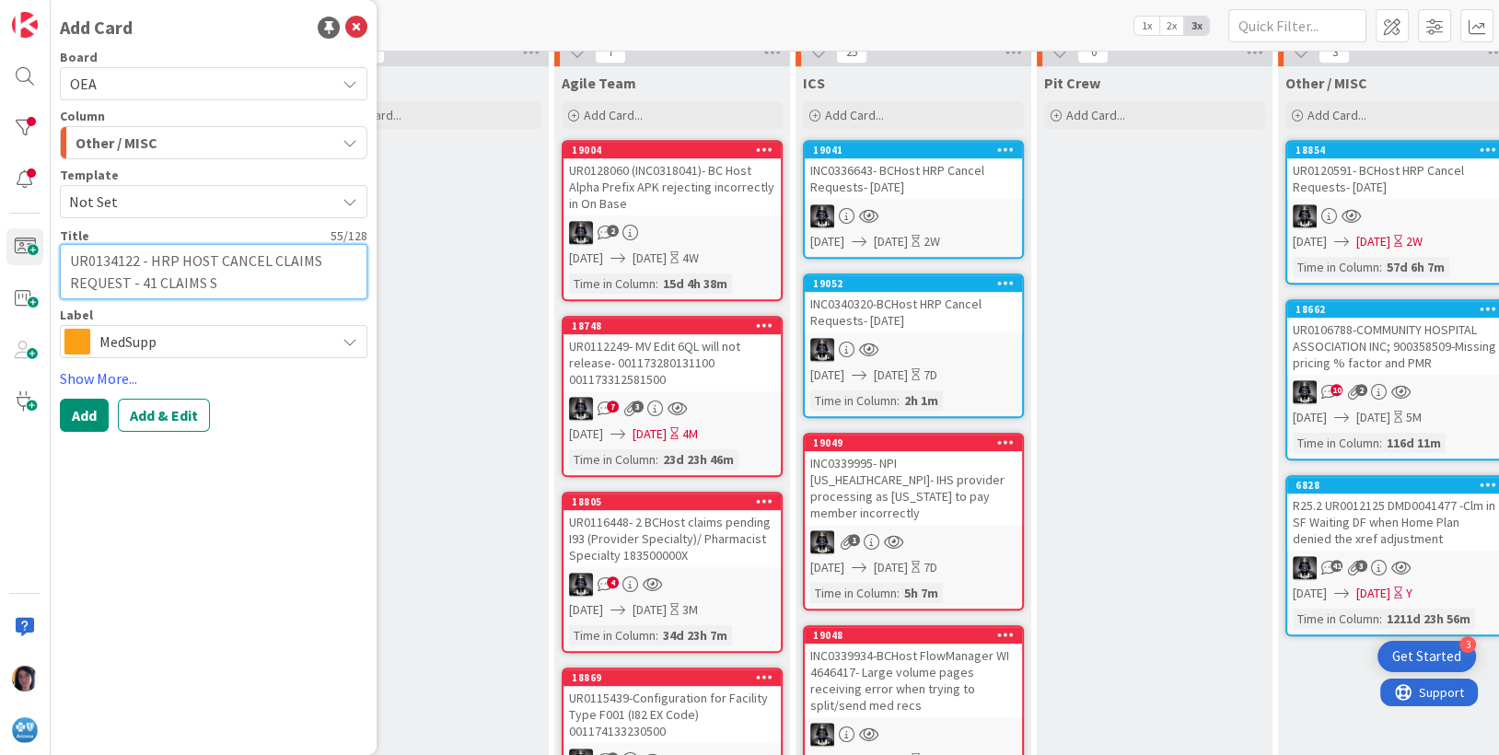
type textarea "x"
type textarea "UR0134122 - HRP HOST CANCEL CLAIMS REQUEST - 41 CLAIMS SH"
type textarea "x"
type textarea "UR0134122 - HRP HOST CANCEL CLAIMS REQUEST - 41 CLAIMS [PERSON_NAME]"
type textarea "x"
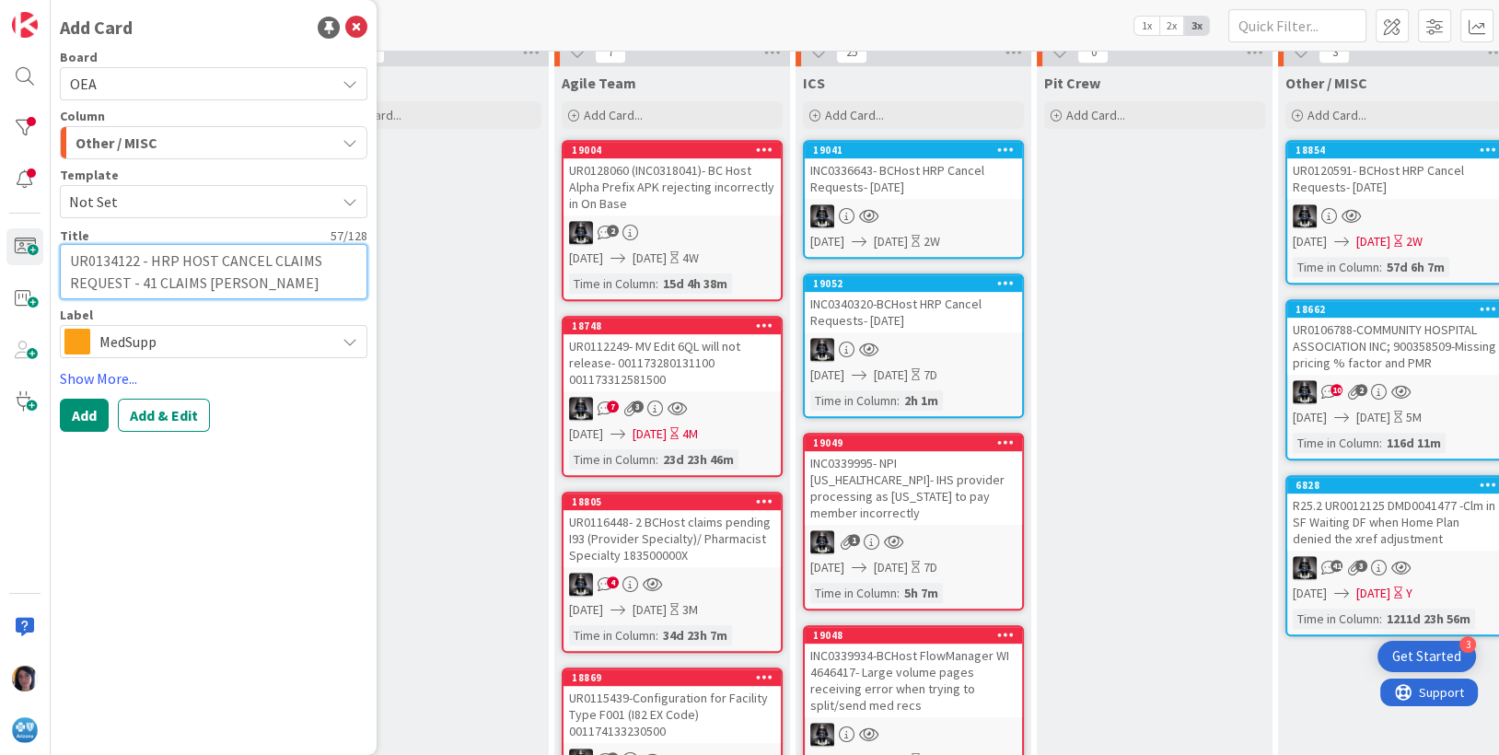
type textarea "UR0134122 - HRP HOST CANCEL CLAIMS REQUEST - 41 CLAIMS [PERSON_NAME]"
type textarea "x"
type textarea "UR0134122 - HRP HOST CANCEL CLAIMS REQUEST - 41 CLAIMS [PERSON_NAME]"
type textarea "x"
type textarea "UR0134122 - HRP HOST CANCEL CLAIMS REQUEST - 41 CLAIMS [PERSON_NAME]"
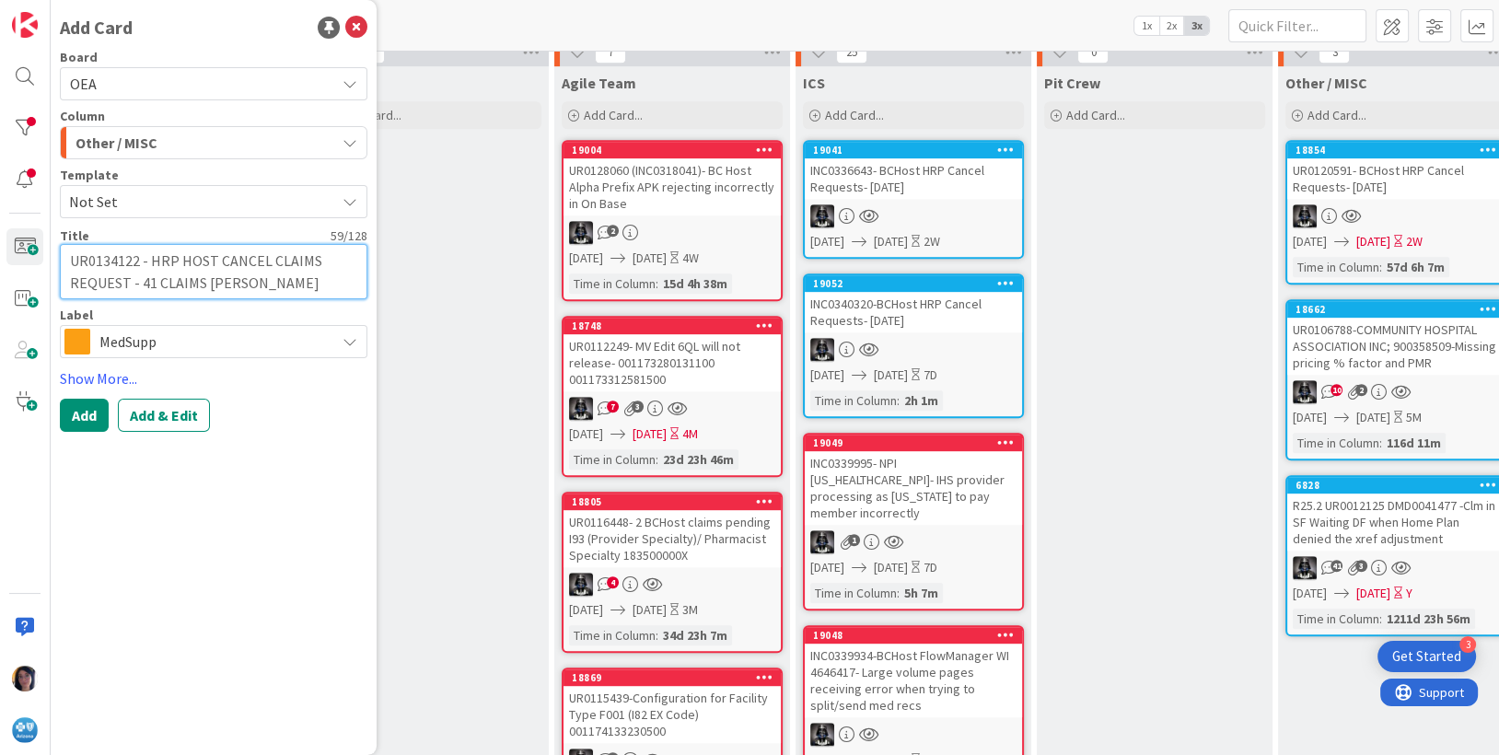
type textarea "x"
type textarea "UR0134122 - HRP HOST CANCEL CLAIMS REQUEST - 41 CLAIMS [PERSON_NAME]"
type textarea "x"
type textarea "UR0134122 - HRP HOST CANCEL CLAIMS REQUEST - 41 CLAIMS SHULD NO"
type textarea "x"
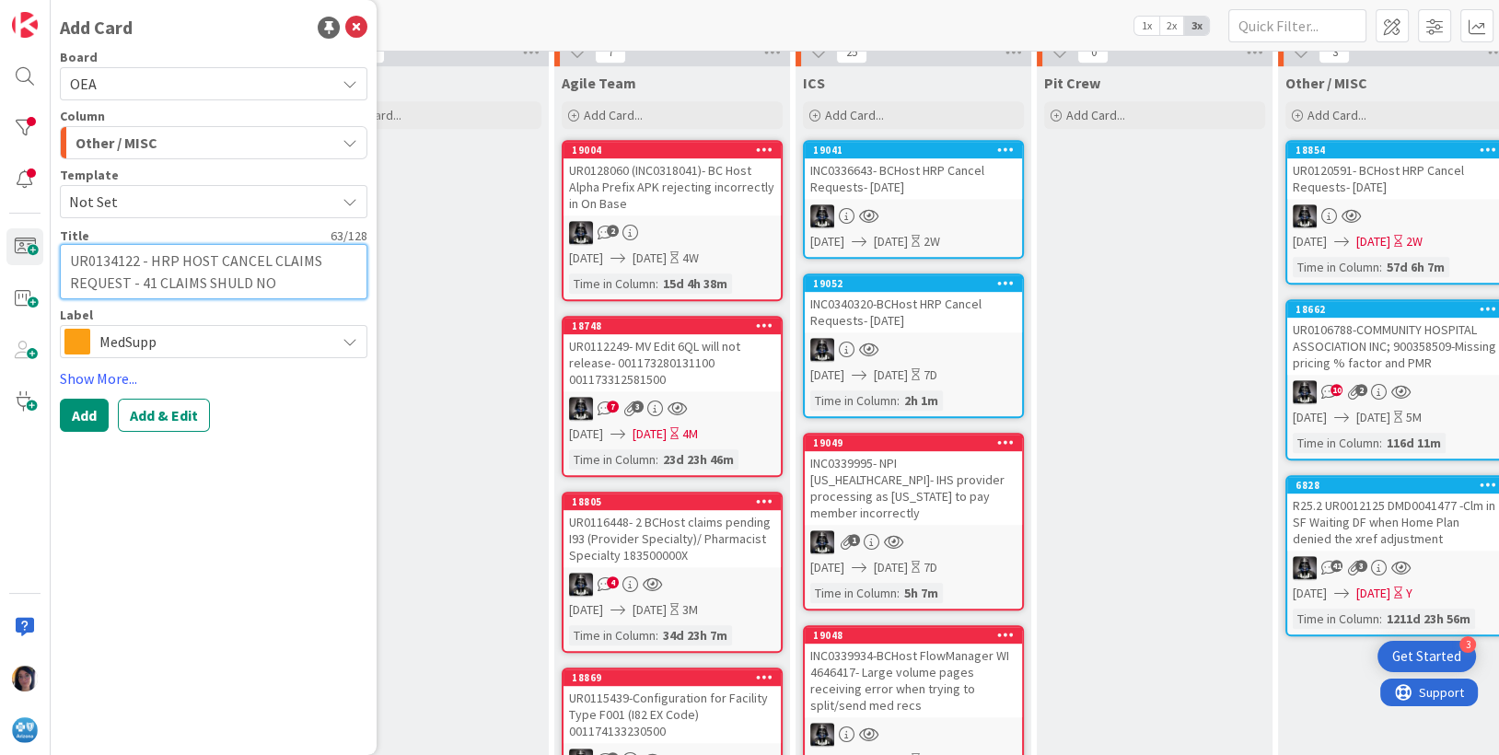
type textarea "UR0134122 - HRP HOST CANCEL CLAIMS REQUEST - 41 CLAIMS SHULD NOT"
type textarea "x"
type textarea "UR0134122 - HRP HOST CANCEL CLAIMS REQUEST - 41 CLAIMS SHULD NOT"
type textarea "x"
type textarea "UR0134122 - HRP HOST CANCEL CLAIMS REQUEST - 41 CLAIMS SHULD NOT"
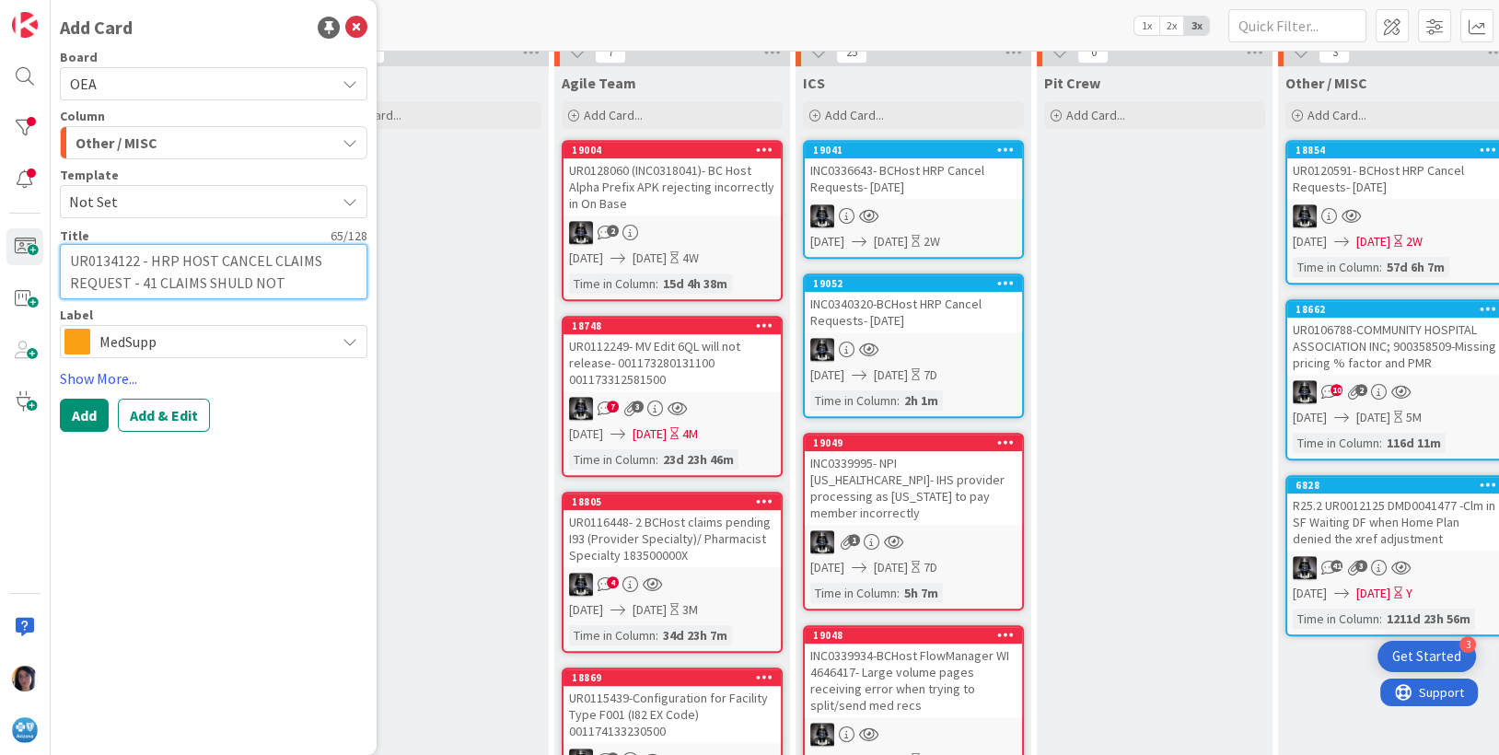
type textarea "x"
type textarea "UR0134122 - HRP HOST CANCEL CLAIMS REQUEST - 41 CLAIMS SHULD NO"
type textarea "x"
type textarea "UR0134122 - HRP HOST CANCEL CLAIMS REQUEST - 41 CLAIMS [PERSON_NAME]"
type textarea "x"
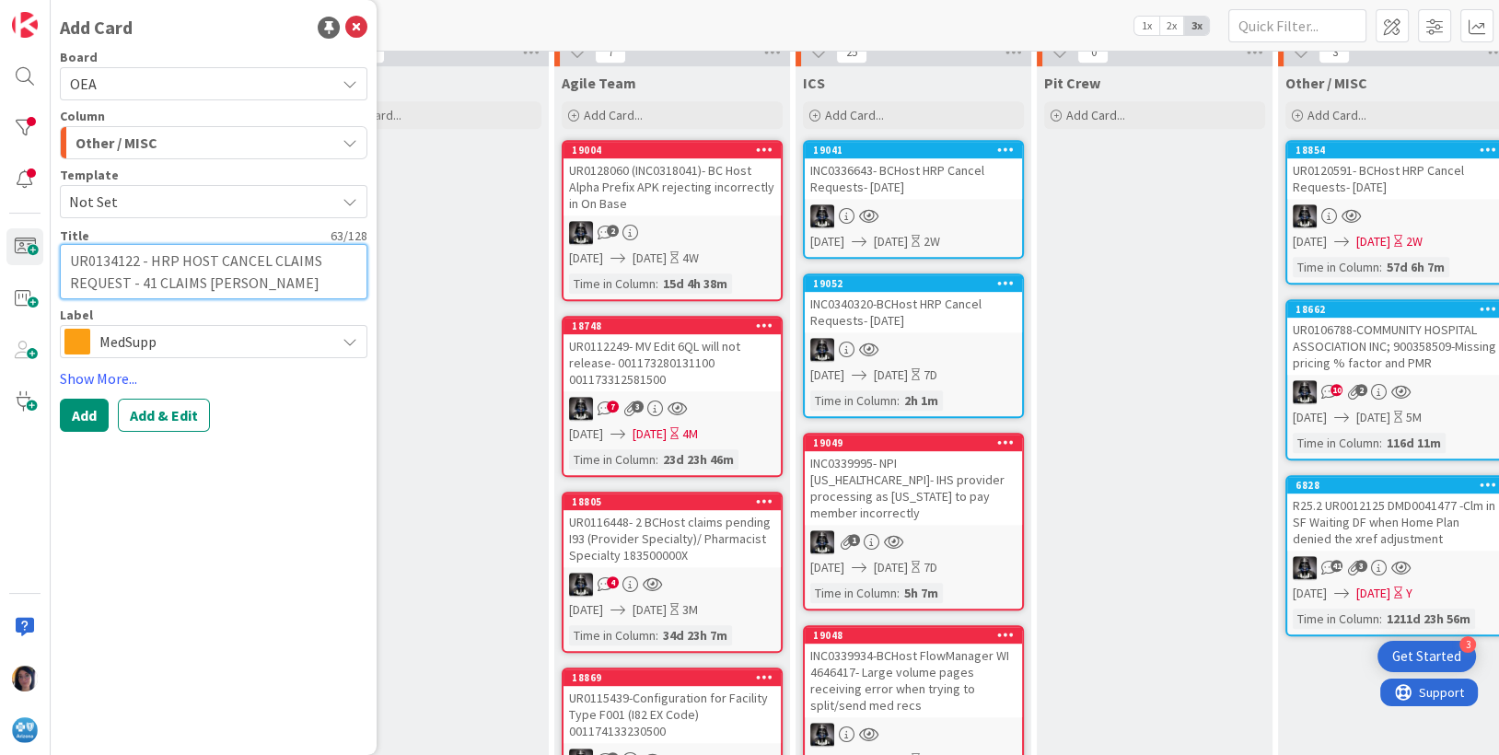
type textarea "UR0134122 - HRP HOST CANCEL CLAIMS REQUEST - 41 CLAIMS [PERSON_NAME]"
type textarea "x"
type textarea "UR0134122 - HRP HOST CANCEL CLAIMS REQUEST - 41 CLAIMS [PERSON_NAME]"
type textarea "x"
type textarea "UR0134122 - HRP HOST CANCEL CLAIMS REQUEST - 41 CLAIMS [PERSON_NAME]"
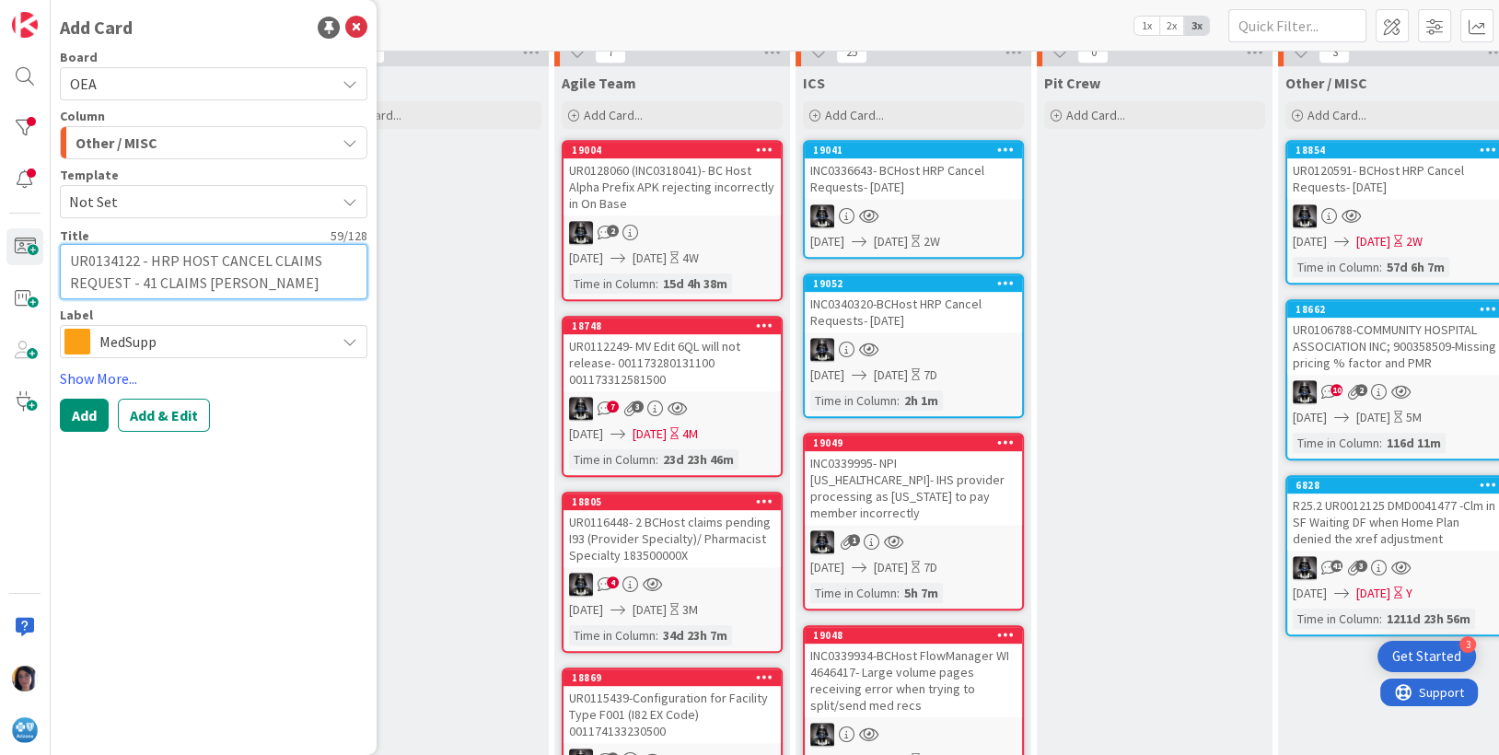
type textarea "x"
type textarea "UR0134122 - HRP HOST CANCEL CLAIMS REQUEST - 41 CLAIMS [PERSON_NAME]"
type textarea "x"
type textarea "UR0134122 - HRP HOST CANCEL CLAIMS REQUEST - 41 CLAIMS SH"
type textarea "x"
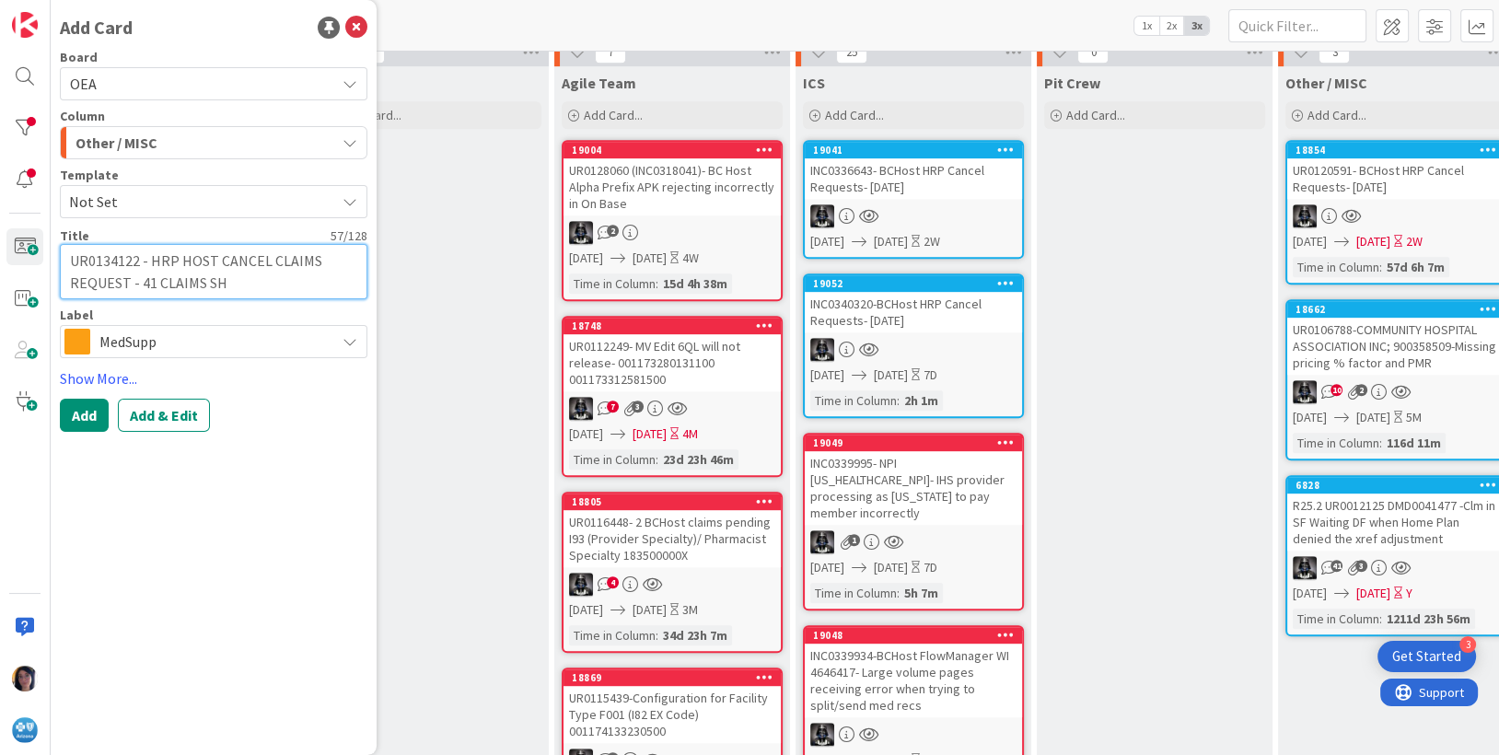
type textarea "UR0134122 - HRP HOST CANCEL CLAIMS REQUEST - 41 CLAIMS SHO"
type textarea "x"
type textarea "UR0134122 - HRP HOST CANCEL CLAIMS REQUEST - 41 CLAIMS SHOU"
type textarea "x"
type textarea "UR0134122 - HRP HOST CANCEL CLAIMS REQUEST - 41 CLAIMS SHOUL"
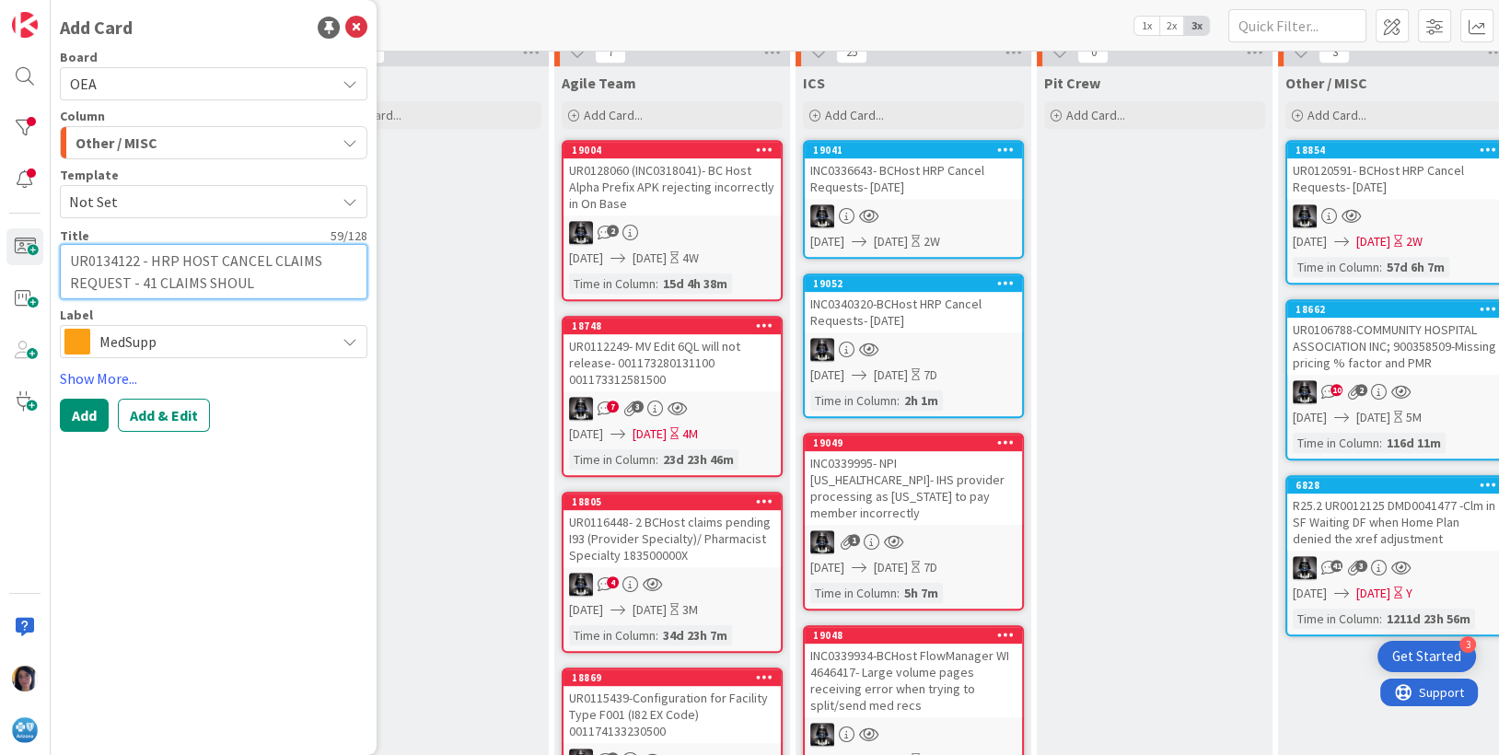
type textarea "x"
type textarea "UR0134122 - HRP HOST CANCEL CLAIMS REQUEST - 41 CLAIMS SHOULD"
type textarea "x"
type textarea "UR0134122 - HRP HOST CANCEL CLAIMS REQUEST - 41 CLAIMS SHOULD"
type textarea "x"
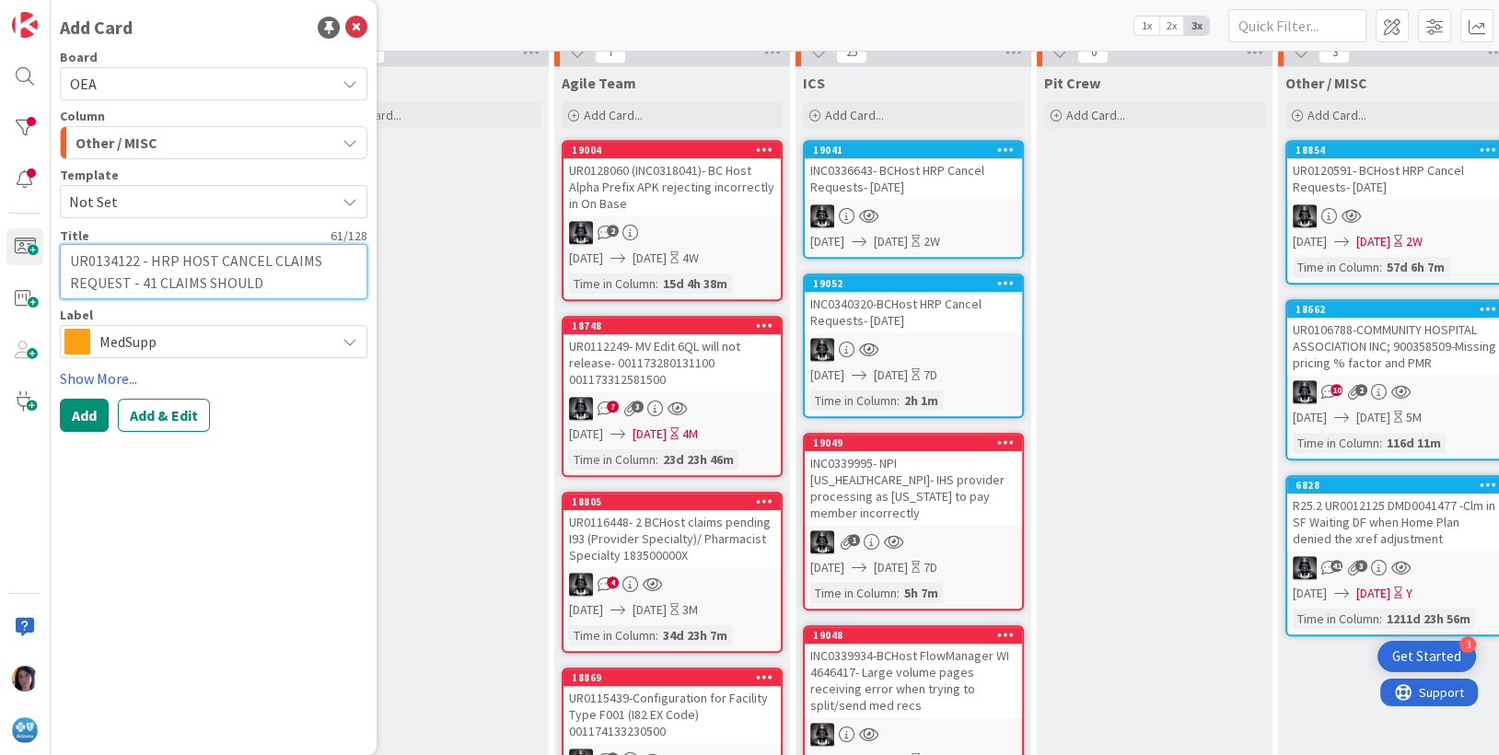
type textarea "UR0134122 - HRP HOST CANCEL CLAIMS REQUEST - 41 CLAIMS SHOULD N"
type textarea "x"
type textarea "UR0134122 - HRP HOST CANCEL CLAIMS REQUEST - 41 CLAIMS SHOULD NO"
type textarea "x"
type textarea "UR0134122 - HRP HOST CANCEL CLAIMS REQUEST - 41 CLAIMS SHOULD NOT"
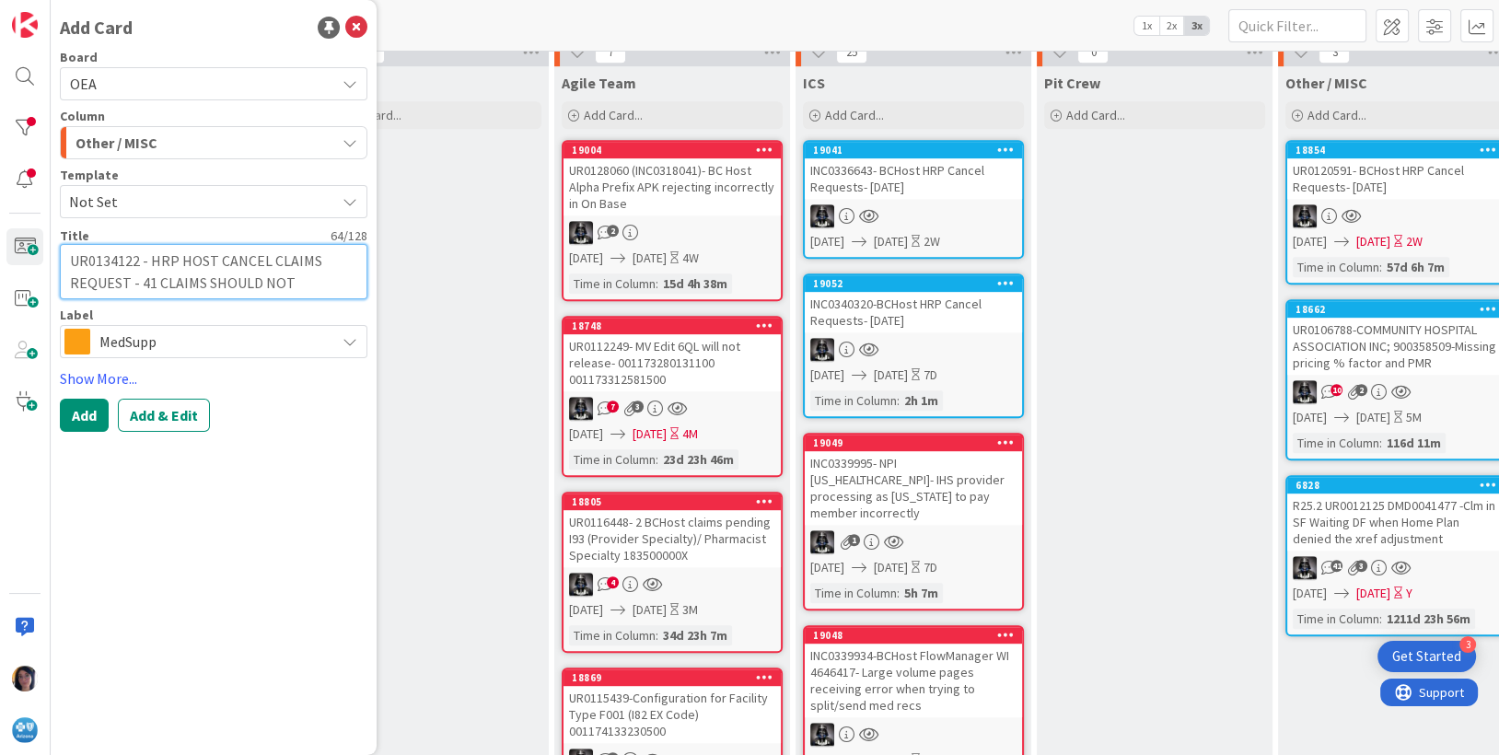
type textarea "x"
type textarea "UR0134122 - HRP HOST CANCEL CLAIMS REQUEST - 41 CLAIMS SHOULD NOT"
type textarea "x"
type textarea "UR0134122 - HRP HOST CANCEL CLAIMS REQUEST - 41 CLAIMS SHOULD NOT H"
type textarea "x"
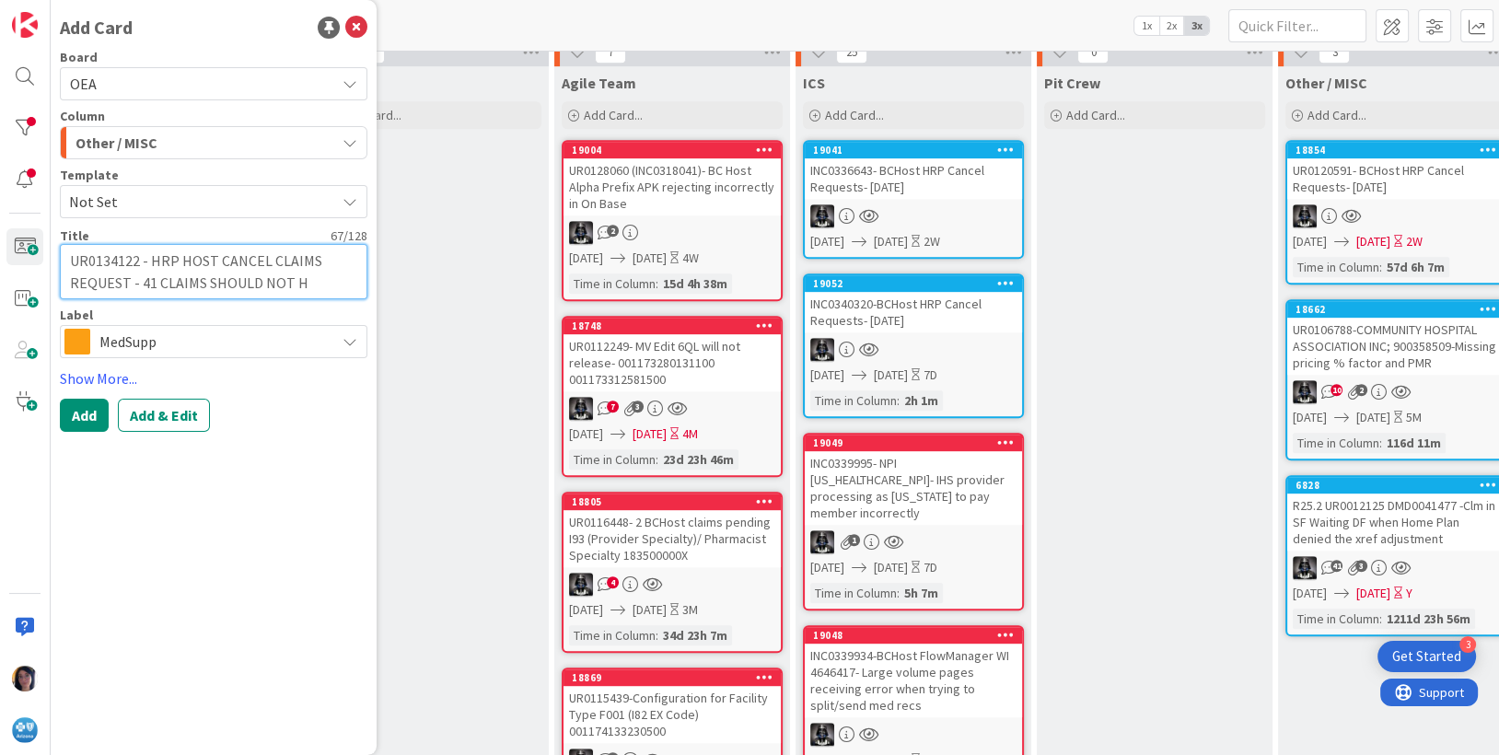
type textarea "UR0134122 - HRP HOST CANCEL CLAIMS REQUEST - 41 CLAIMS SHOULD NOT HA"
type textarea "x"
type textarea "UR0134122 - HRP HOST CANCEL CLAIMS REQUEST - 41 CLAIMS SHOULD NOT HAV"
type textarea "x"
type textarea "UR0134122 - HRP HOST CANCEL CLAIMS REQUEST - 41 CLAIMS SHOULD NOT HAVE"
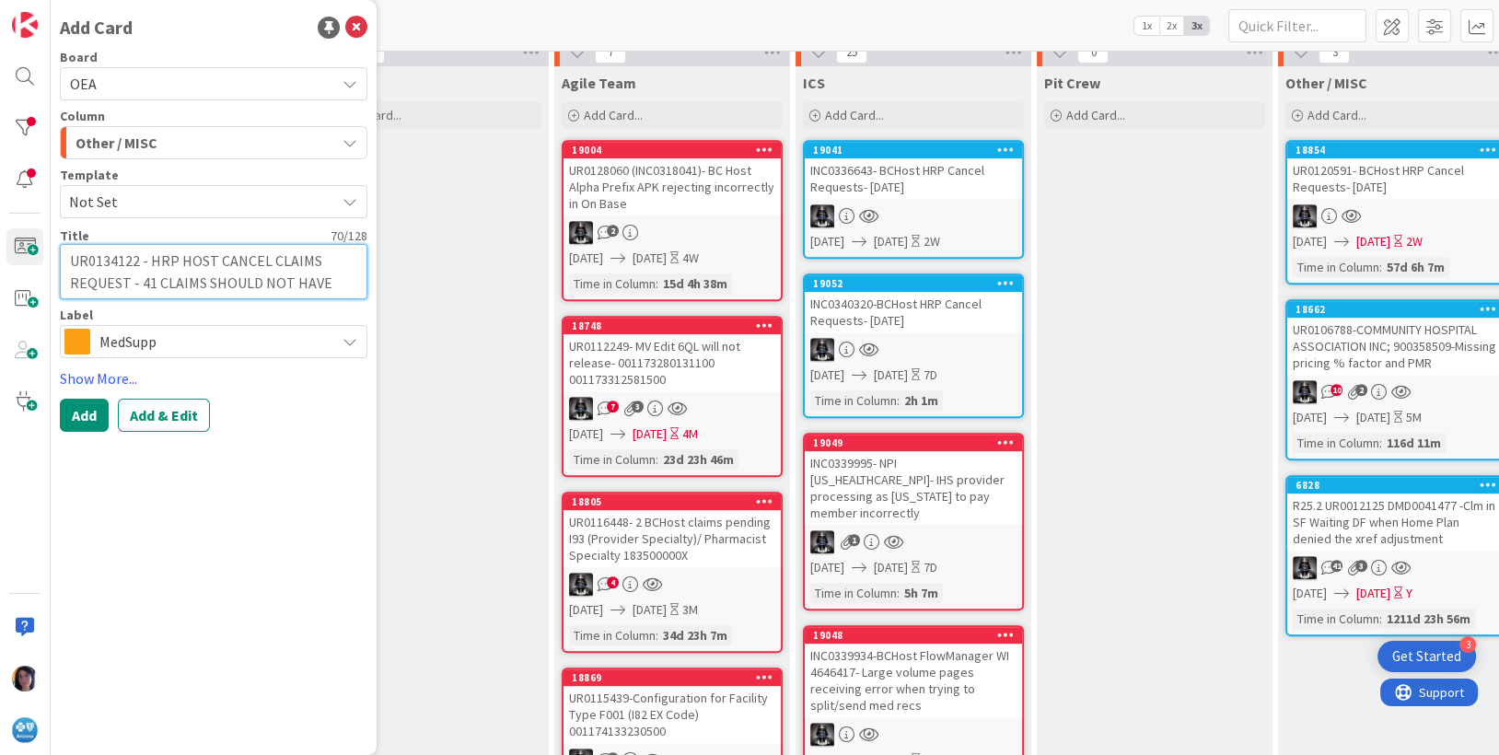
type textarea "x"
type textarea "UR0134122 - HRP HOST CANCEL CLAIMS REQUEST - 41 CLAIMS SHOULD NOT HAVE P"
type textarea "x"
type textarea "UR0134122 - HRP HOST CANCEL CLAIMS REQUEST - 41 CLAIMS SHOULD NOT HAVE PR"
type textarea "x"
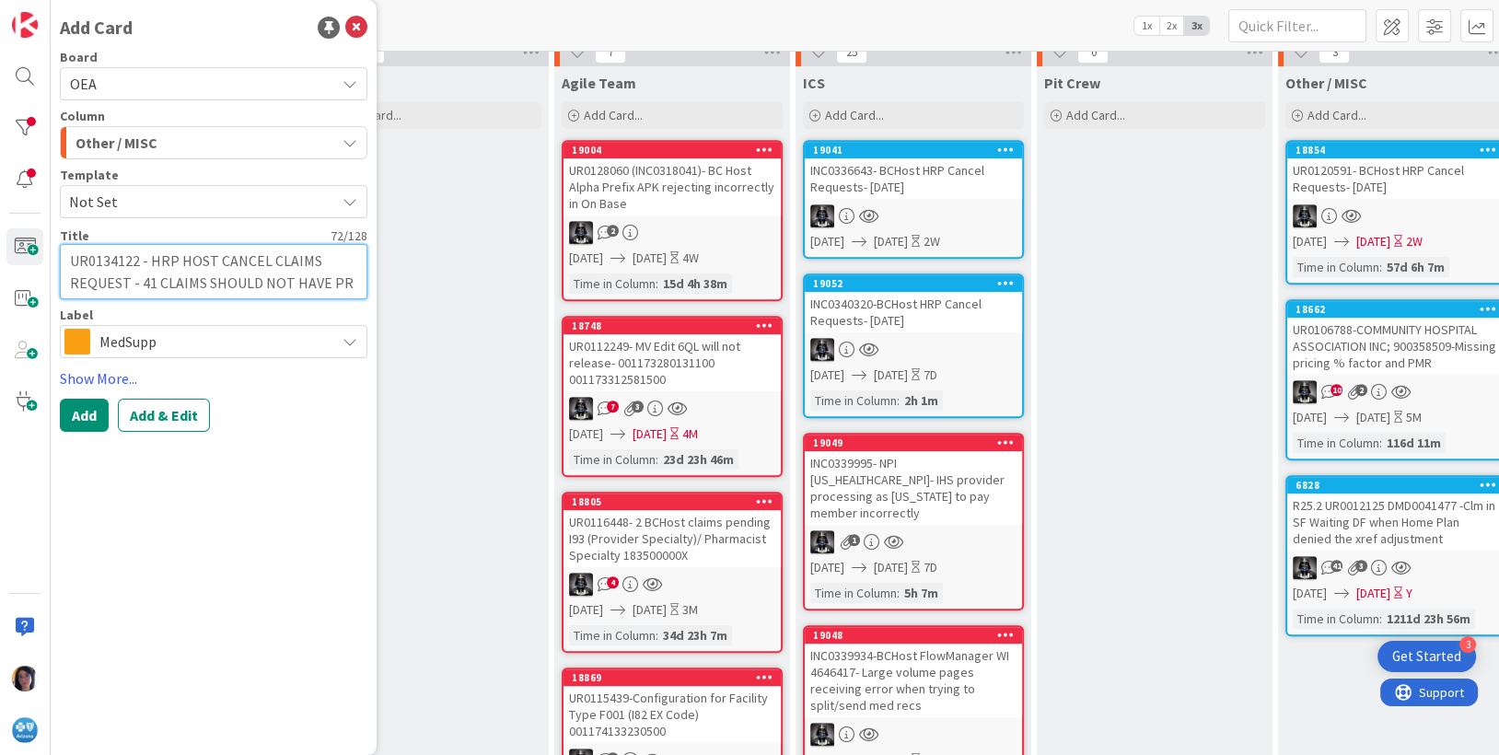
type textarea "UR0134122 - HRP HOST CANCEL CLAIMS REQUEST - 41 CLAIMS SHOULD NOT HAVE PRO"
type textarea "x"
type textarea "UR0134122 - HRP HOST CANCEL CLAIMS REQUEST - 41 CLAIMS SHOULD NOT HAVE PROC"
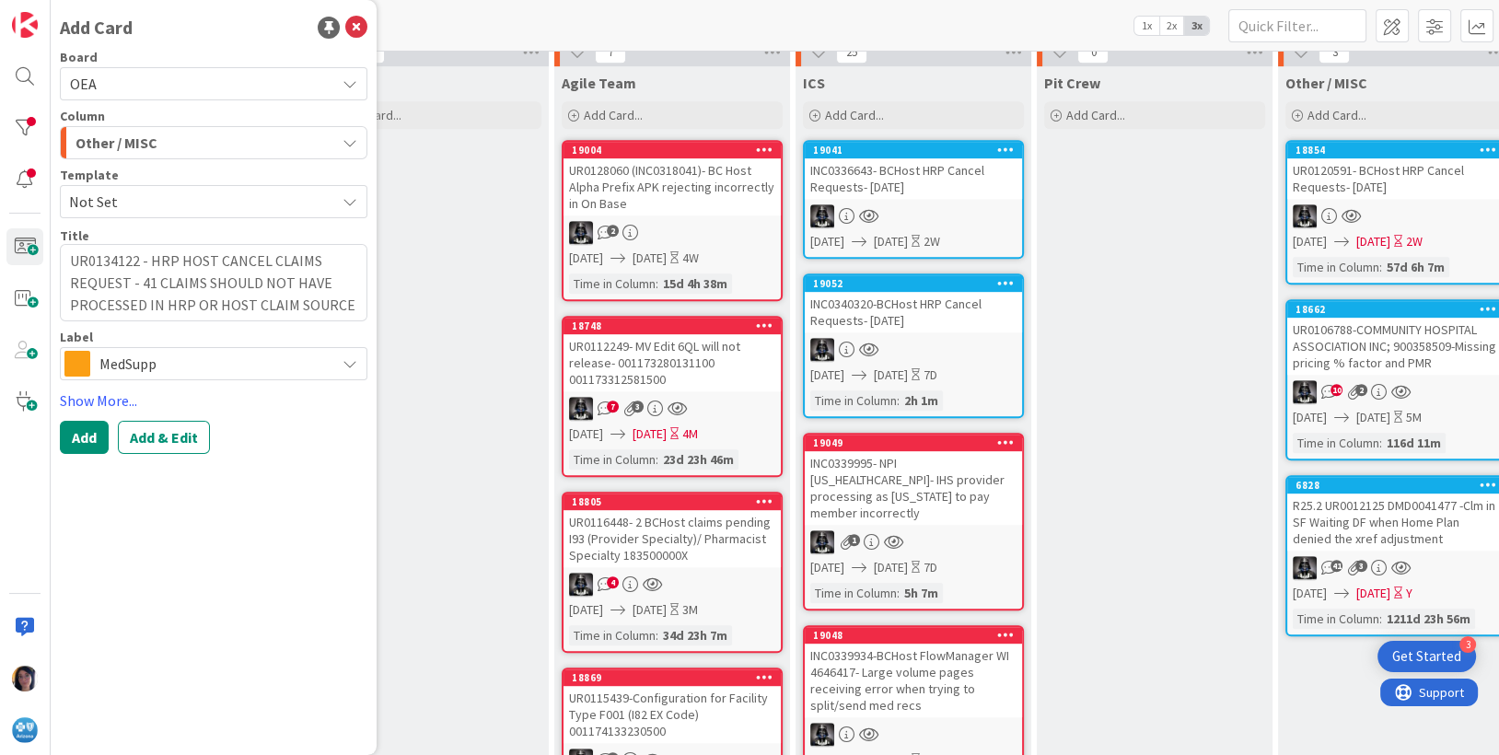
click at [123, 364] on span "MedSupp" at bounding box center [212, 364] width 226 height 26
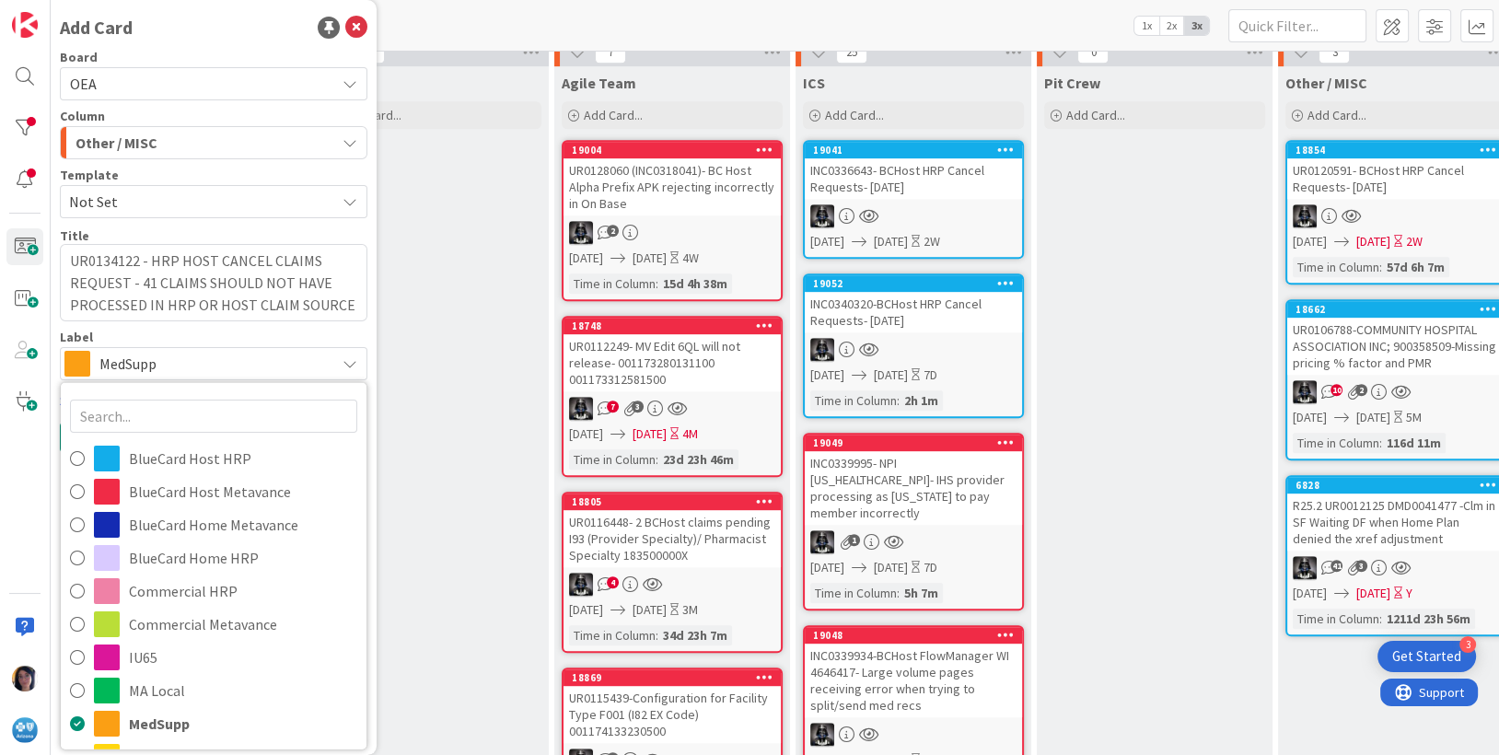
scroll to position [29, 0]
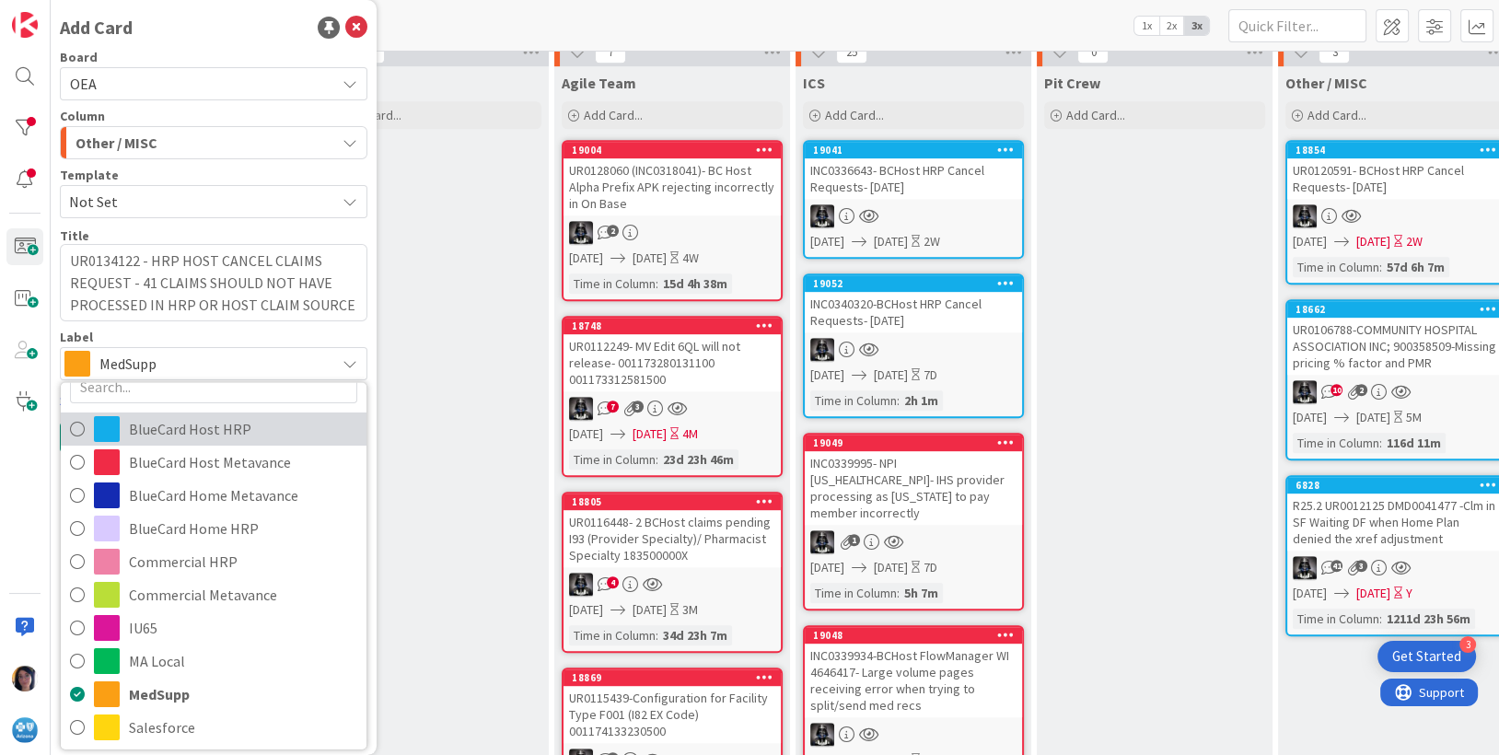
click at [144, 426] on span "BlueCard Host HRP" at bounding box center [243, 428] width 228 height 28
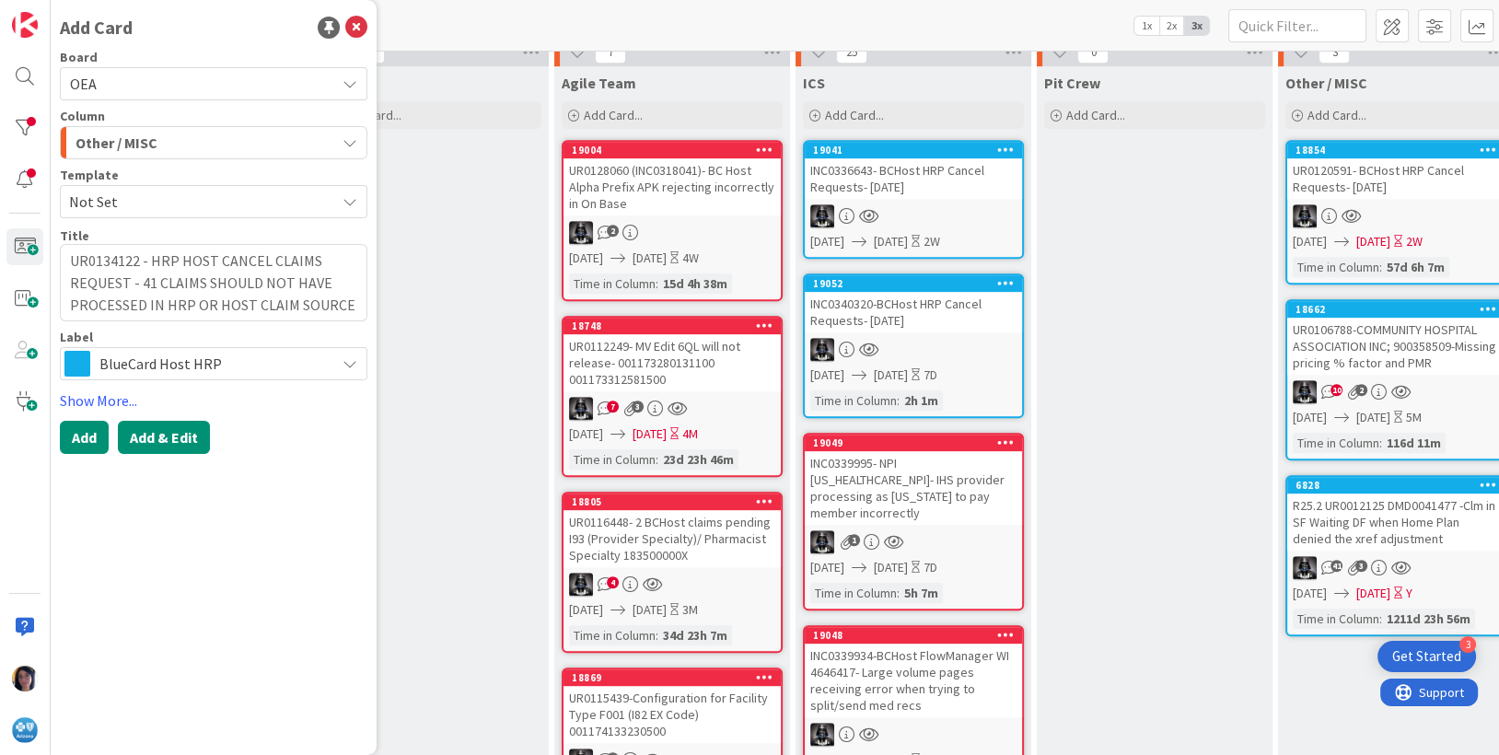
click at [156, 432] on button "Add & Edit" at bounding box center [164, 437] width 92 height 33
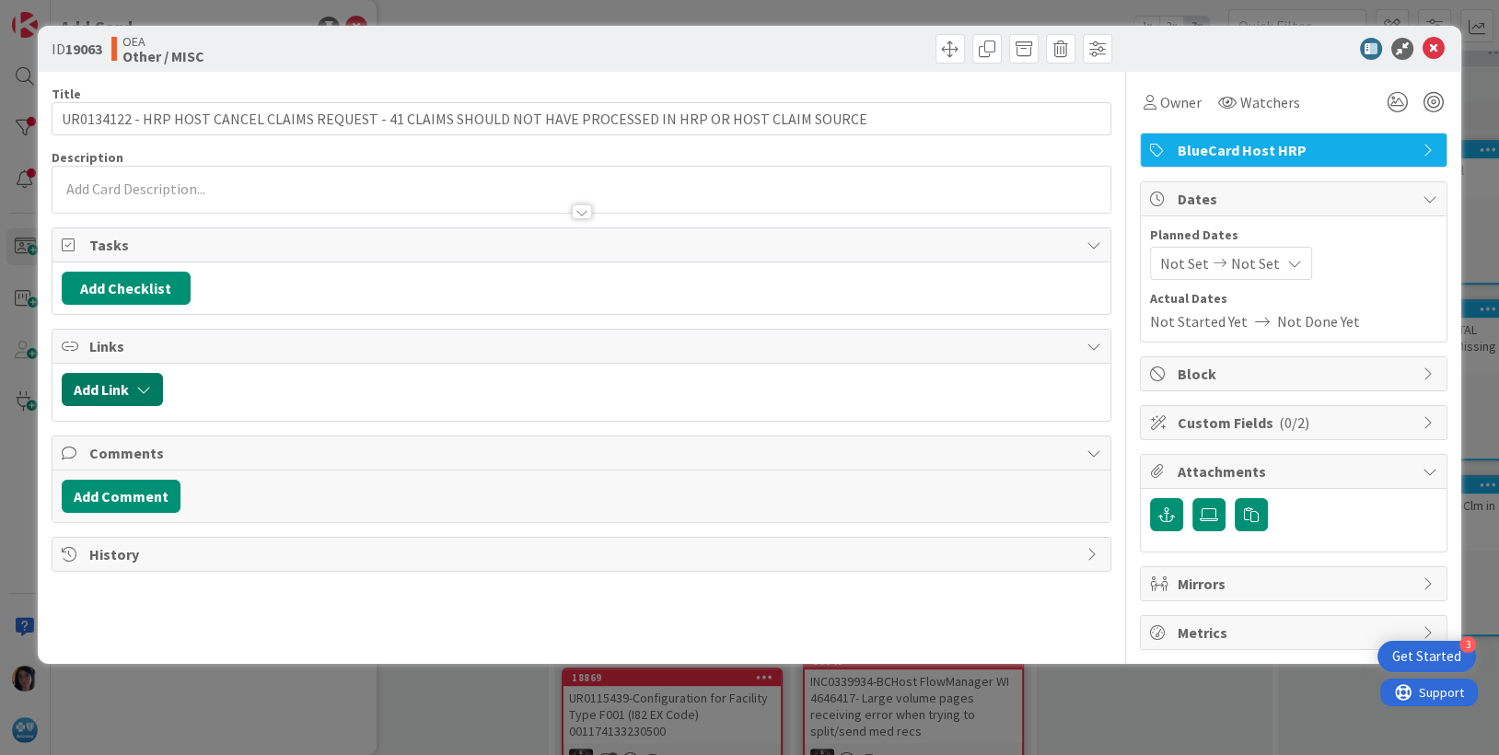
click at [115, 389] on button "Add Link" at bounding box center [112, 389] width 101 height 33
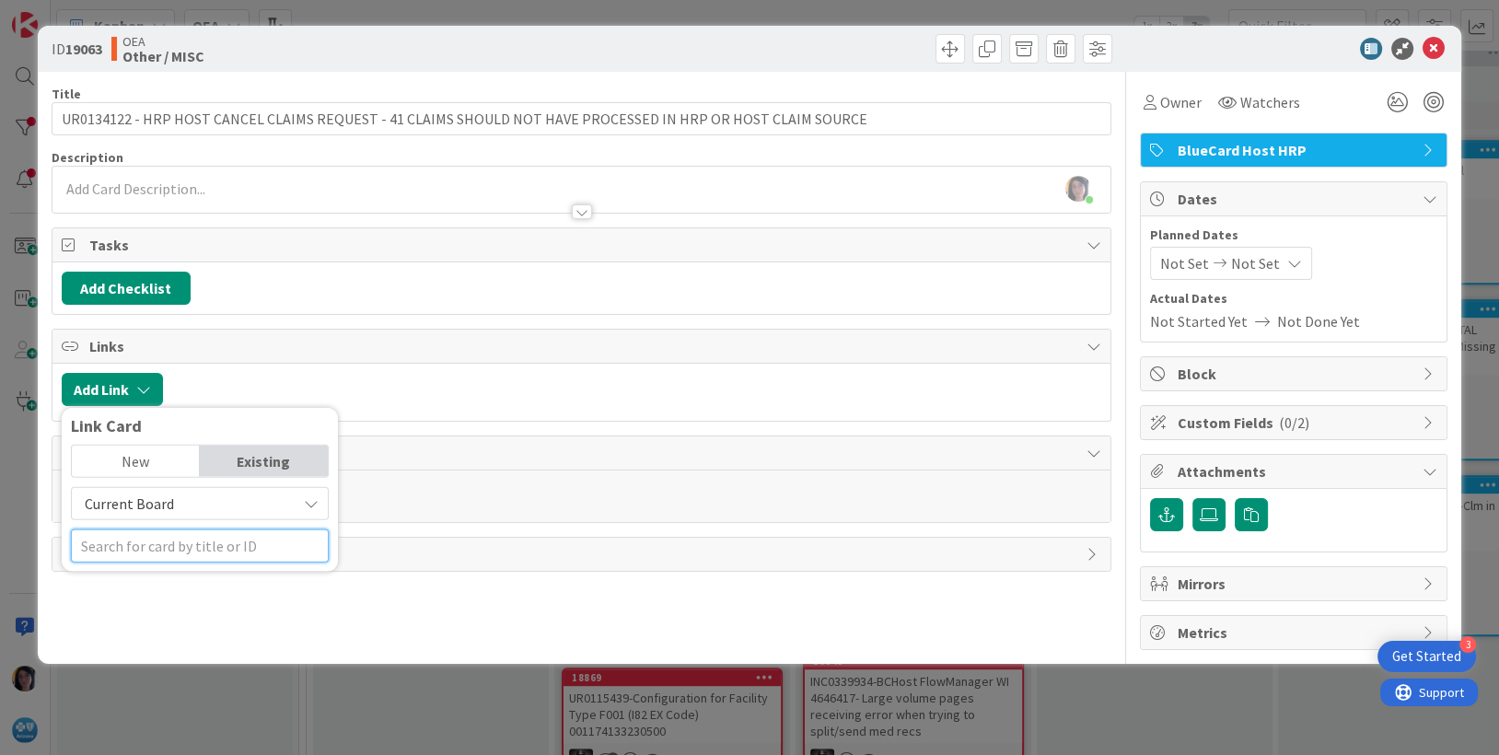
click at [145, 542] on input "text" at bounding box center [200, 545] width 258 height 33
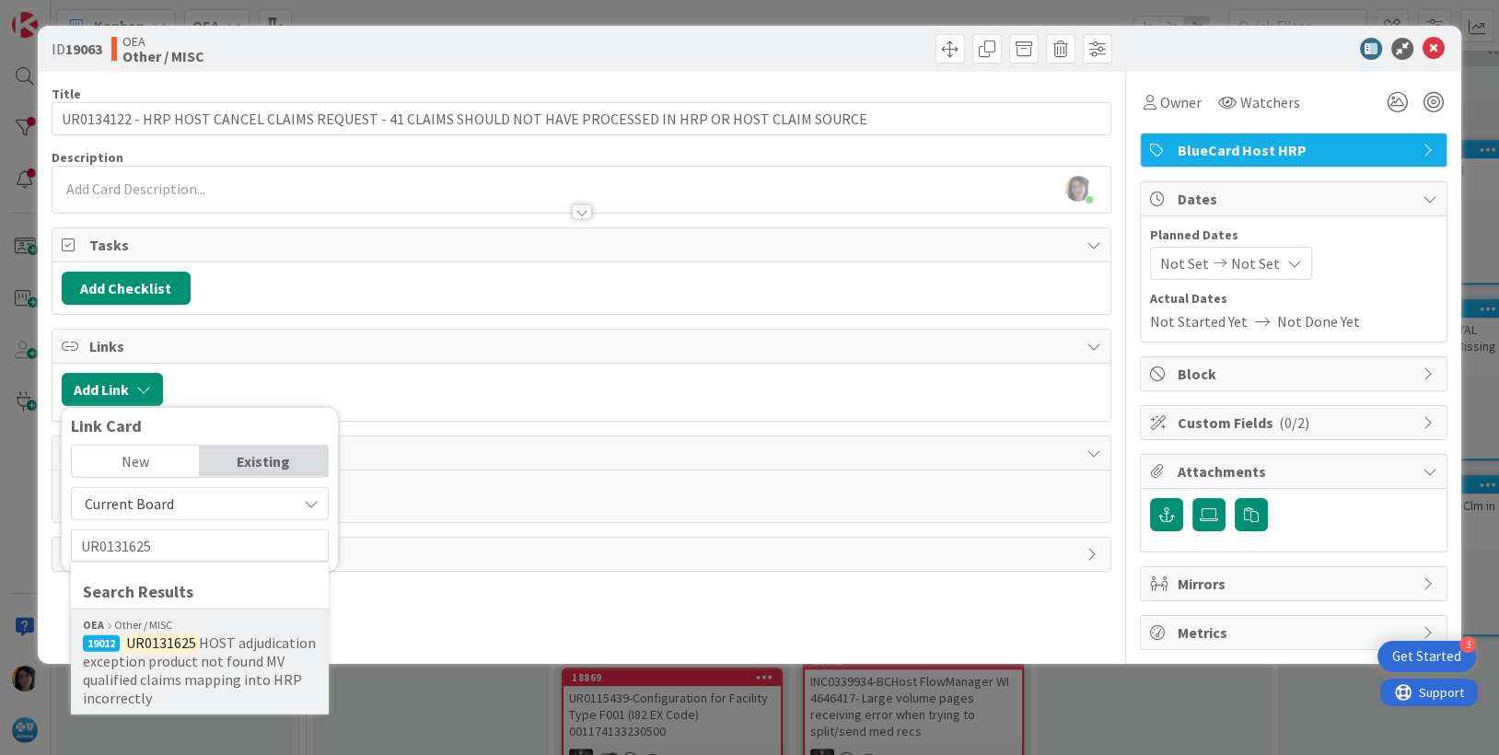
click at [190, 664] on span "HOST adjudication exception product not found MV qualified claims mapping into …" at bounding box center [199, 670] width 233 height 74
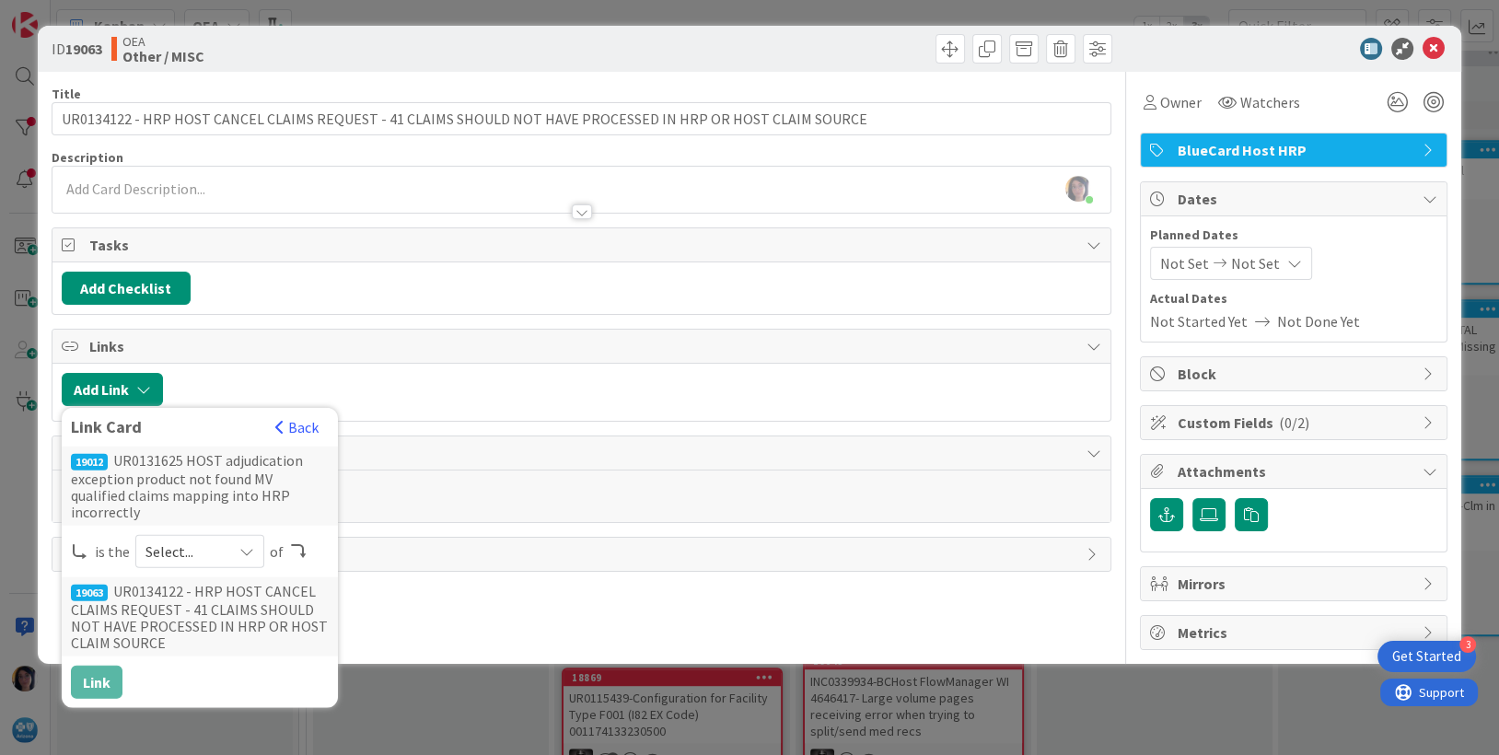
click at [175, 539] on span "Select..." at bounding box center [183, 552] width 77 height 26
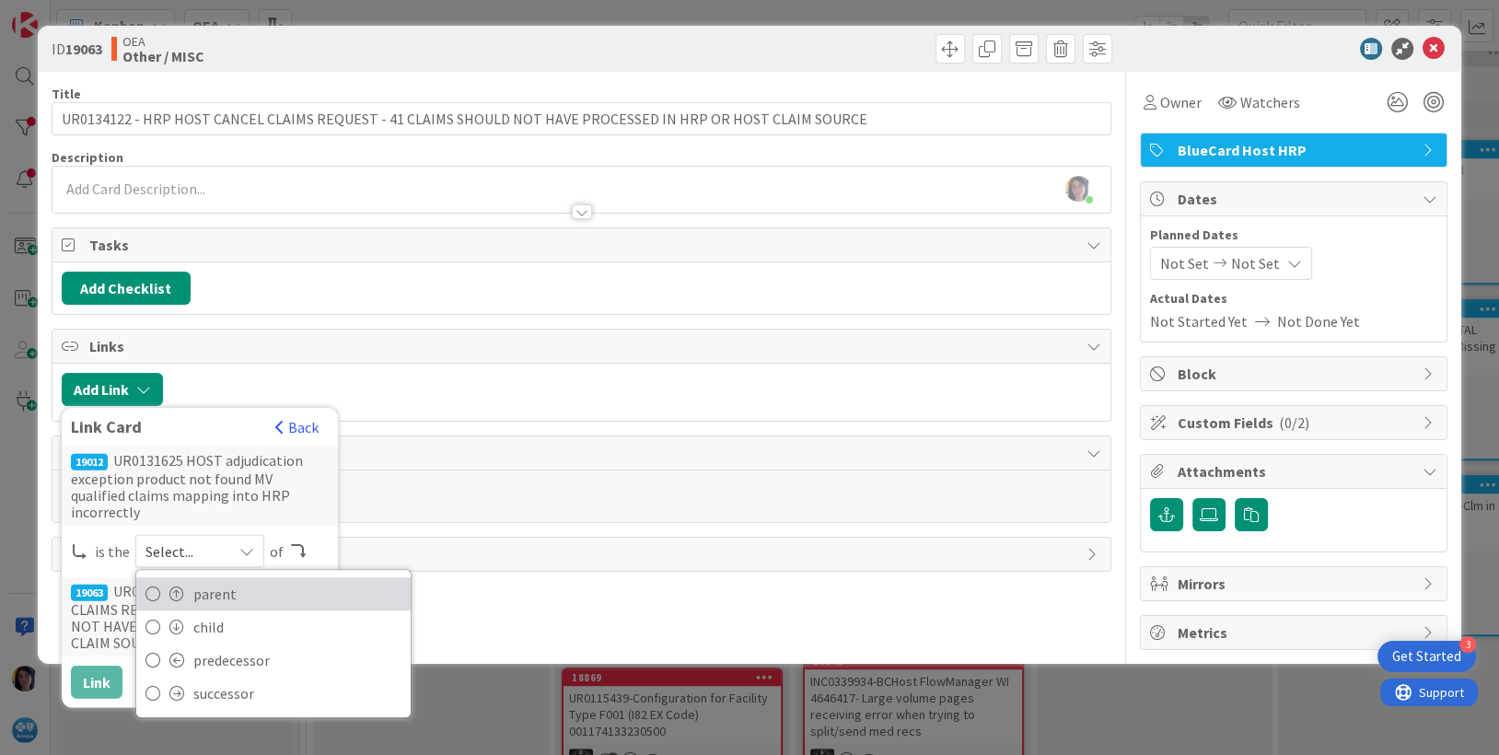
click at [149, 580] on icon at bounding box center [152, 594] width 15 height 28
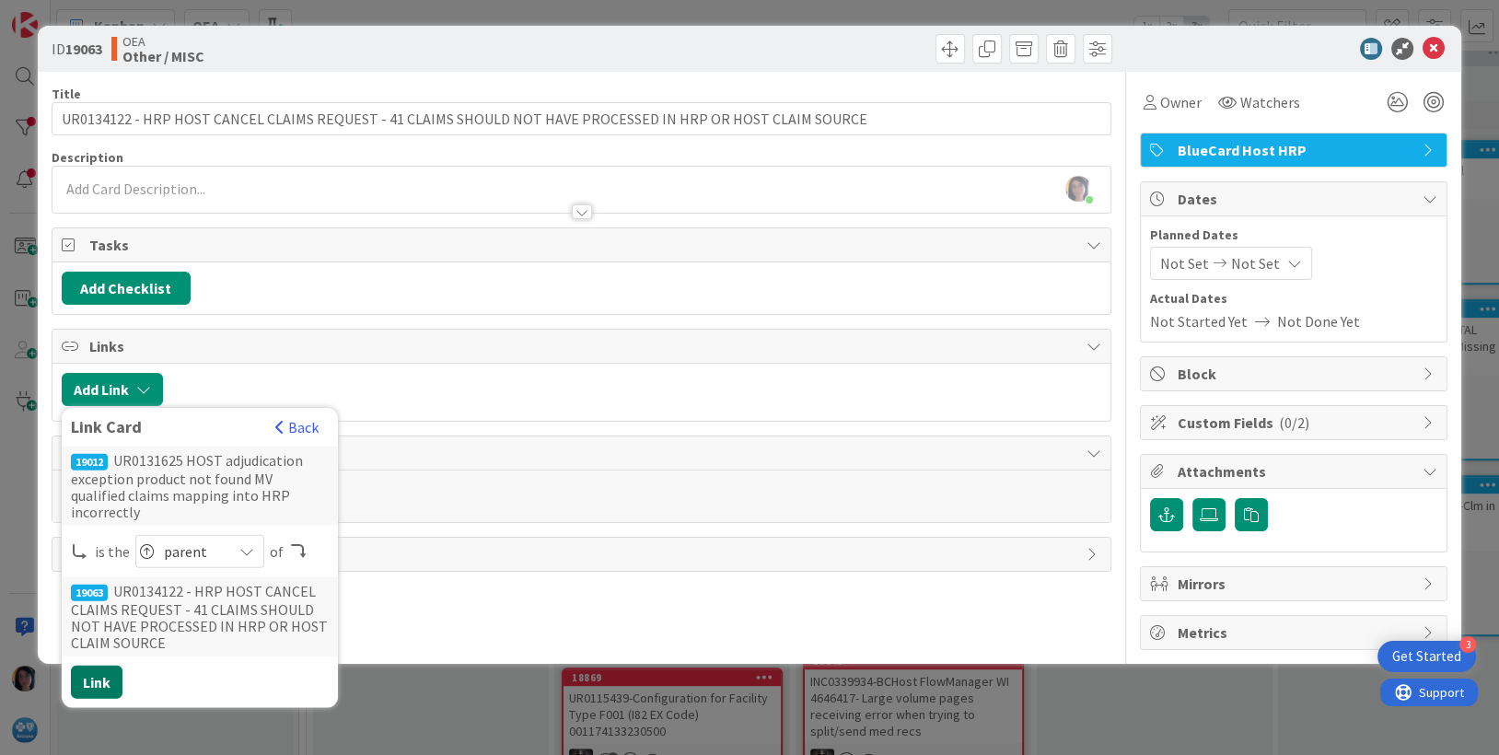
click at [102, 666] on button "Link" at bounding box center [97, 682] width 52 height 33
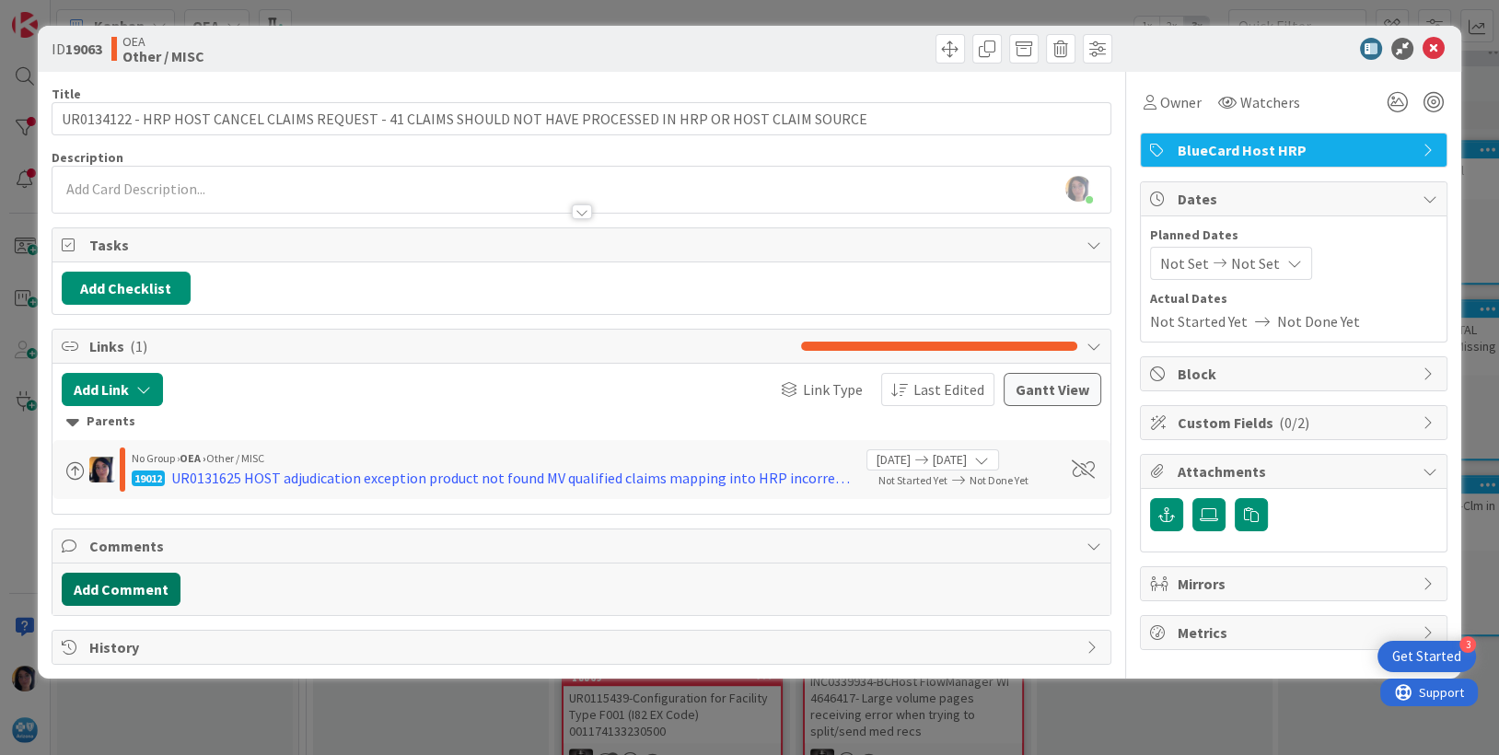
click at [113, 589] on button "Add Comment" at bounding box center [121, 589] width 119 height 33
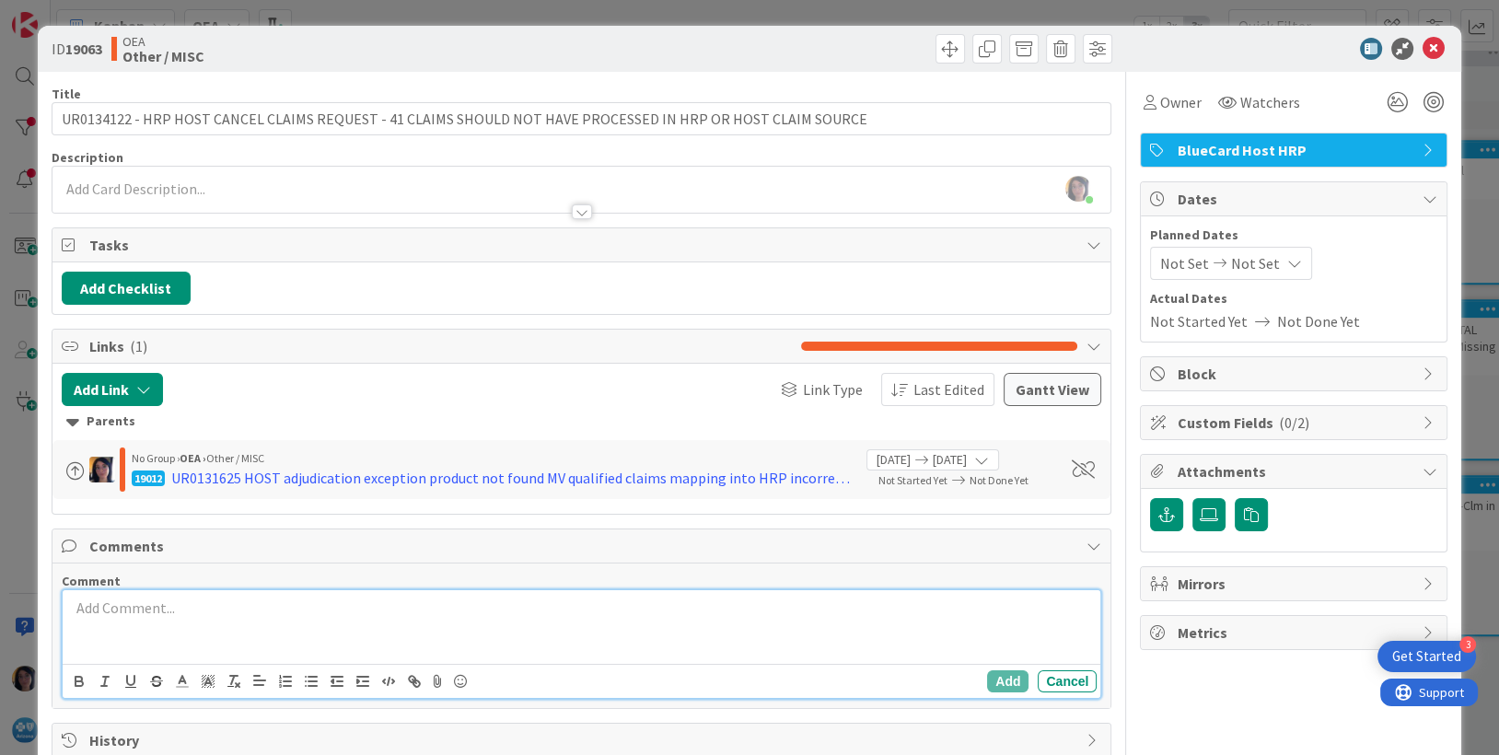
click at [105, 626] on div at bounding box center [582, 627] width 1038 height 74
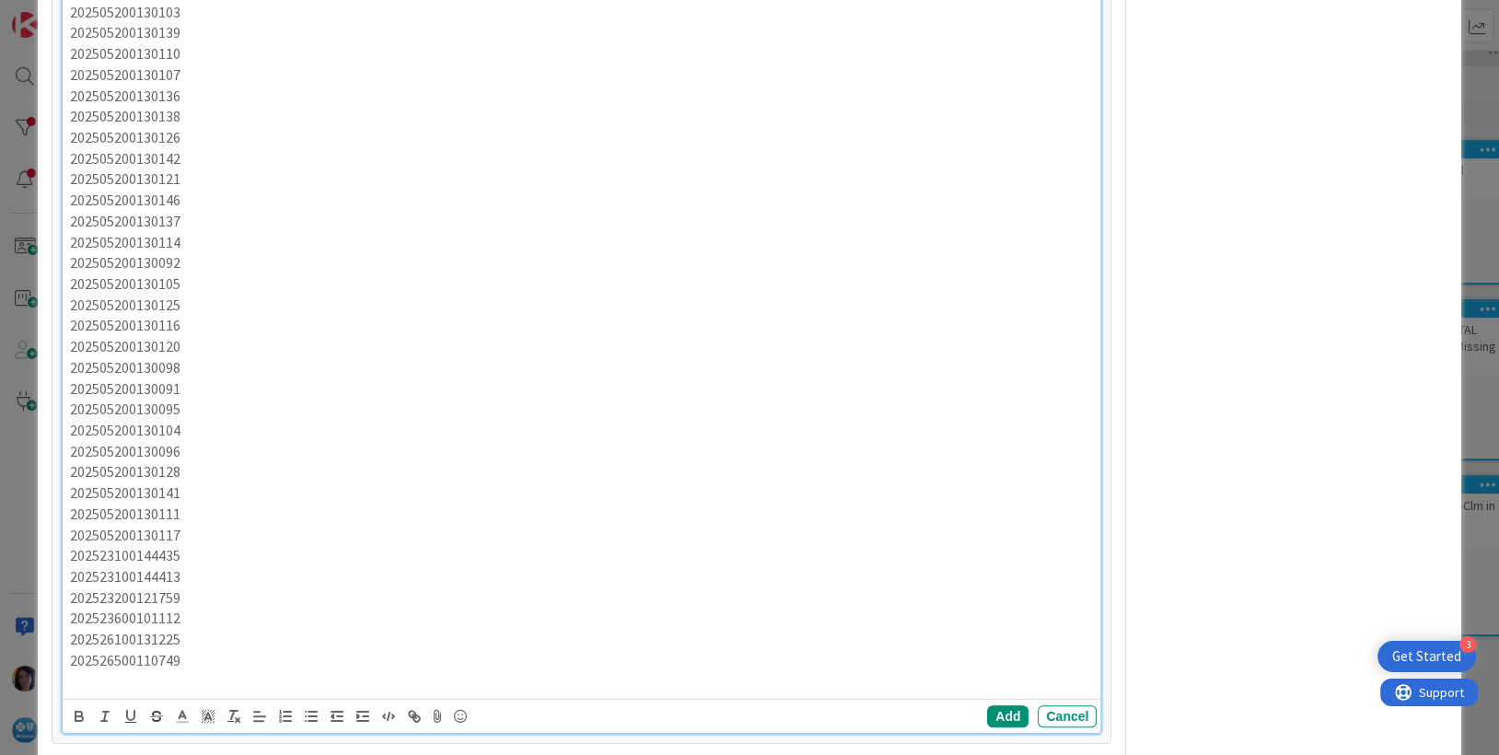
scroll to position [922, 0]
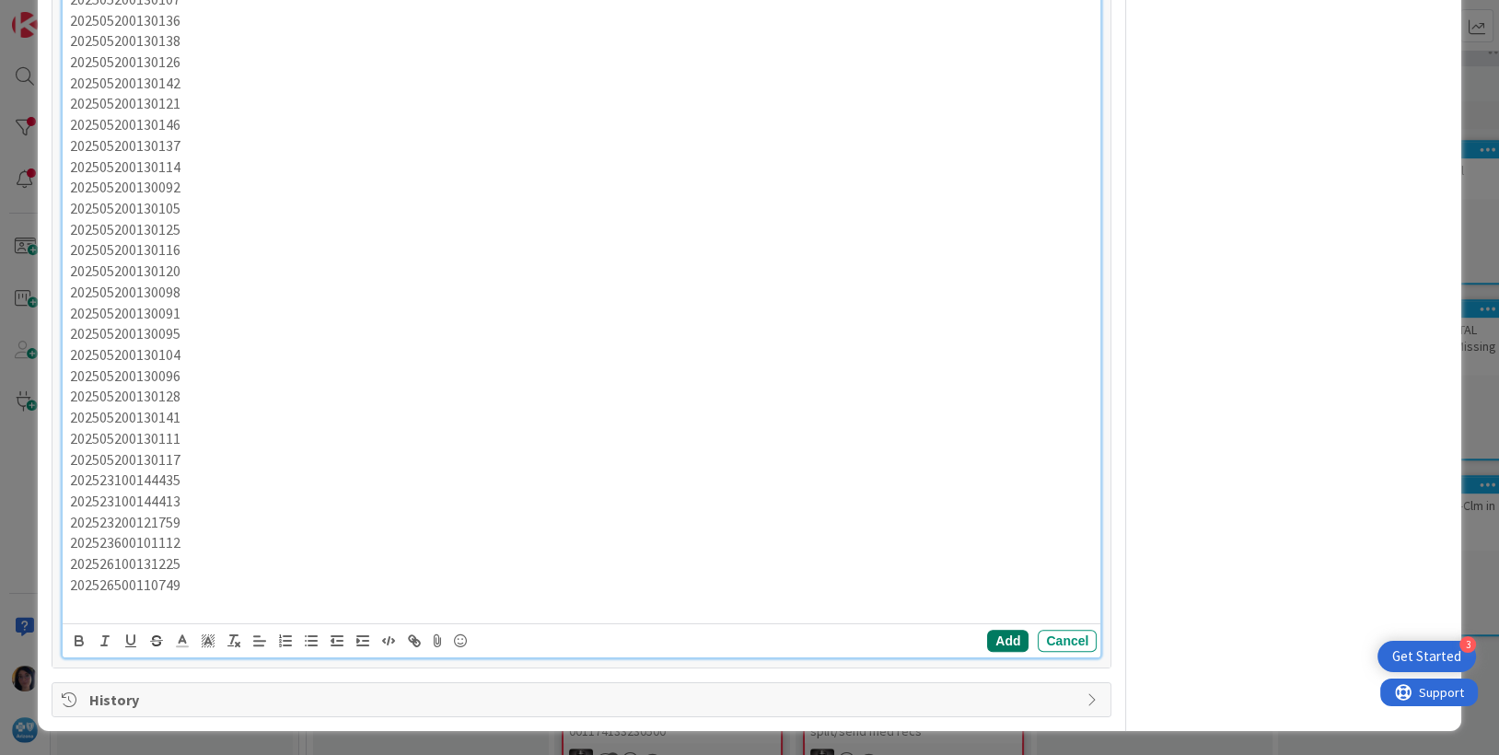
click at [987, 638] on button "Add" at bounding box center [1007, 641] width 41 height 22
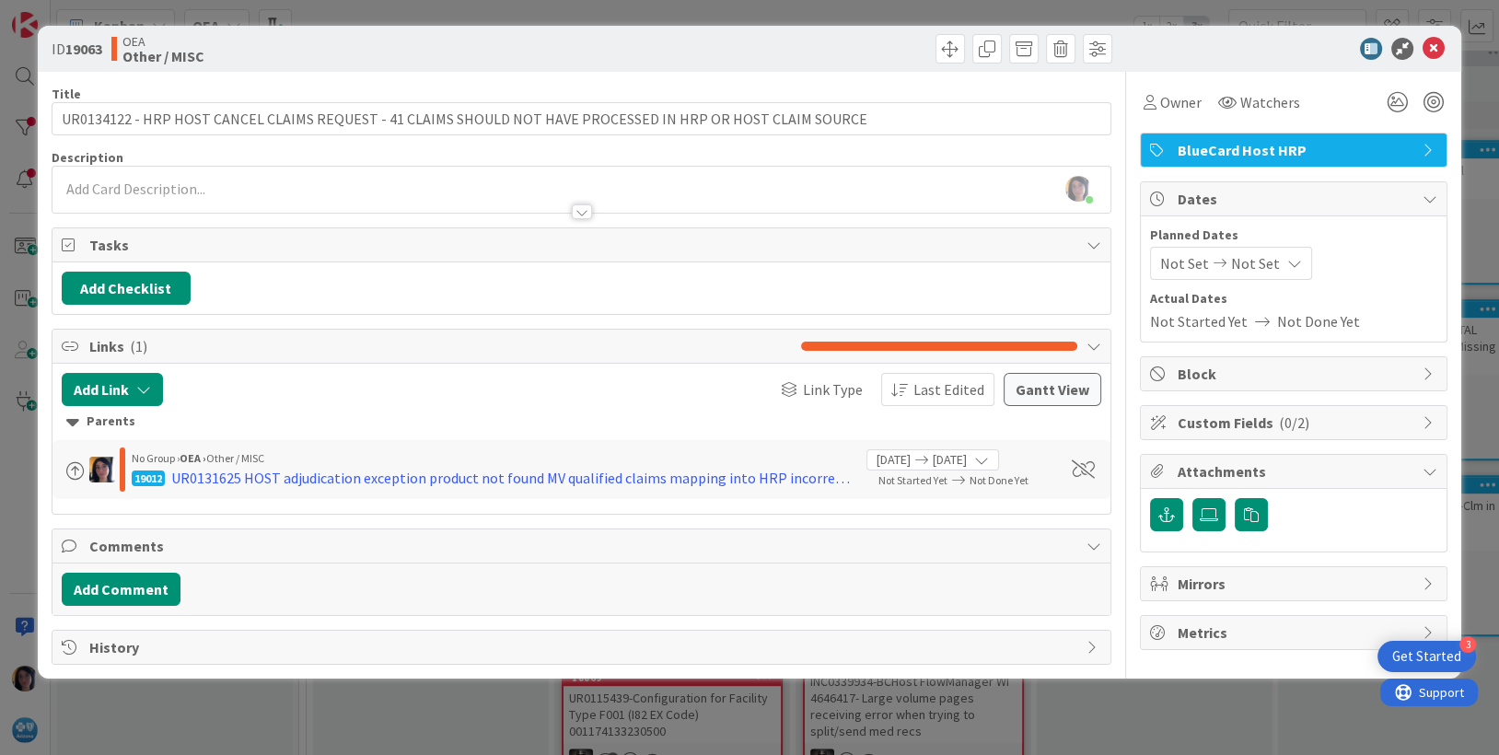
scroll to position [0, 0]
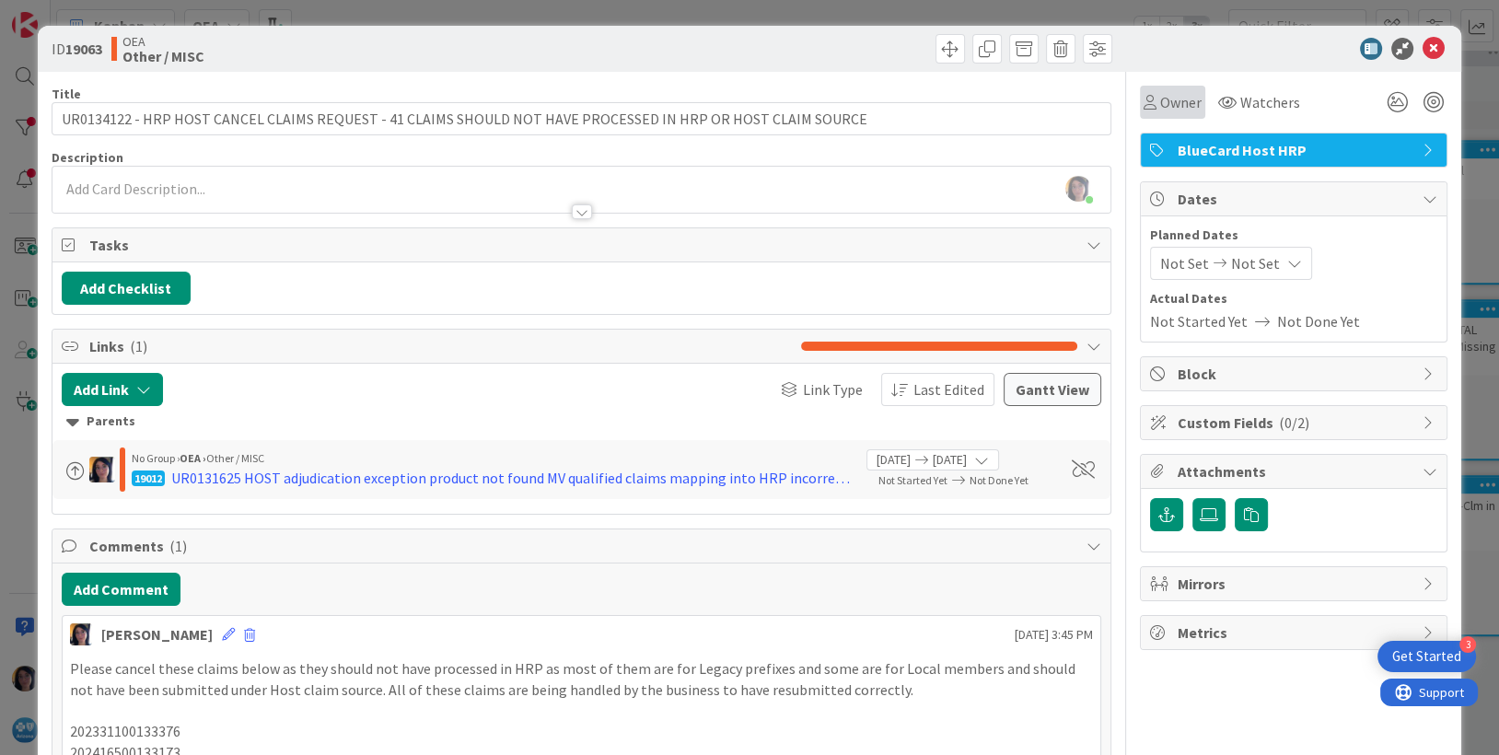
click at [1160, 99] on span "Owner" at bounding box center [1180, 102] width 41 height 22
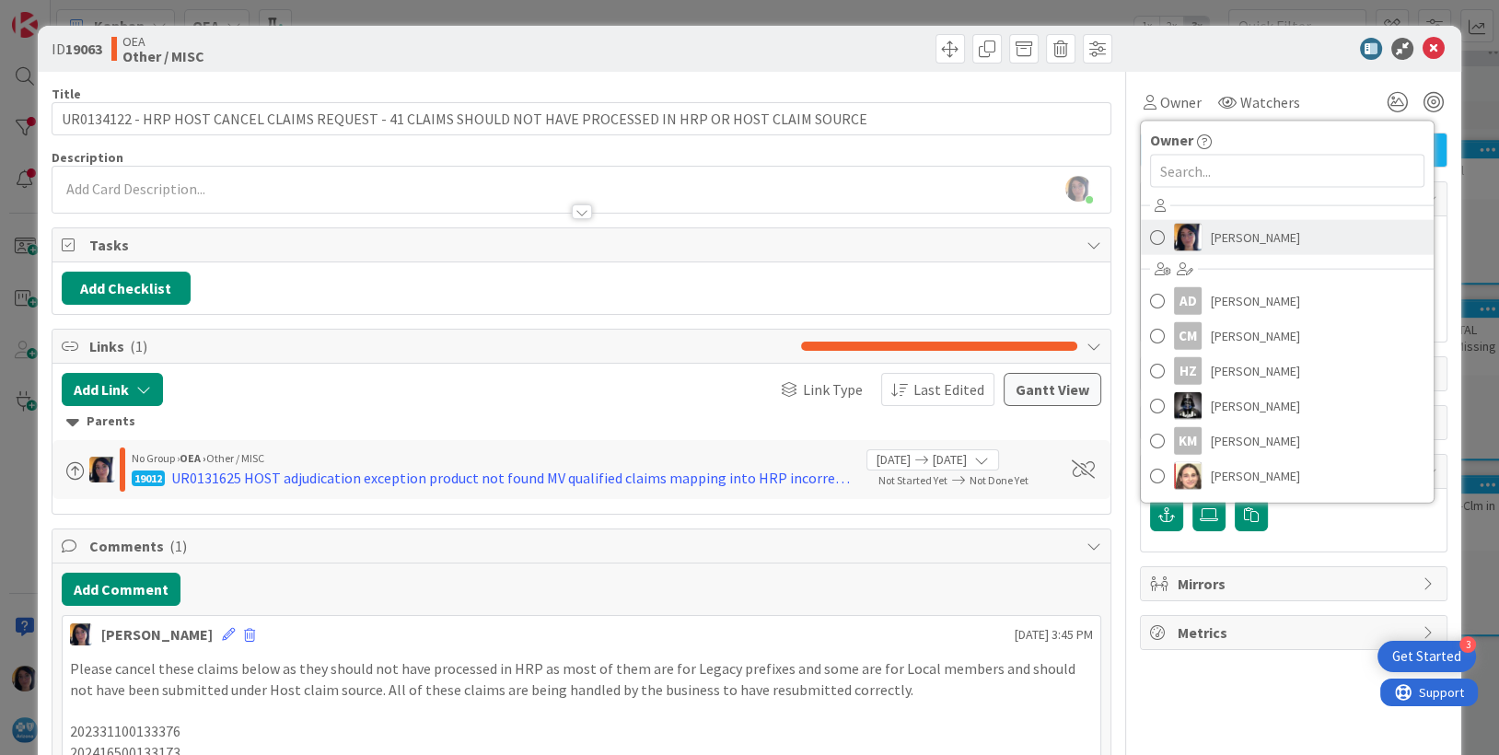
click at [1211, 241] on span "[PERSON_NAME]" at bounding box center [1255, 238] width 89 height 28
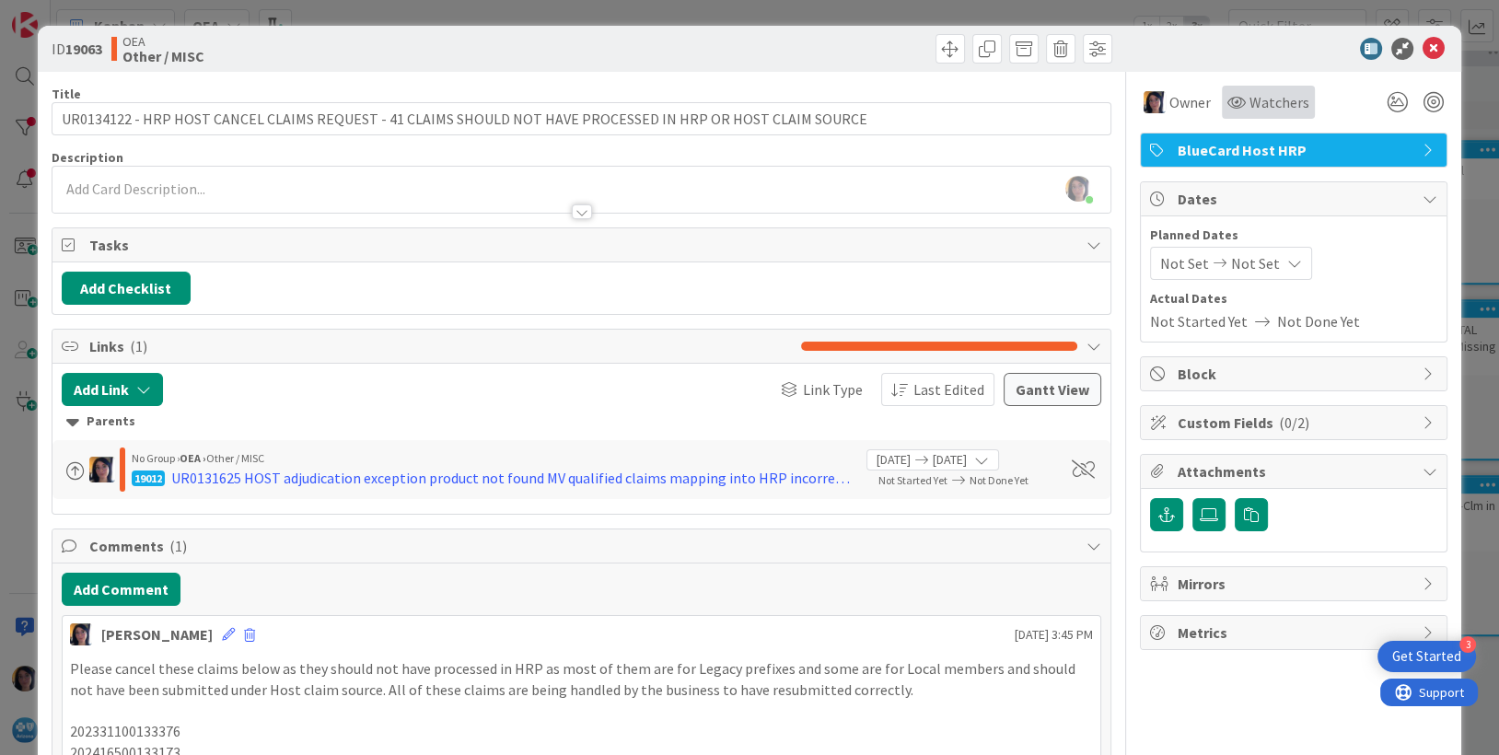
click at [1253, 100] on span "Watchers" at bounding box center [1279, 102] width 60 height 22
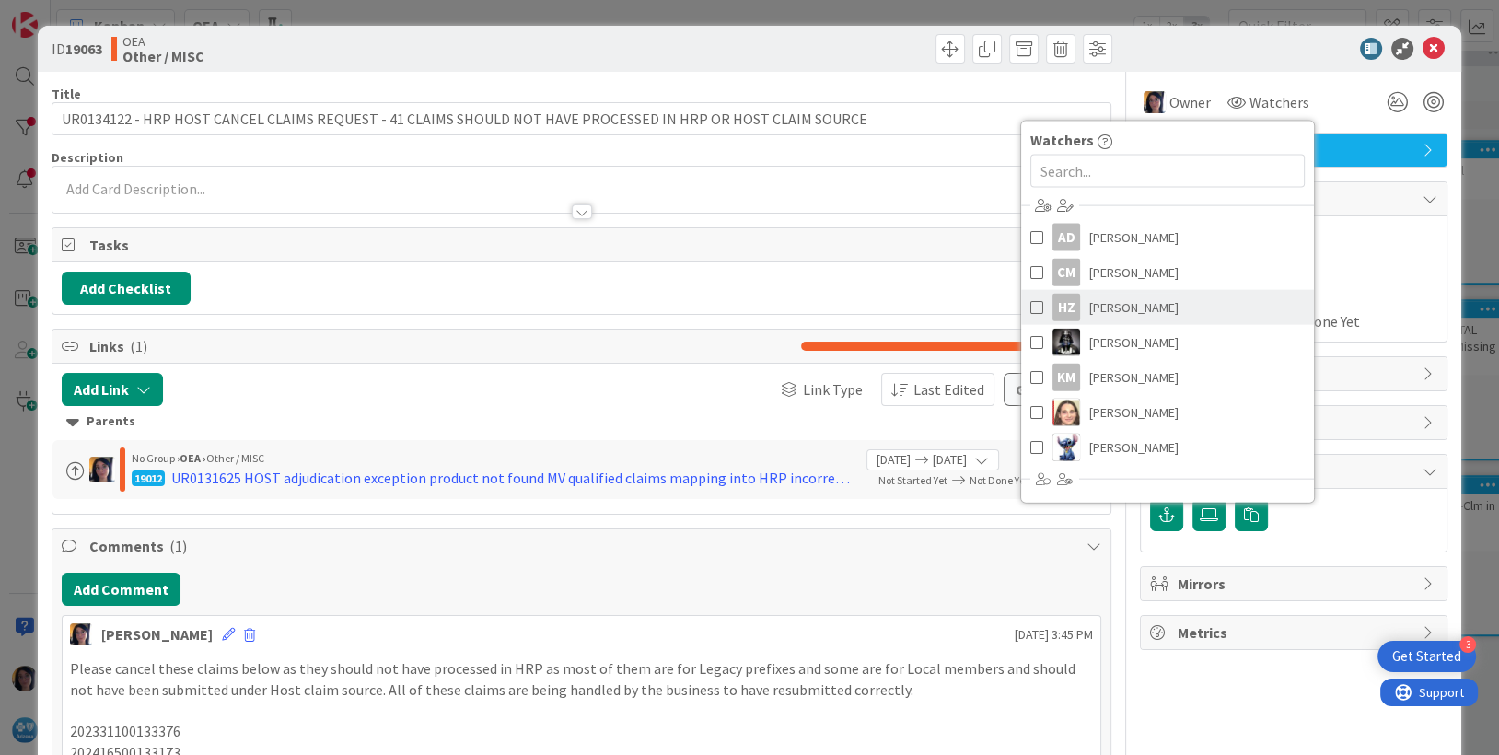
click at [1103, 304] on span "[PERSON_NAME]" at bounding box center [1133, 308] width 89 height 28
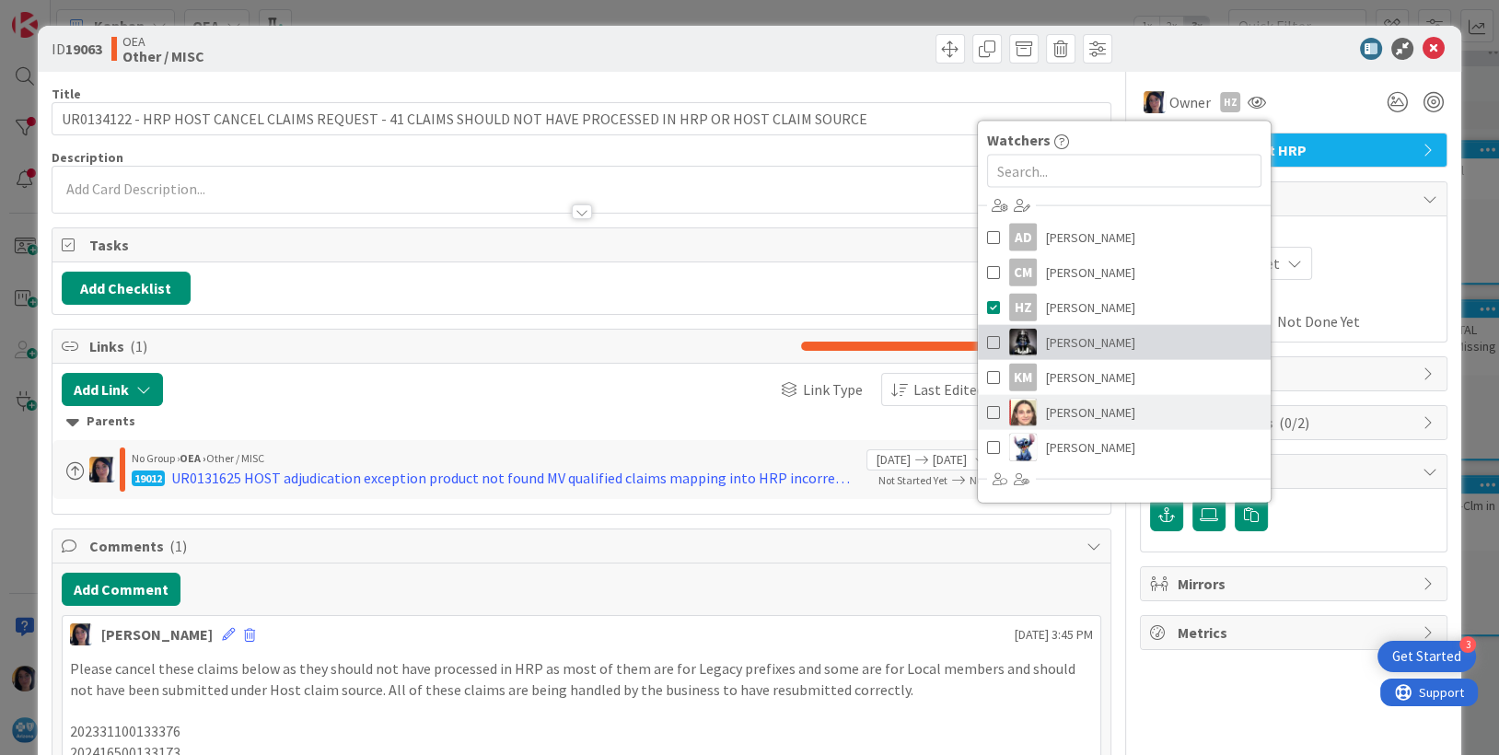
drag, startPoint x: 1087, startPoint y: 341, endPoint x: 1097, endPoint y: 405, distance: 65.2
click at [1087, 342] on span "[PERSON_NAME]" at bounding box center [1090, 343] width 89 height 28
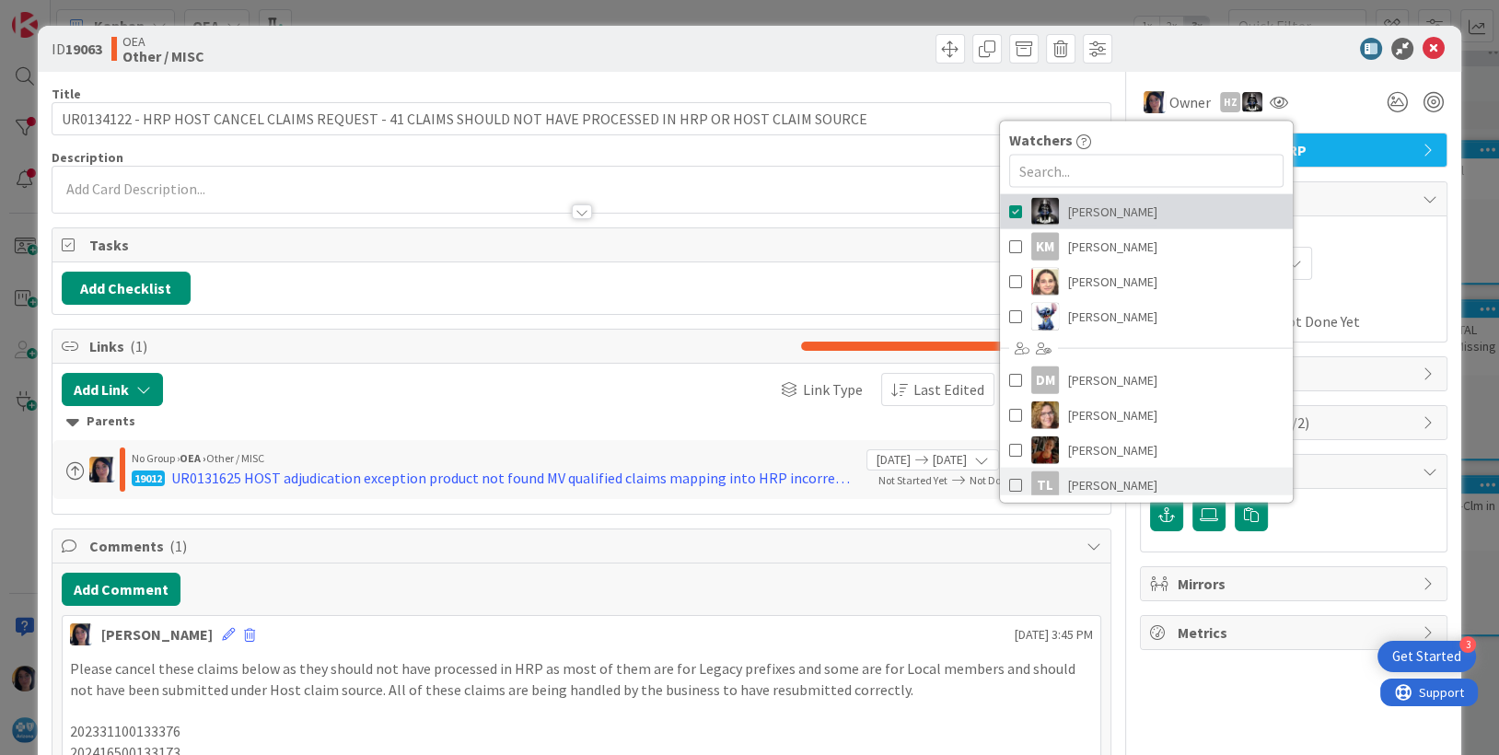
scroll to position [207, 0]
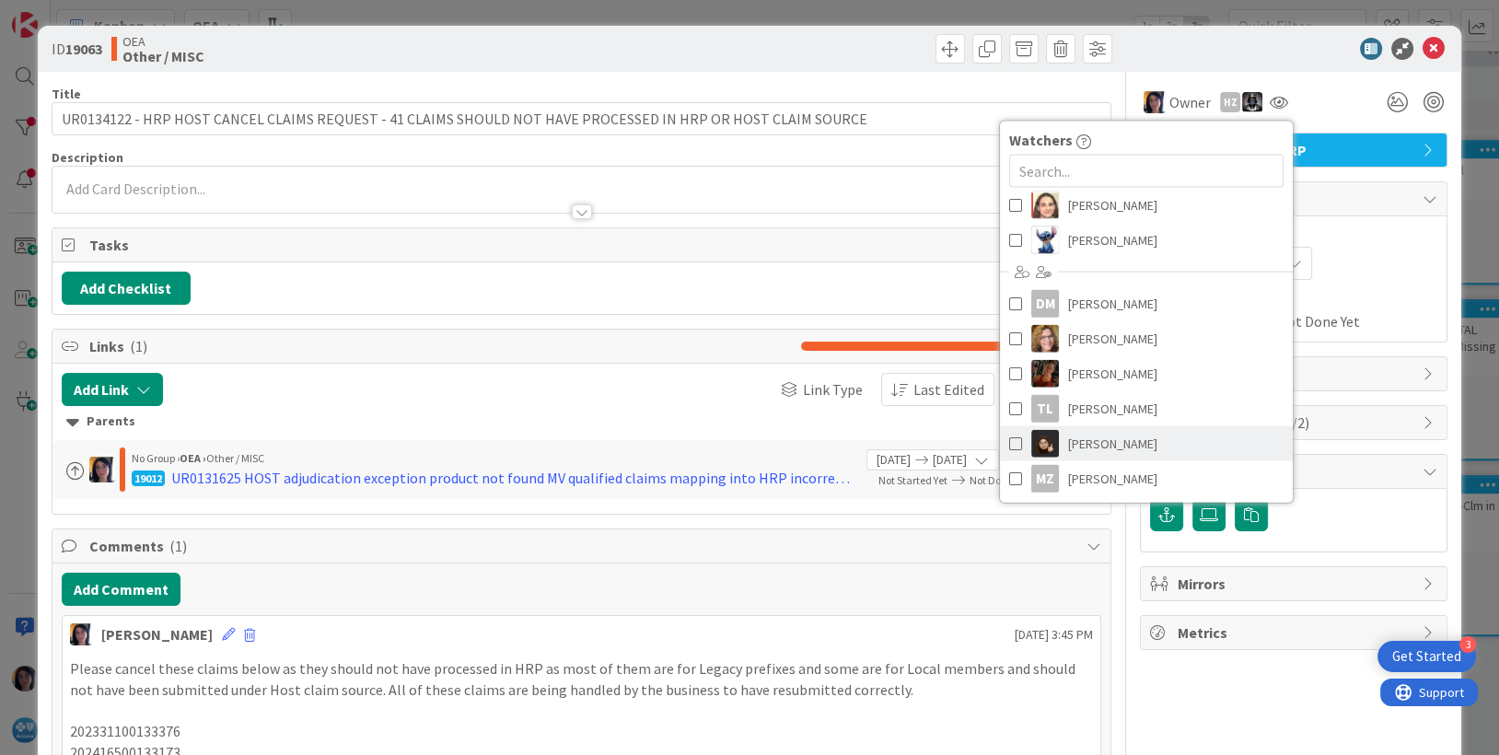
click at [1087, 440] on span "[PERSON_NAME]" at bounding box center [1112, 444] width 89 height 28
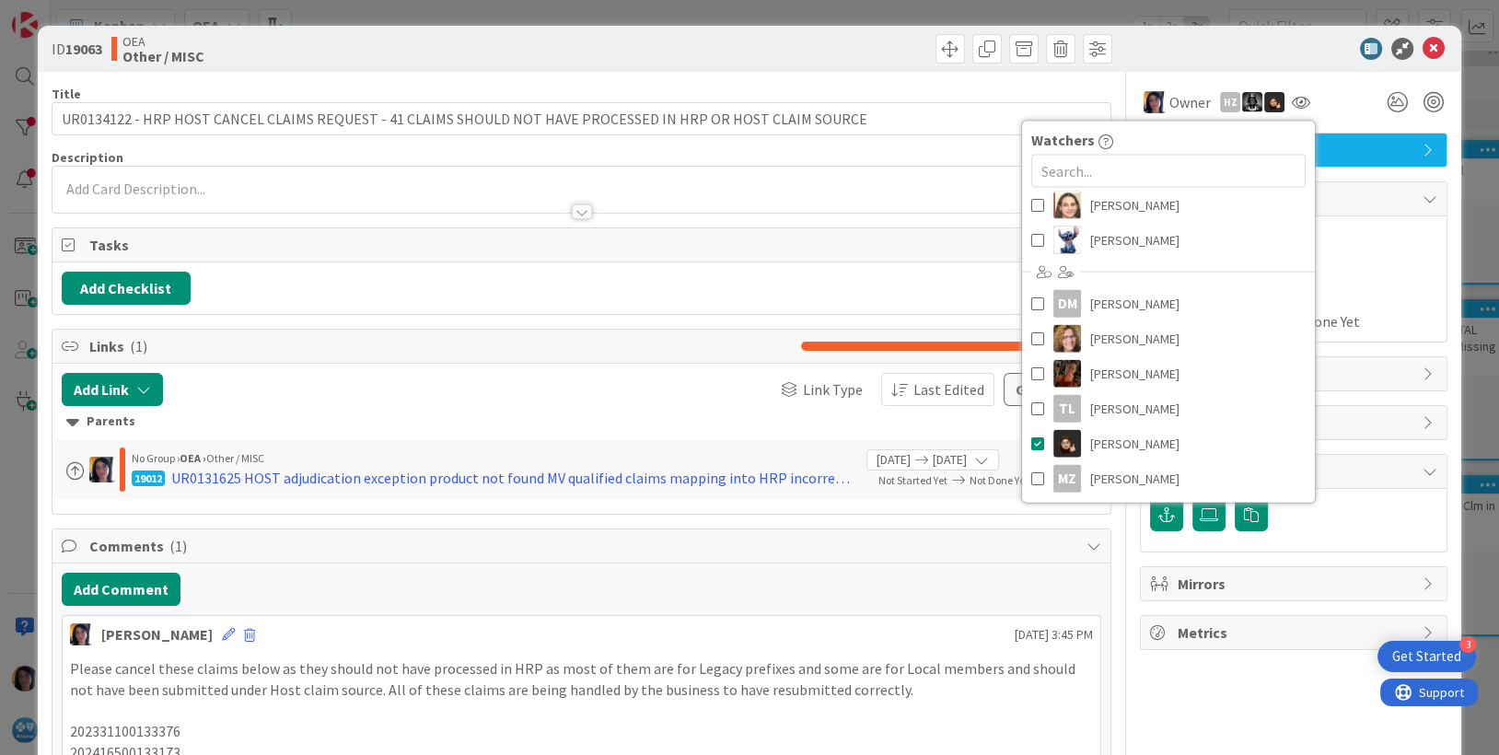
click at [1381, 285] on div "Planned Dates Not Set Not Set Actual Dates Not Started Yet Not Done Yet" at bounding box center [1293, 279] width 287 height 107
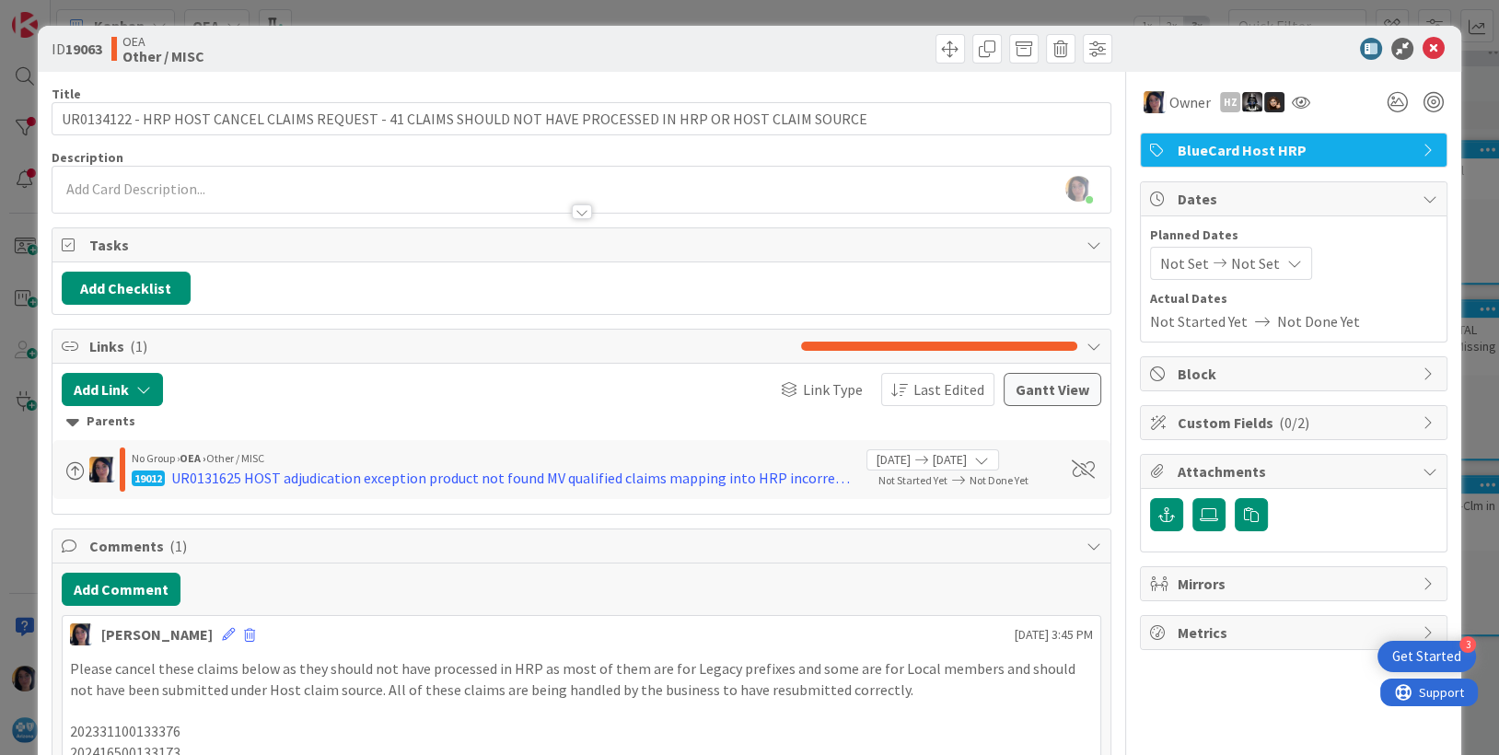
click at [1170, 267] on span "Not Set" at bounding box center [1184, 263] width 49 height 22
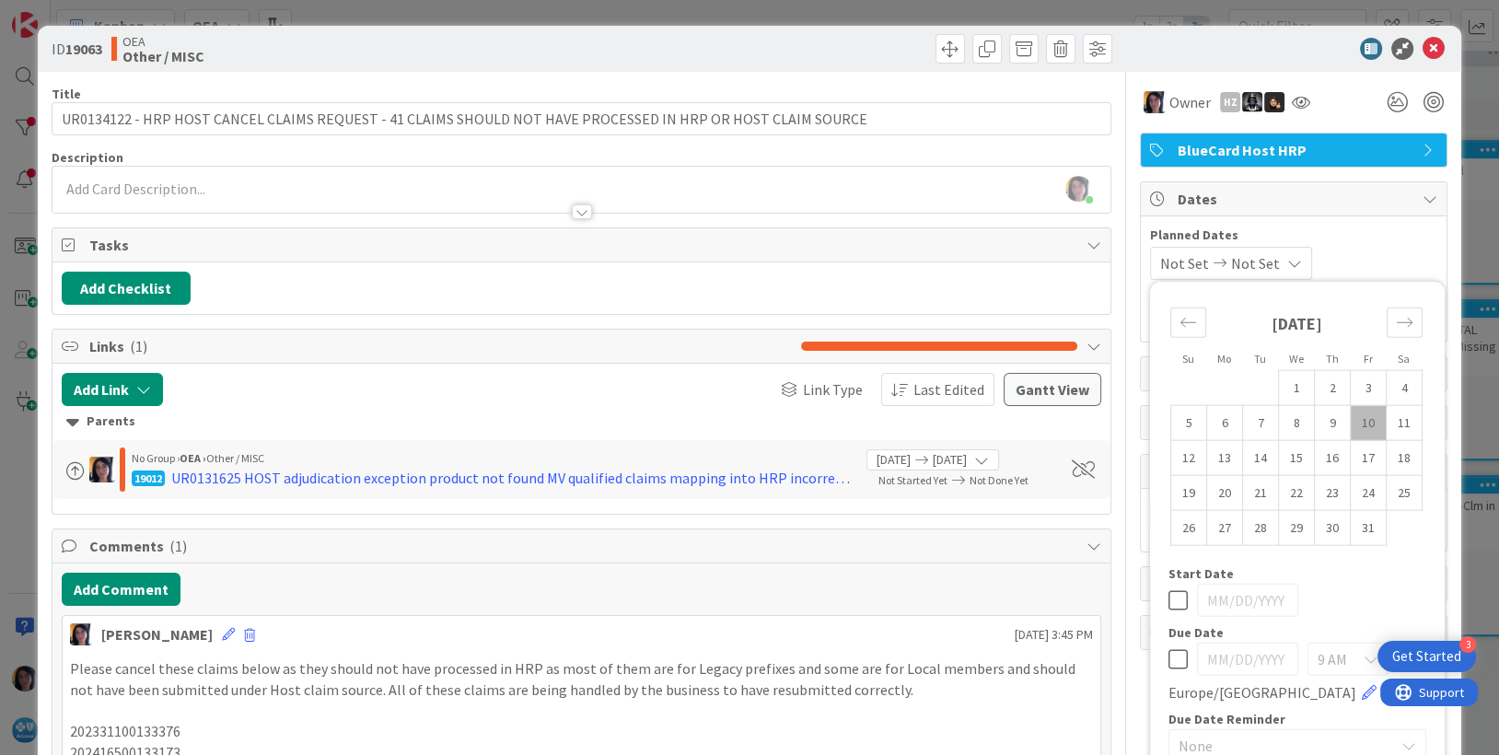
click at [1354, 417] on td "10" at bounding box center [1368, 422] width 36 height 35
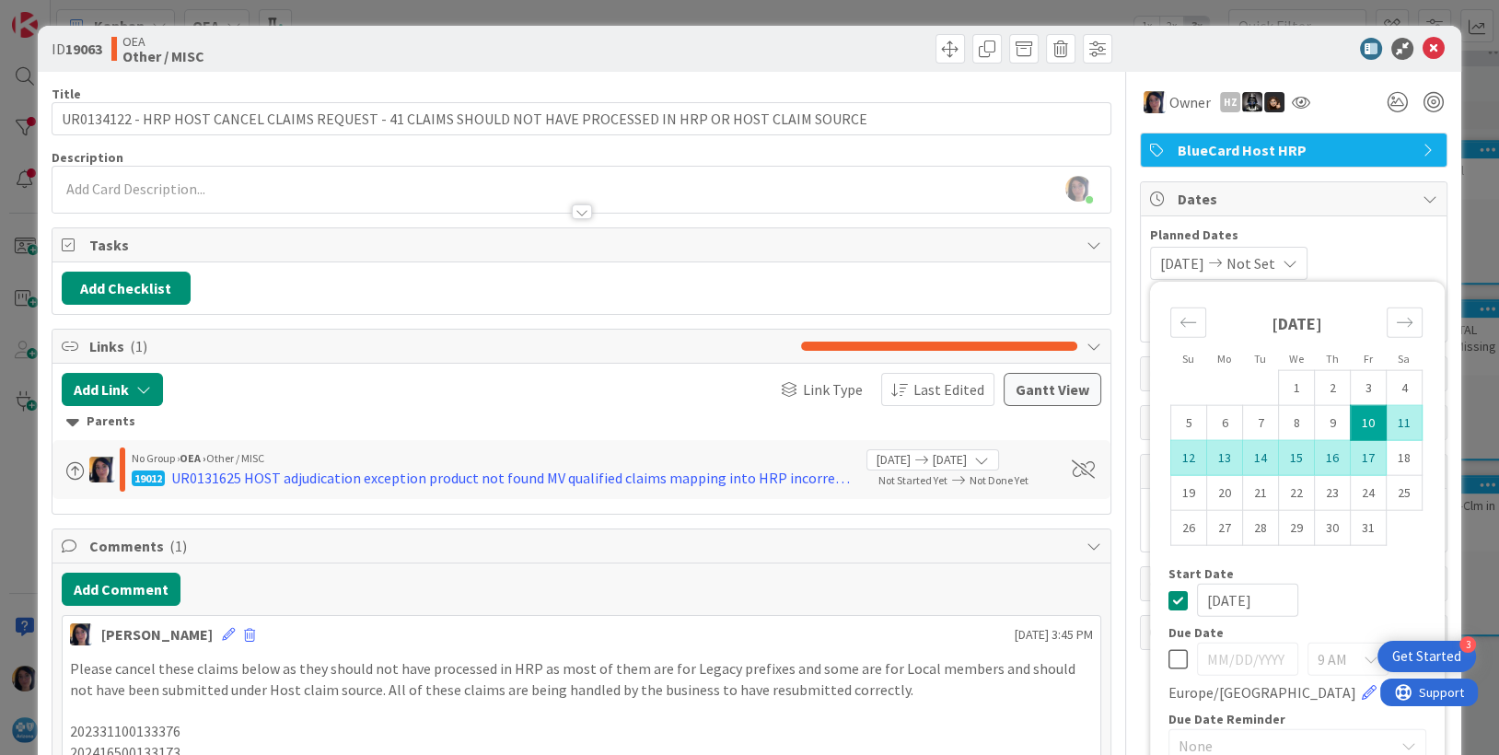
click at [1350, 456] on td "17" at bounding box center [1368, 457] width 36 height 35
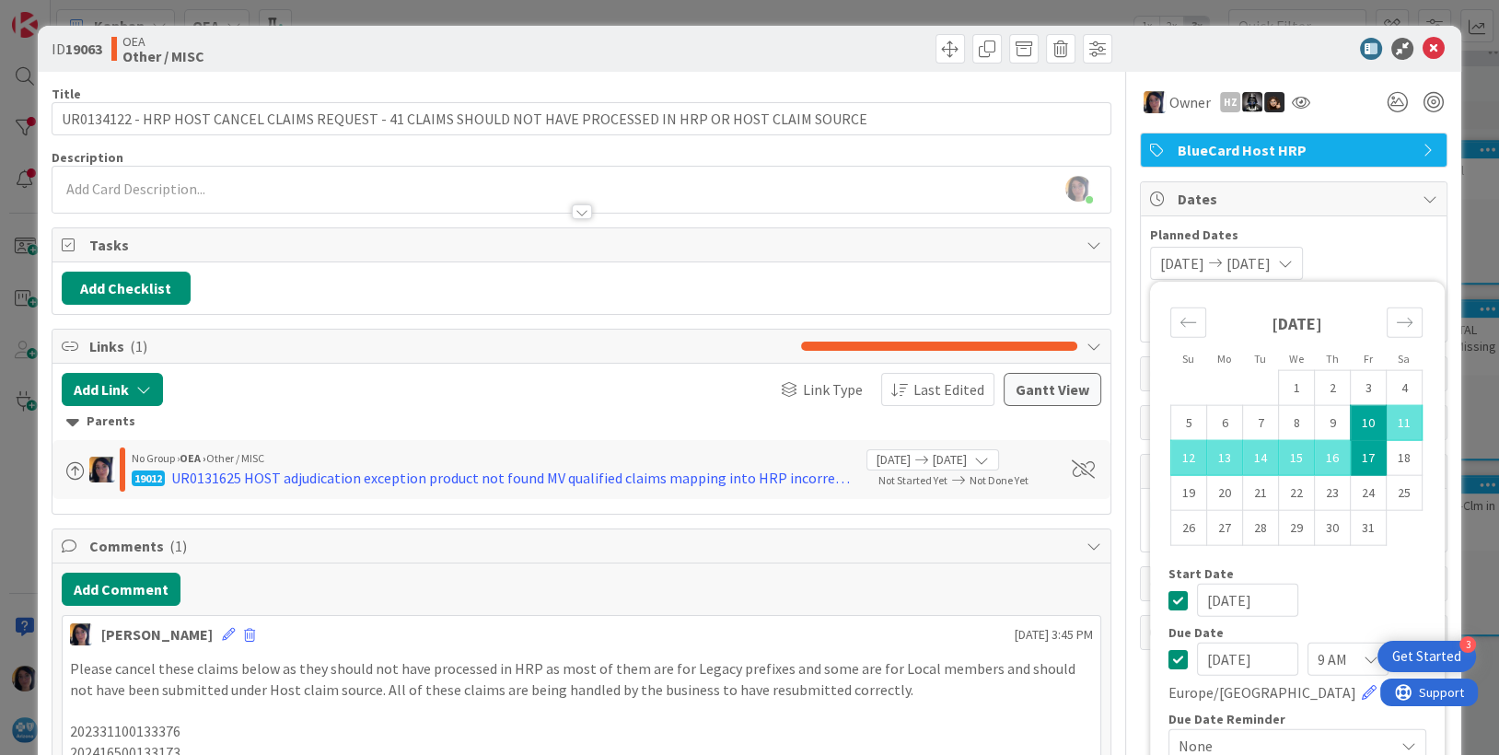
click at [1356, 247] on div "[DATE] [DATE] Su Mo Tu We Th Fr Sa [DATE] 1 2 3 4 5 6 7 8 9 10 11 12 13 14 15 1…" at bounding box center [1293, 263] width 287 height 33
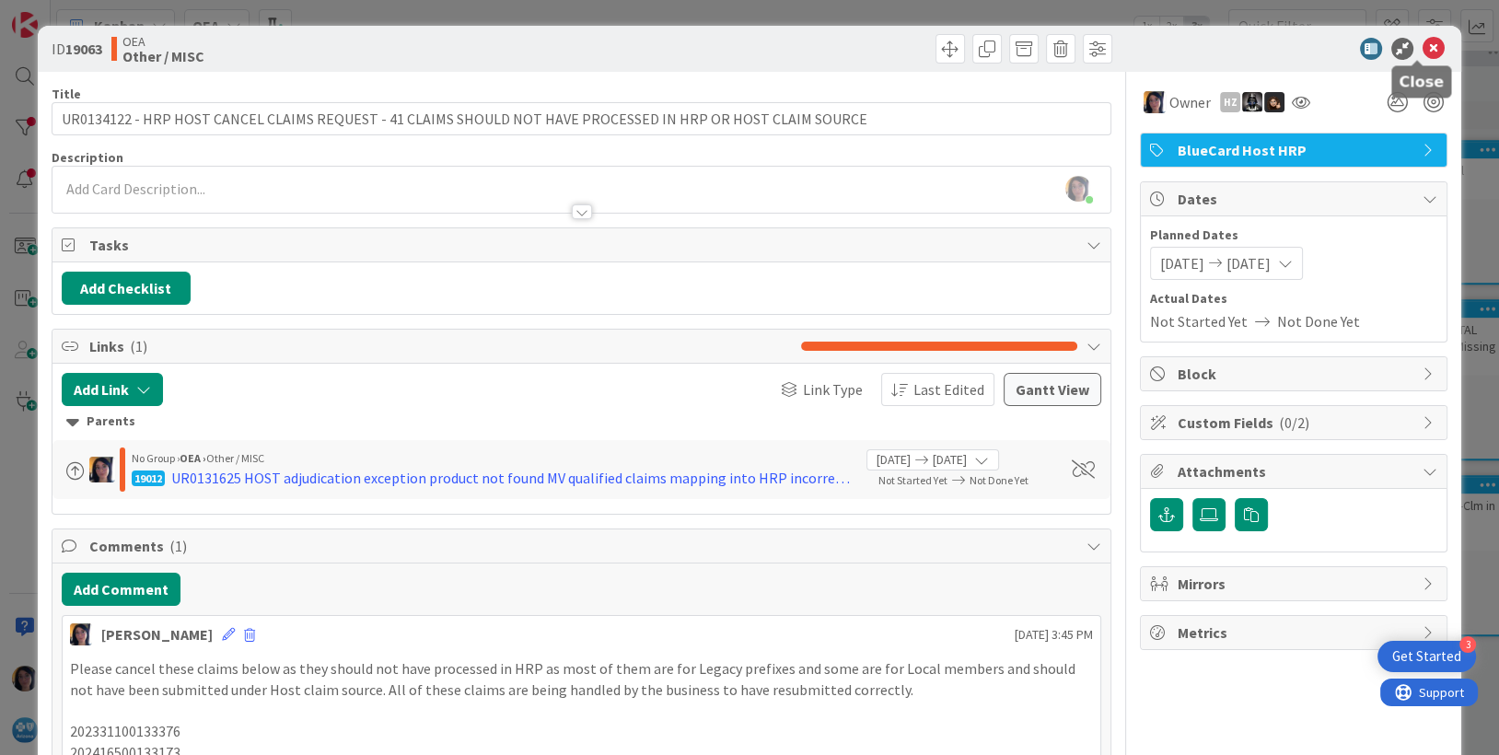
click at [1422, 48] on icon at bounding box center [1433, 49] width 22 height 22
